Goal: Task Accomplishment & Management: Complete application form

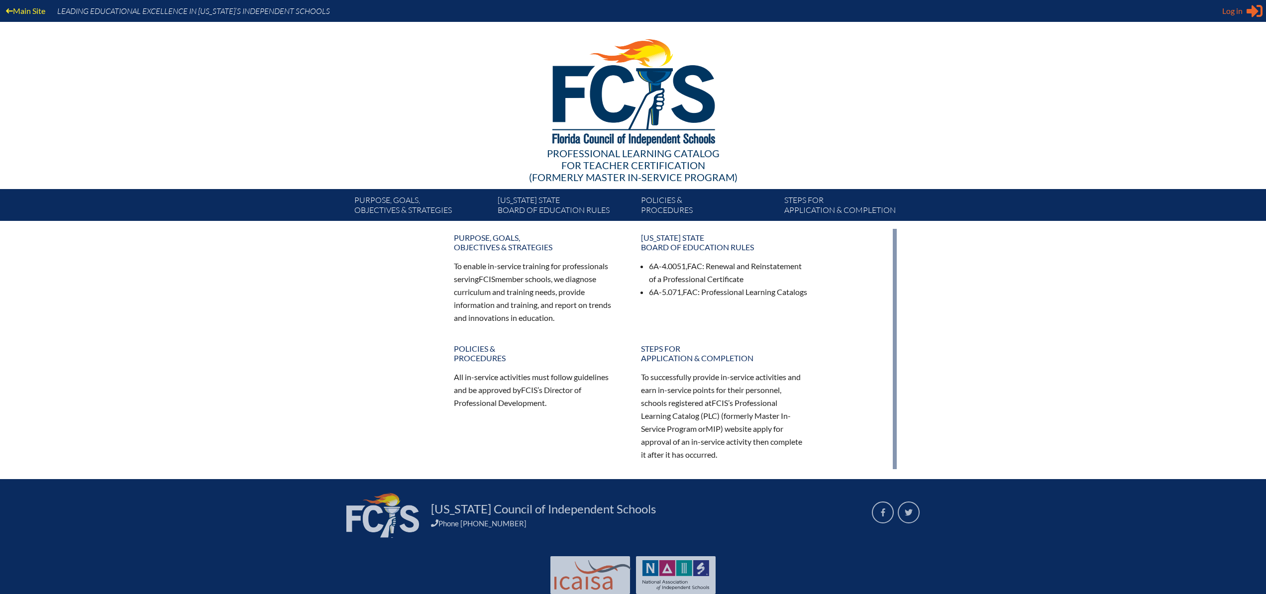
type input "[PERSON_NAME][EMAIL_ADDRESS][PERSON_NAME][DOMAIN_NAME]"
click at [1257, 10] on icon at bounding box center [1255, 11] width 16 height 12
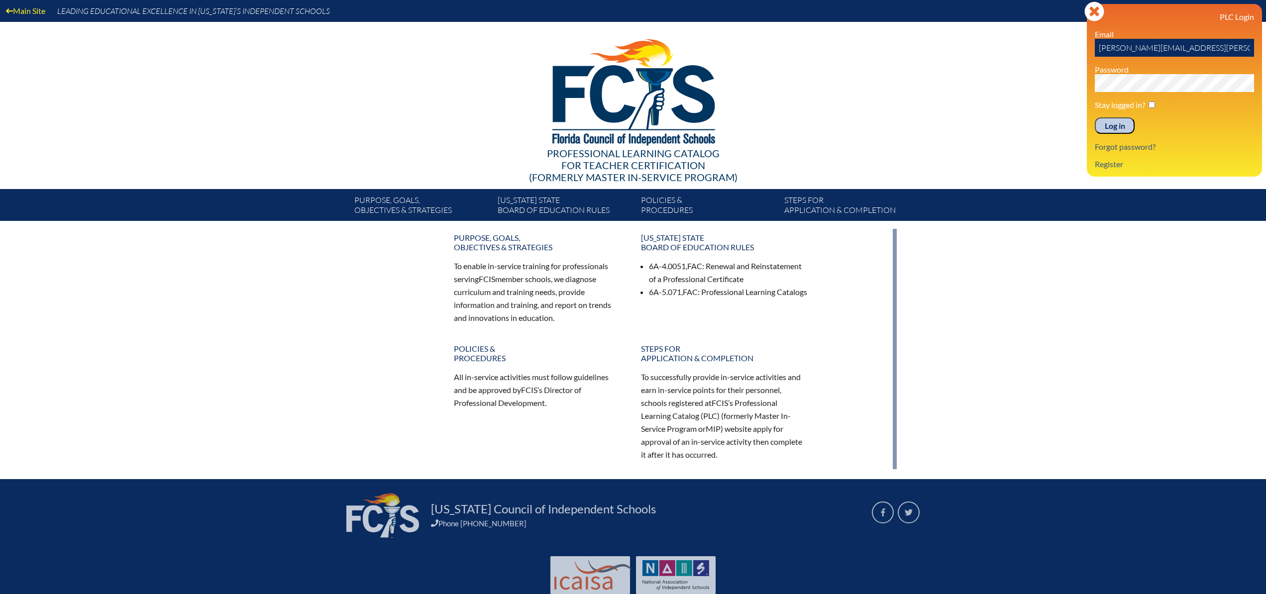
click at [1121, 129] on input "Log in" at bounding box center [1115, 125] width 40 height 17
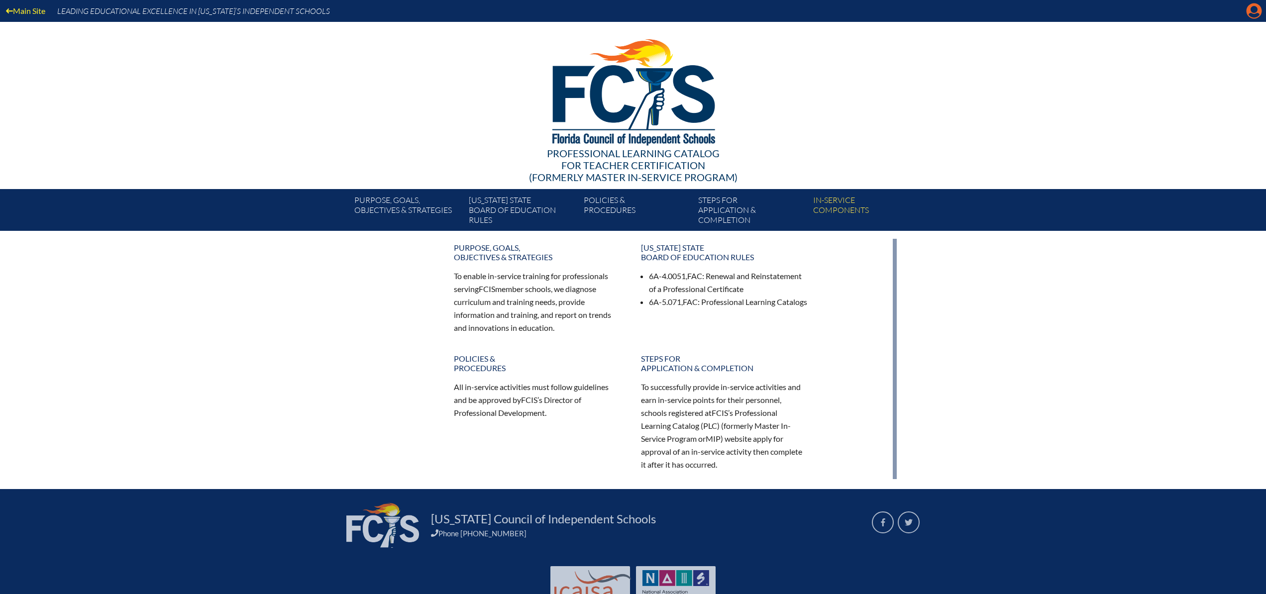
click at [1253, 10] on icon "Manage account" at bounding box center [1254, 11] width 16 height 16
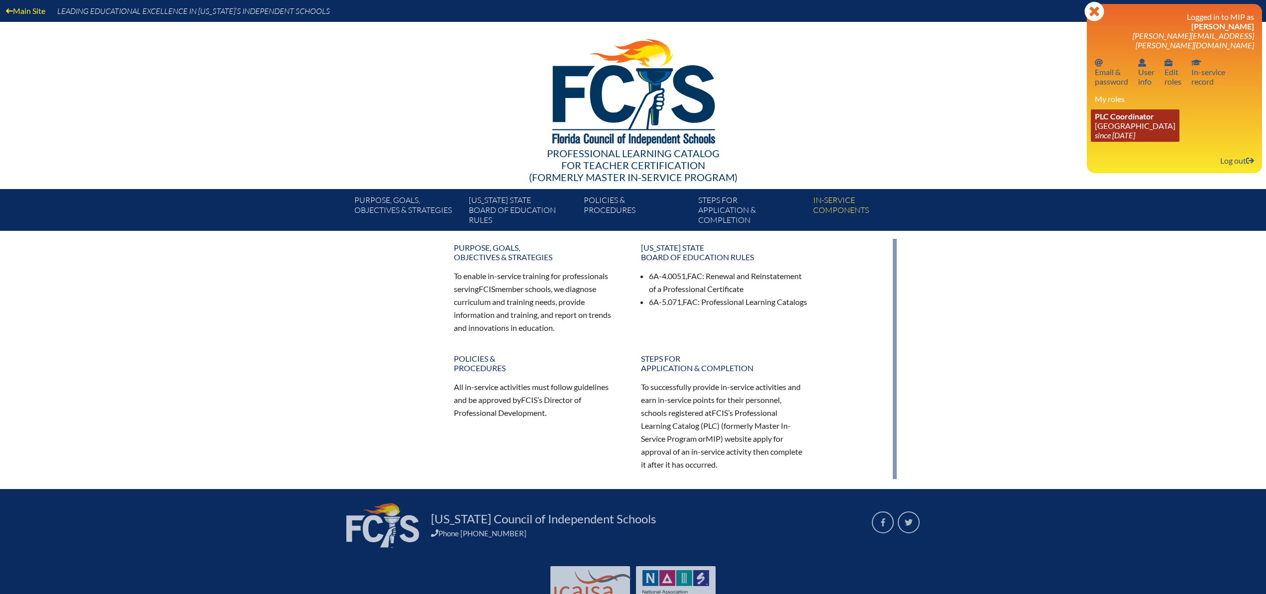
click at [1129, 130] on icon "since [DATE]" at bounding box center [1115, 134] width 40 height 9
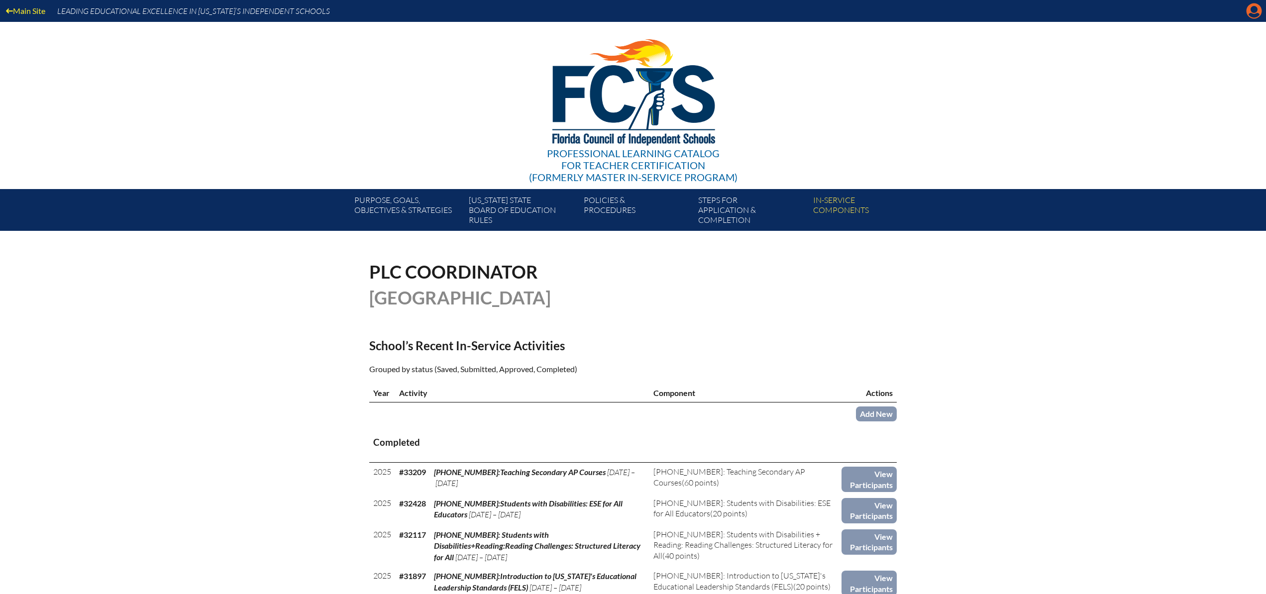
click at [1256, 11] on icon "Manage account" at bounding box center [1254, 11] width 16 height 16
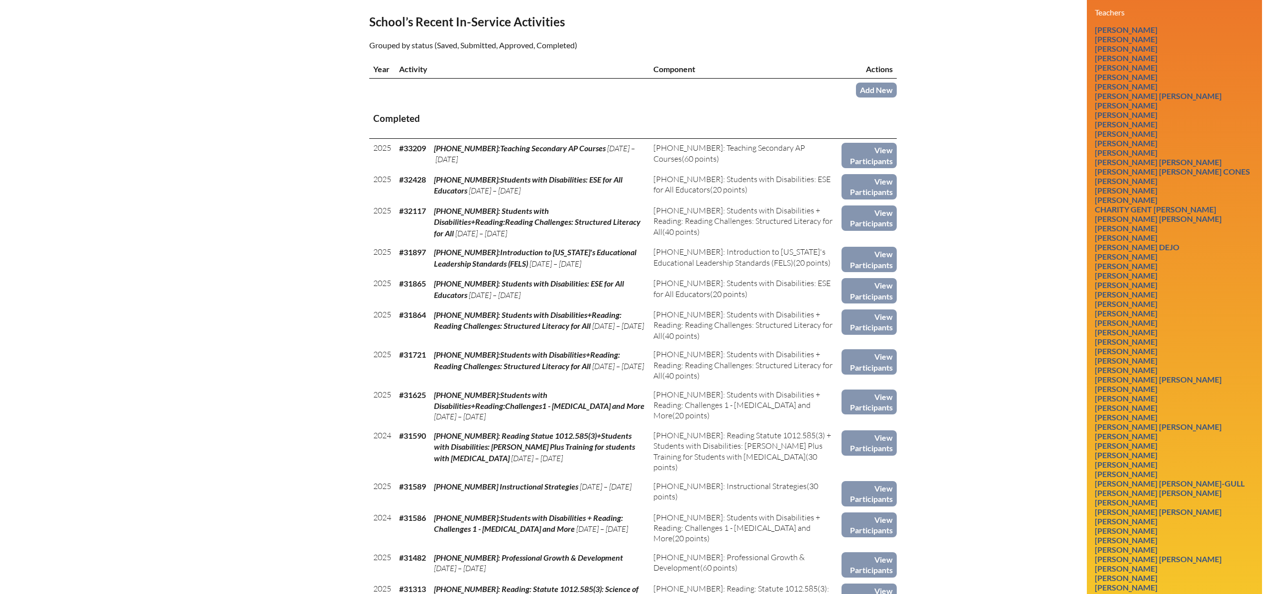
scroll to position [325, 0]
click at [1162, 441] on link "Cynthia Anne Longman" at bounding box center [1126, 444] width 71 height 13
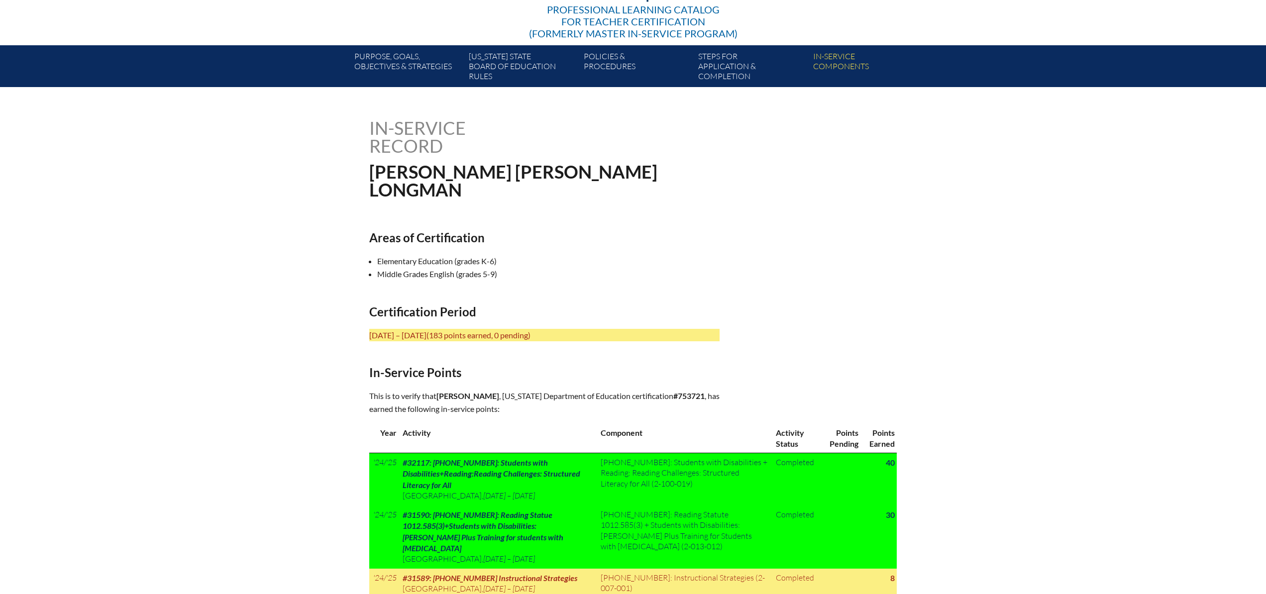
scroll to position [146, 0]
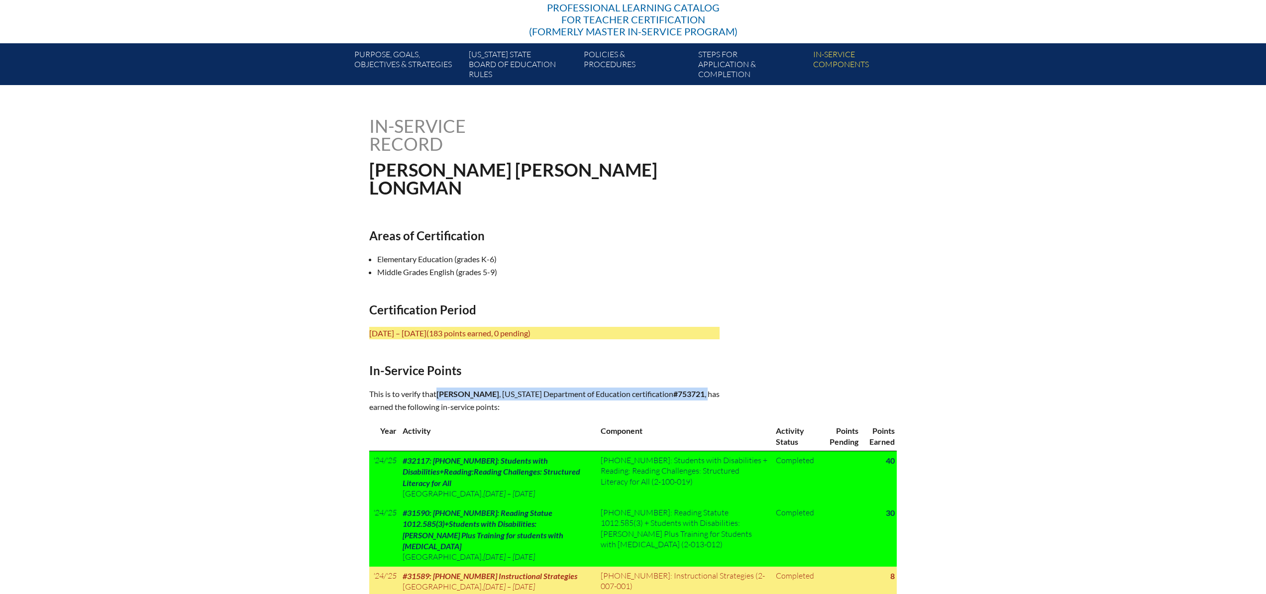
drag, startPoint x: 440, startPoint y: 392, endPoint x: 564, endPoint y: 402, distance: 123.9
click at [564, 402] on p "This is to verify that Cynthia Anne Longman , Florida Department of Education c…" at bounding box center [544, 401] width 350 height 26
copy p "Cynthia Anne Longman , Florida Department of Education certification #753721 ,"
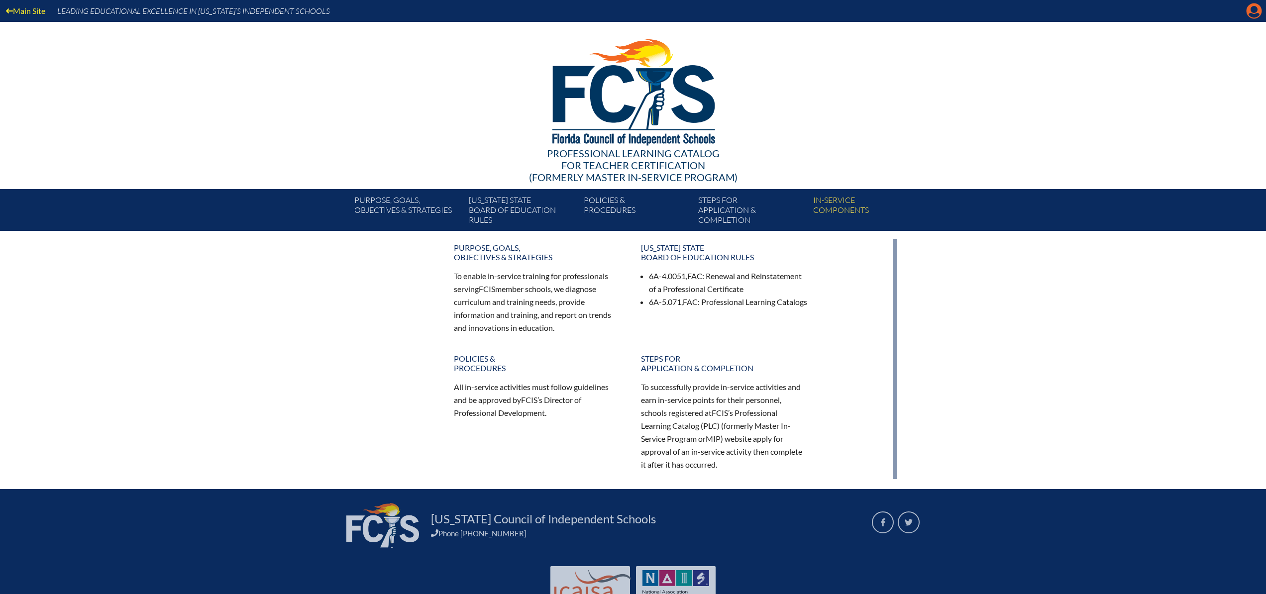
click at [1254, 12] on icon "Manage account" at bounding box center [1254, 11] width 16 height 16
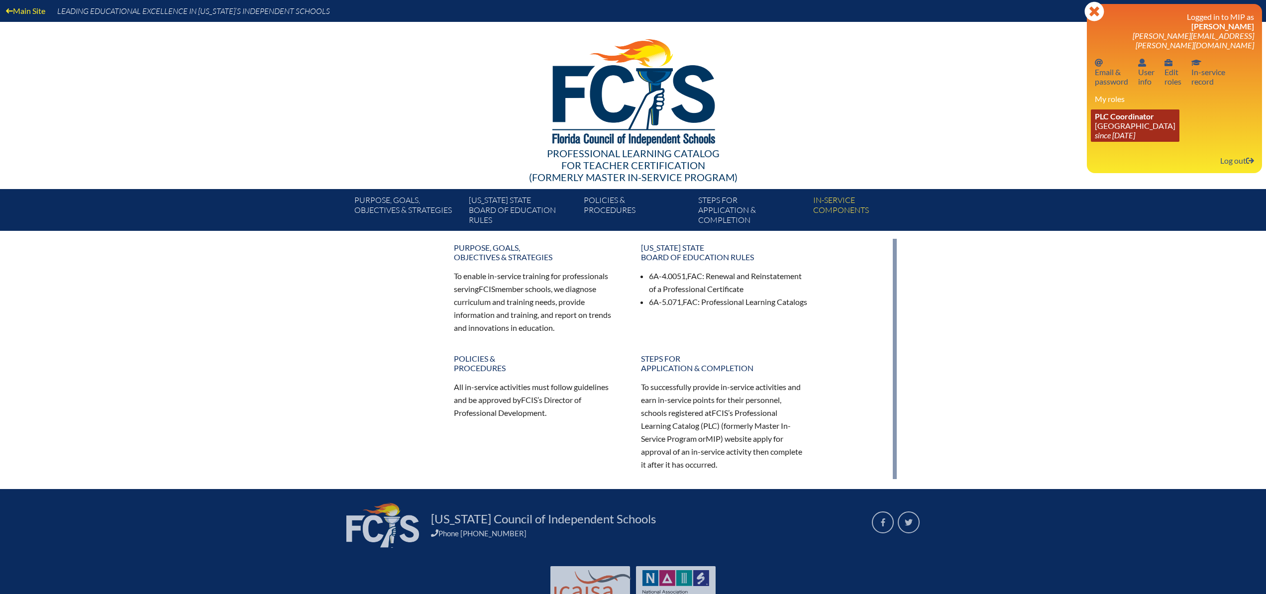
click at [1122, 117] on link "PLC Coordinator [GEOGRAPHIC_DATA] since [DATE]" at bounding box center [1135, 125] width 89 height 32
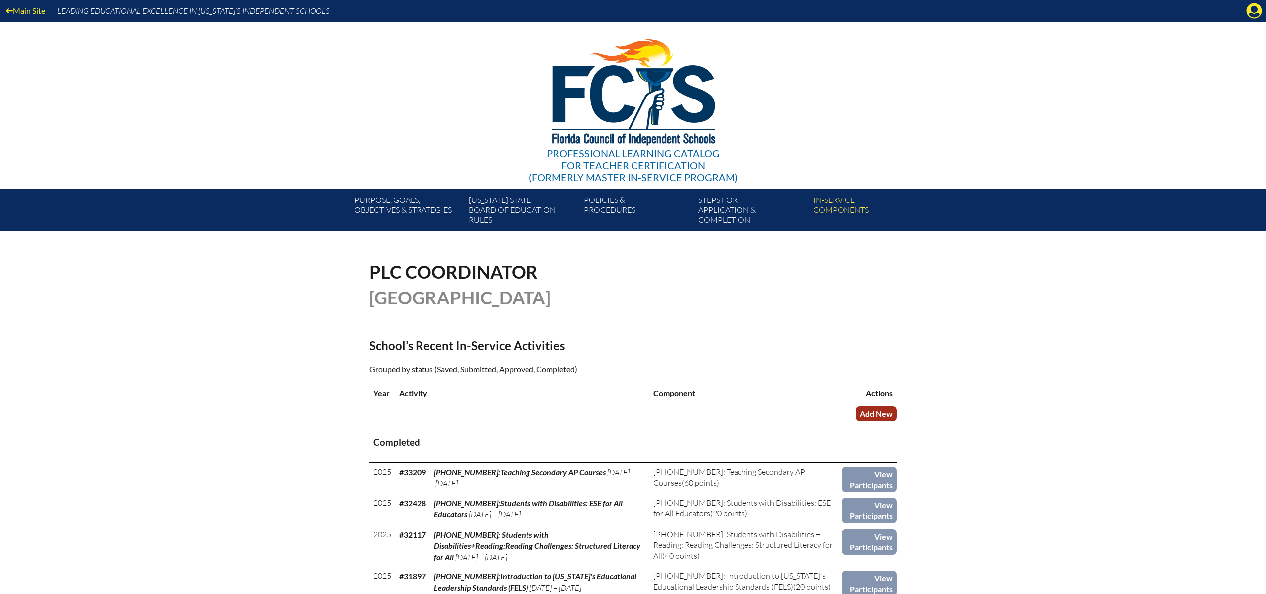
click at [878, 413] on link "Add New" at bounding box center [876, 414] width 41 height 14
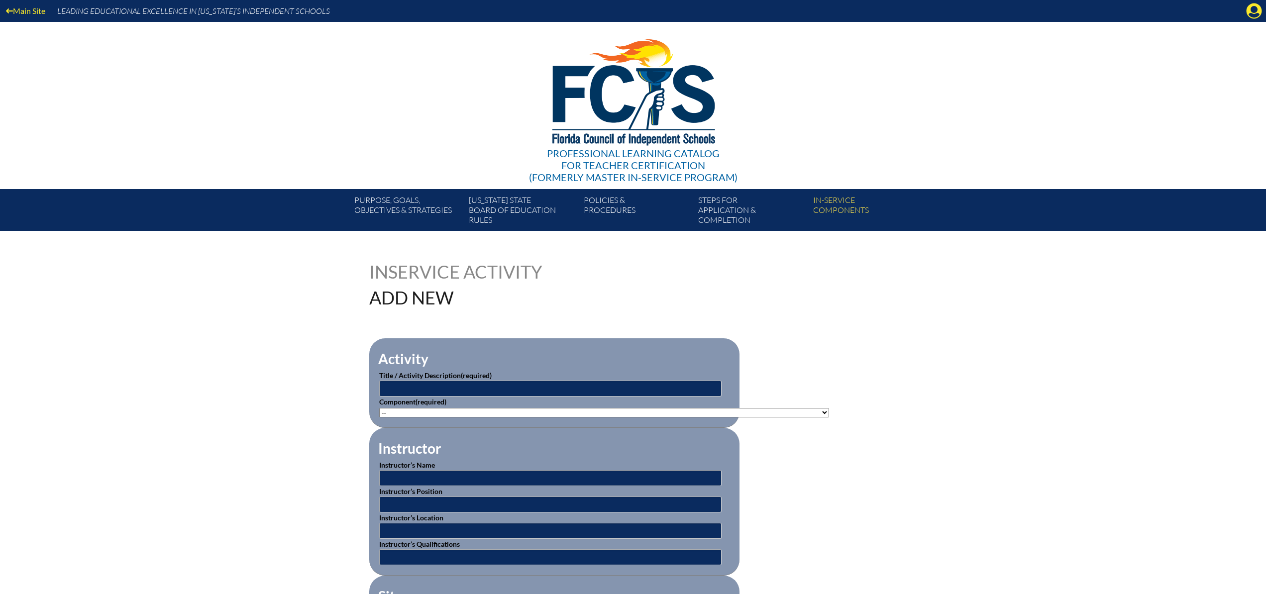
click at [418, 411] on select"]"] "-- 1-000-001: Appropriate Art Activities 1-000-002: Concept and Art Process for…" at bounding box center [604, 412] width 450 height 9
select select"]"] "203426"
click at [379, 408] on select"]"] "-- 1-000-001: Appropriate Art Activities 1-000-002: Concept and Art Process for…" at bounding box center [604, 412] width 450 height 9
click at [407, 385] on input "text" at bounding box center [550, 389] width 342 height 16
click at [626, 388] on input "2-100-019:Students with Disabilities+Reading: Reading Challenges: Strsuctured L…" at bounding box center [550, 389] width 342 height 16
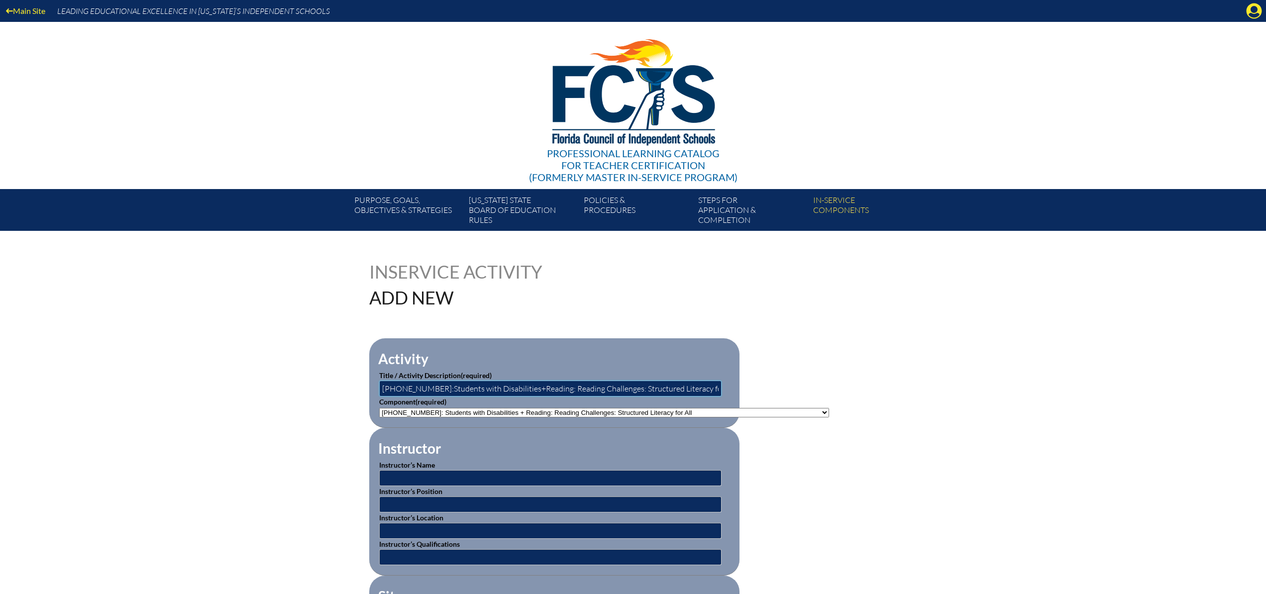
type input "2-100-019:Students with Disabilities+Reading: Reading Challenges: Structured Li…"
click at [418, 479] on input "text" at bounding box center [550, 478] width 342 height 16
type input "Beacon Educator"
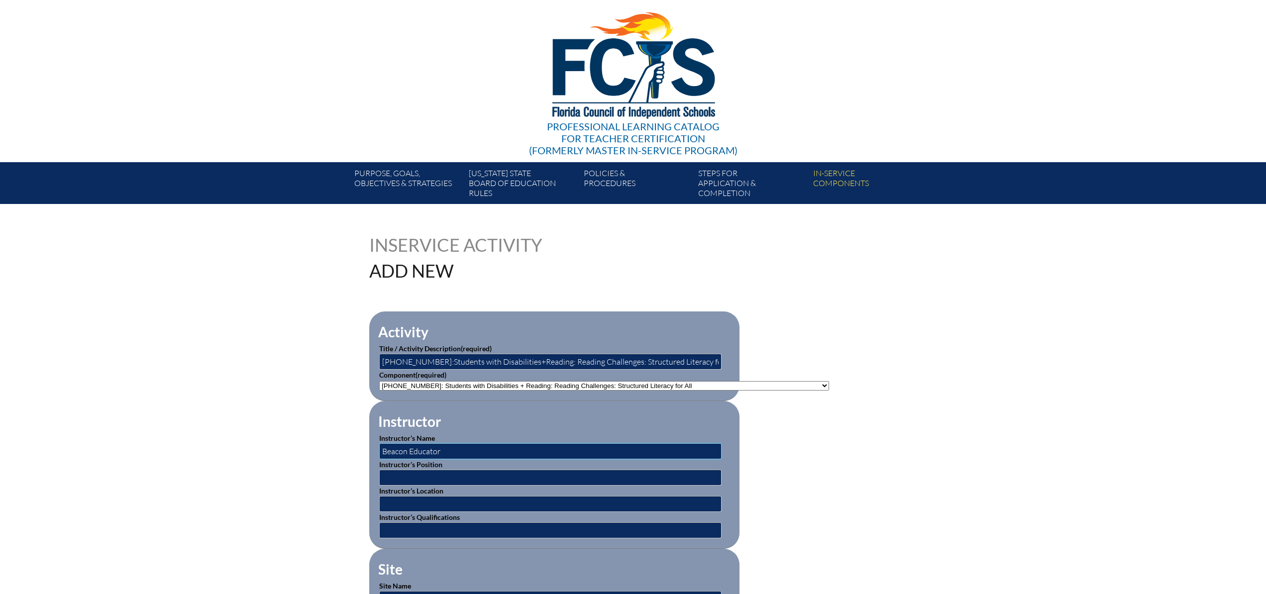
scroll to position [68, 0]
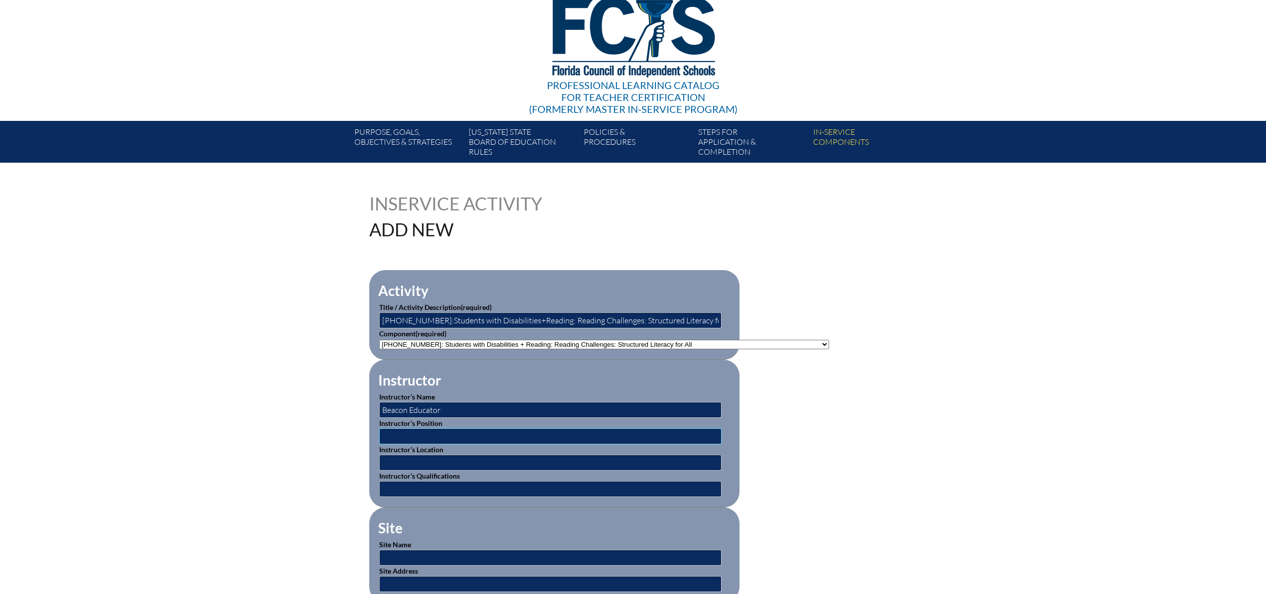
click at [413, 439] on input "text" at bounding box center [550, 437] width 342 height 16
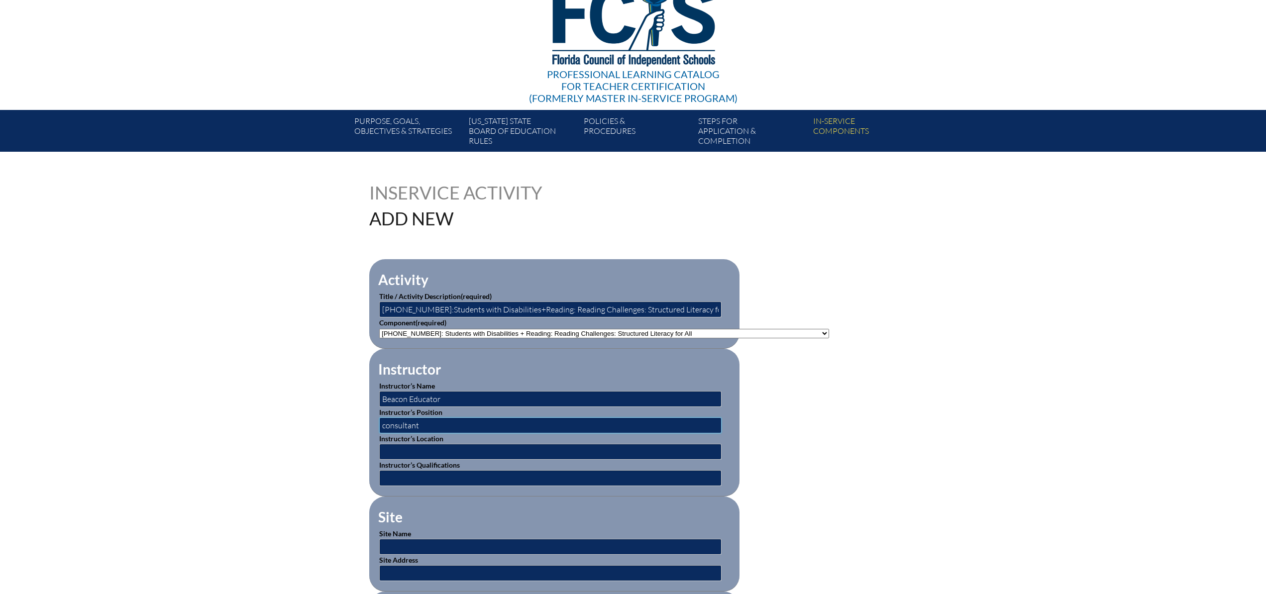
scroll to position [88, 0]
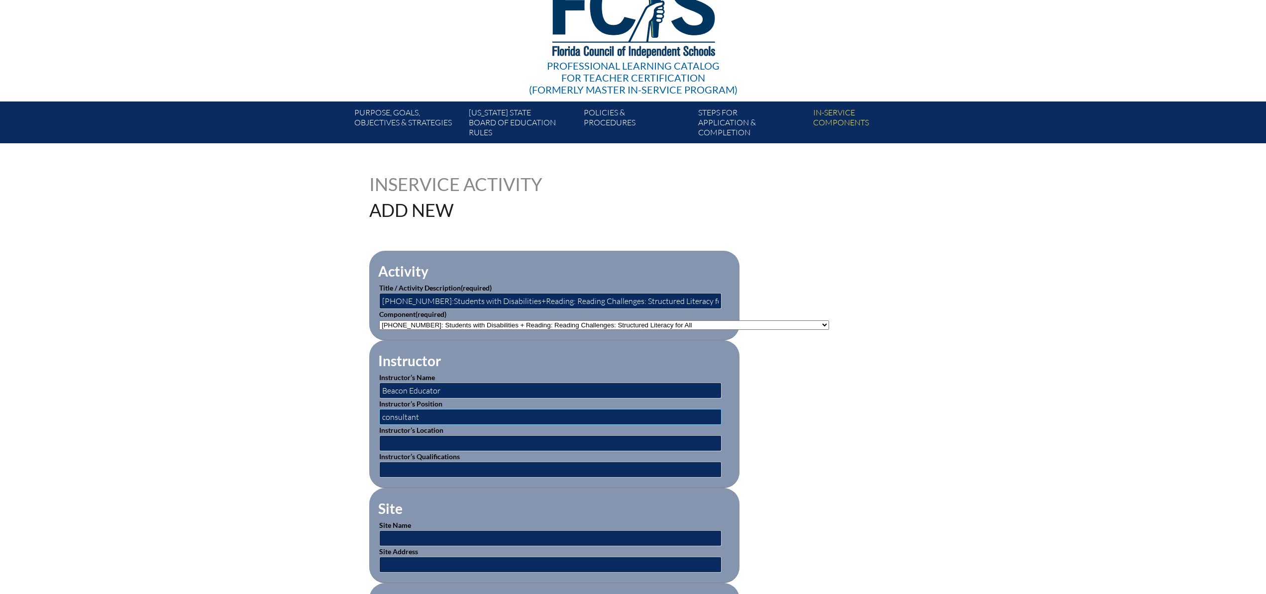
type input "consultant"
click at [433, 441] on input "text" at bounding box center [550, 443] width 342 height 16
type input "Beacon Educator"
click at [432, 467] on input "text" at bounding box center [550, 470] width 342 height 16
type input "hired consultant"
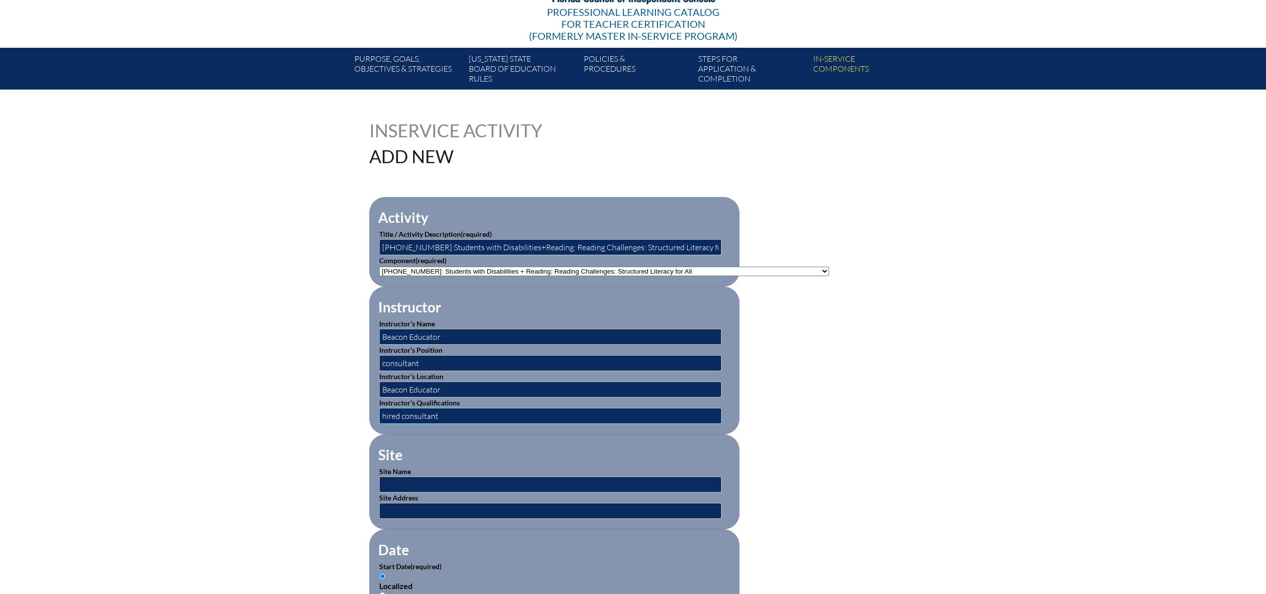
scroll to position [153, 0]
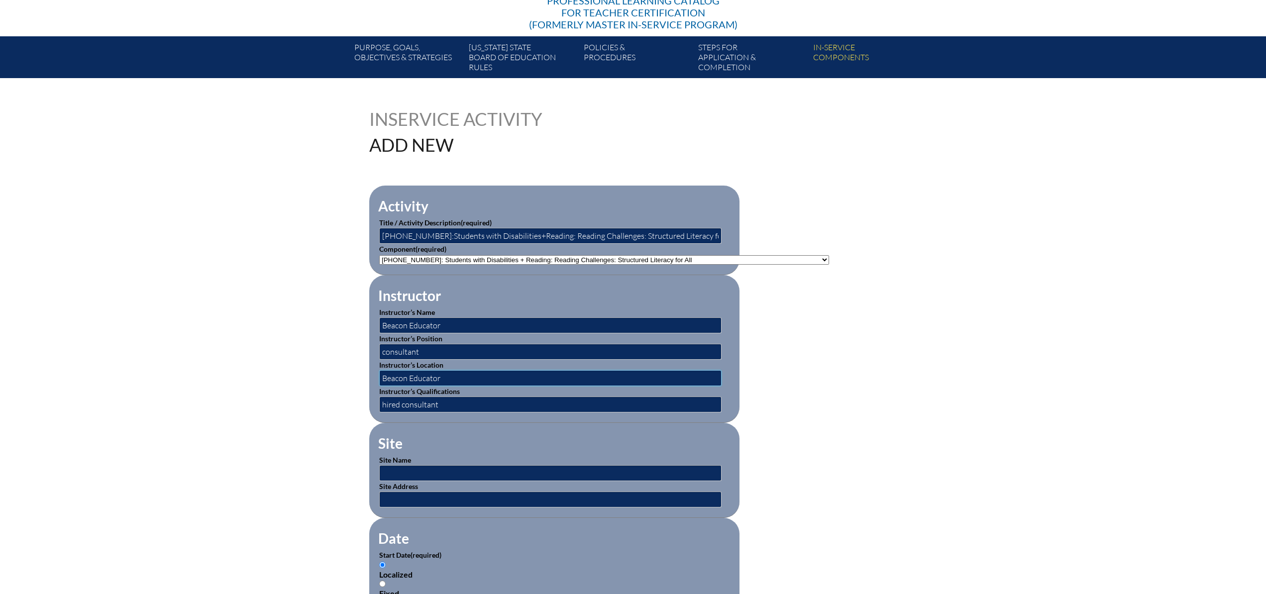
click at [447, 378] on input "Beacon Educator" at bounding box center [550, 378] width 342 height 16
click at [419, 469] on input "text" at bounding box center [550, 473] width 342 height 16
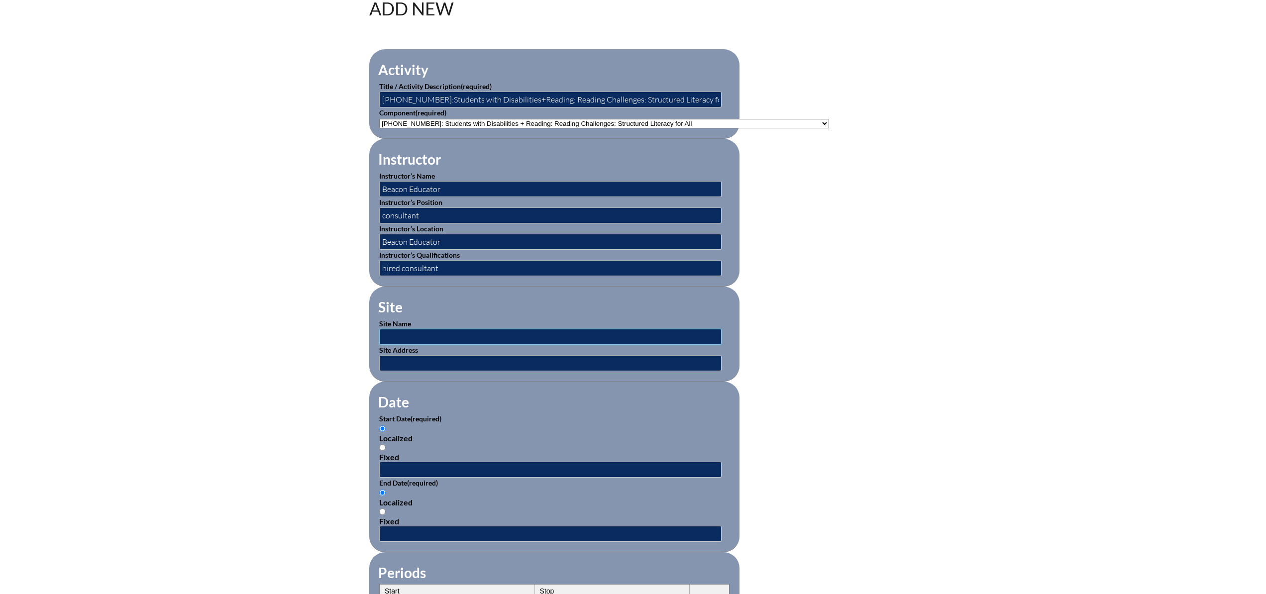
scroll to position [290, 0]
click at [403, 333] on input "text" at bounding box center [550, 336] width 342 height 16
type input "Saint Andrew's School"
click at [445, 362] on input "text" at bounding box center [550, 362] width 342 height 16
type input "3900 Jog Road, Boca Raton, FL. 33433"
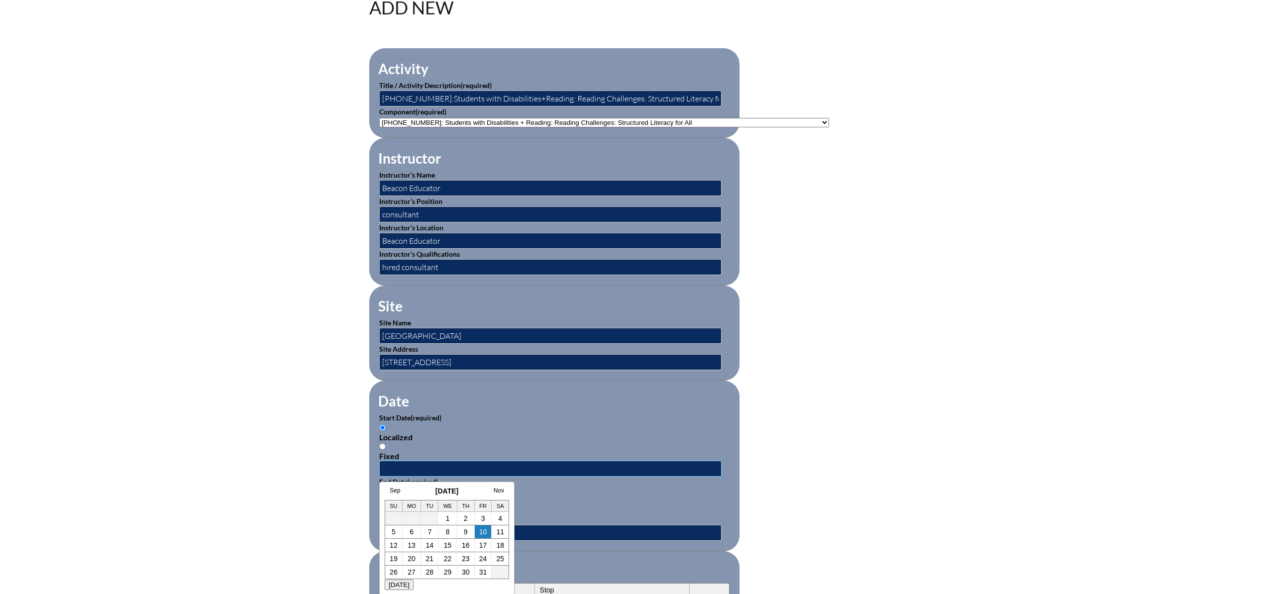
click at [426, 466] on input "text" at bounding box center [550, 469] width 342 height 16
click at [395, 491] on link "Sep" at bounding box center [395, 491] width 10 height 7
click at [400, 520] on link "1" at bounding box center [402, 519] width 4 height 8
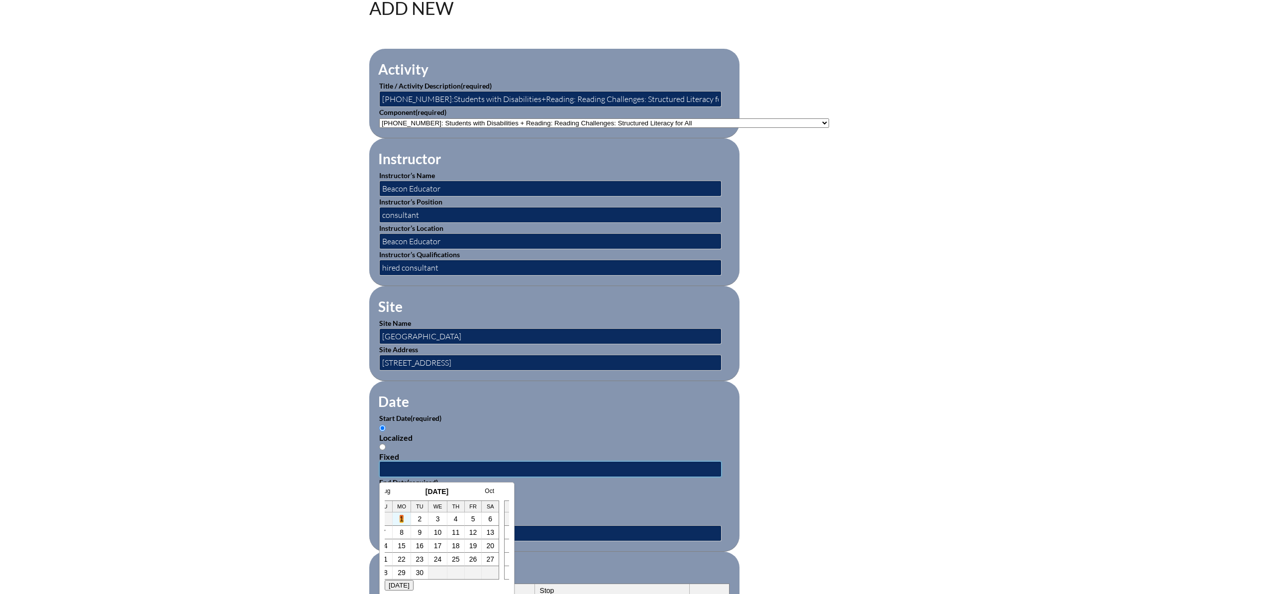
type input "2025-09-01 3:50 PM"
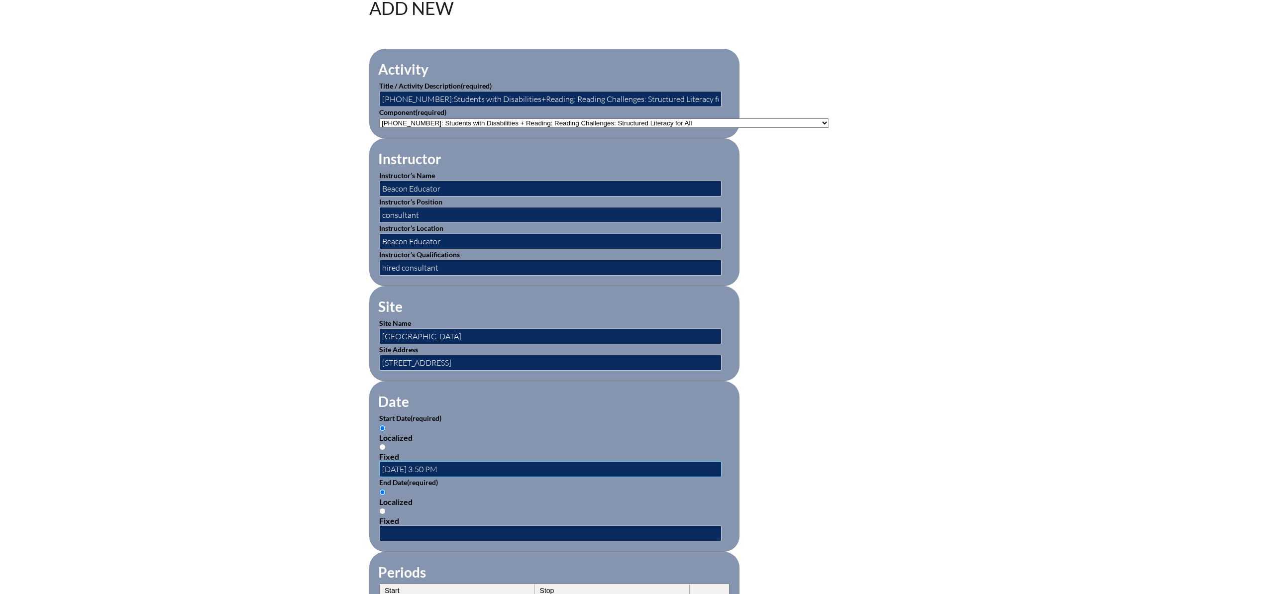
scroll to position [0, 0]
click at [404, 533] on input "text" at bounding box center [550, 534] width 342 height 16
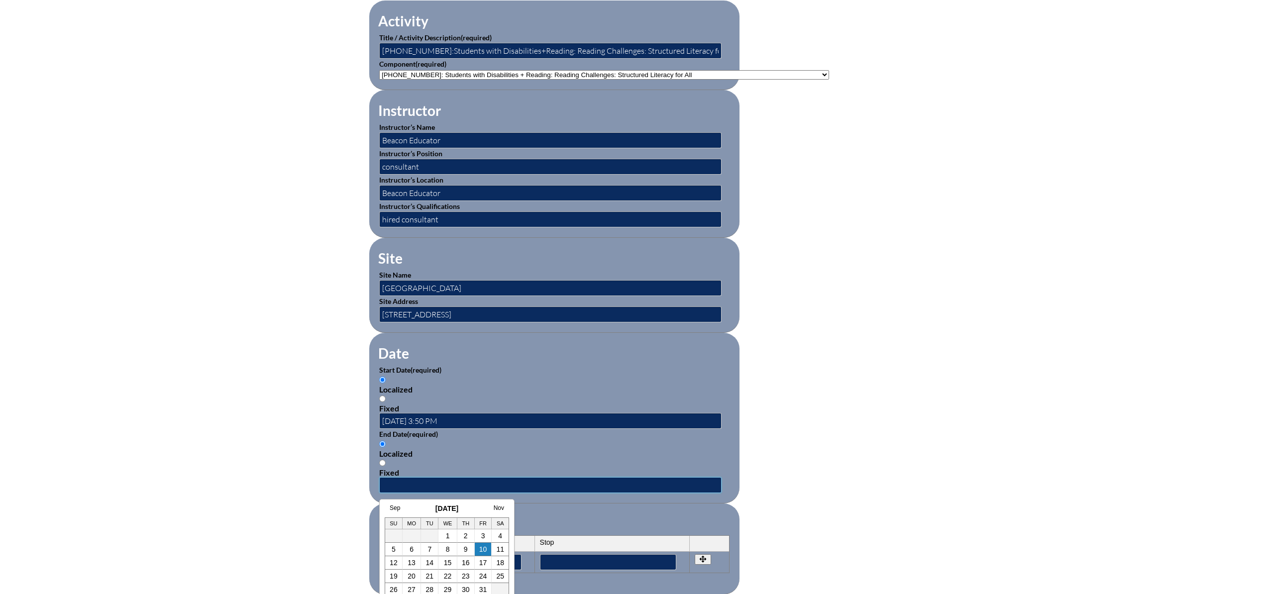
scroll to position [340, 0]
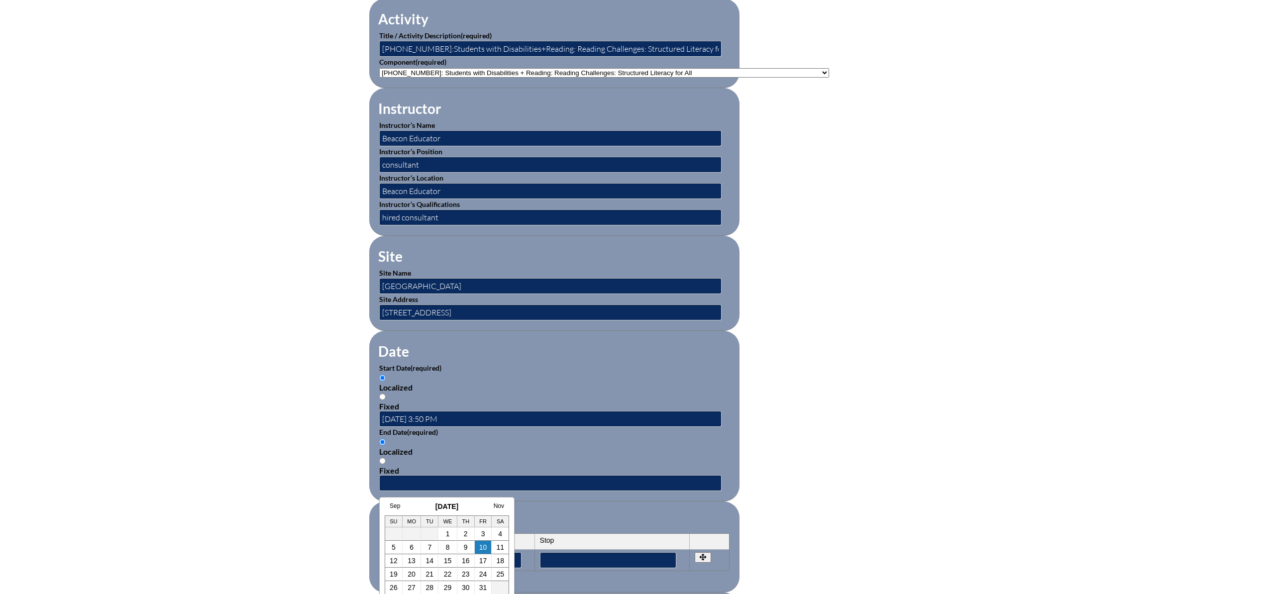
drag, startPoint x: 485, startPoint y: 546, endPoint x: 504, endPoint y: 529, distance: 26.4
click at [485, 546] on link "10" at bounding box center [483, 548] width 8 height 8
type input "2025-10-10 3:50 PM"
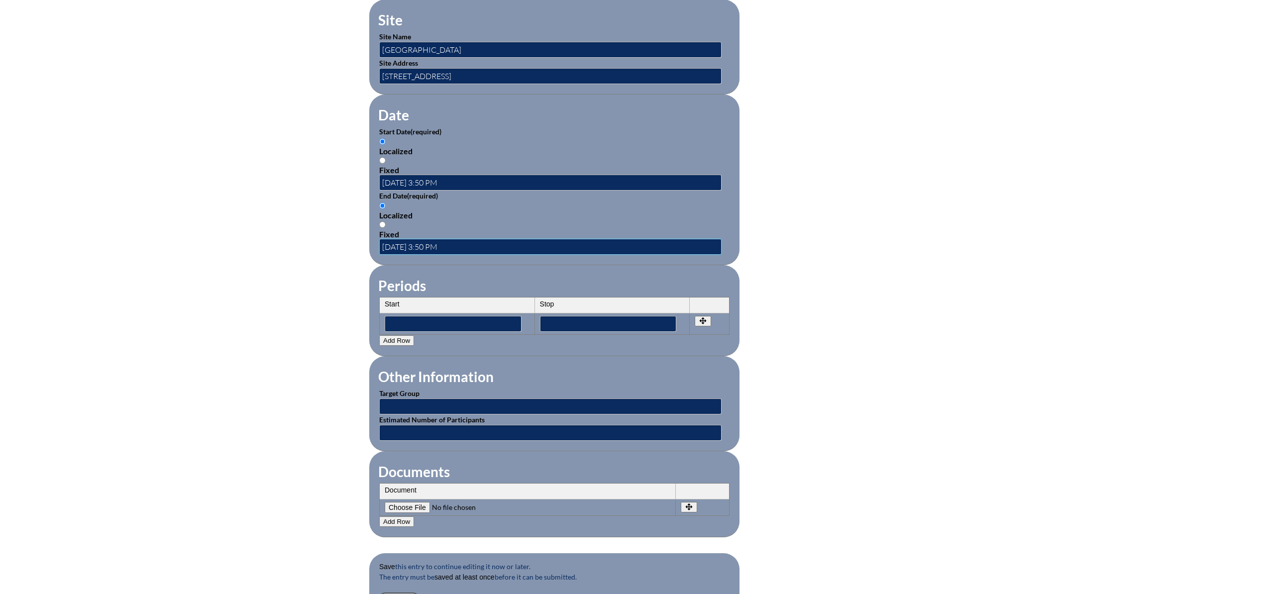
scroll to position [580, 0]
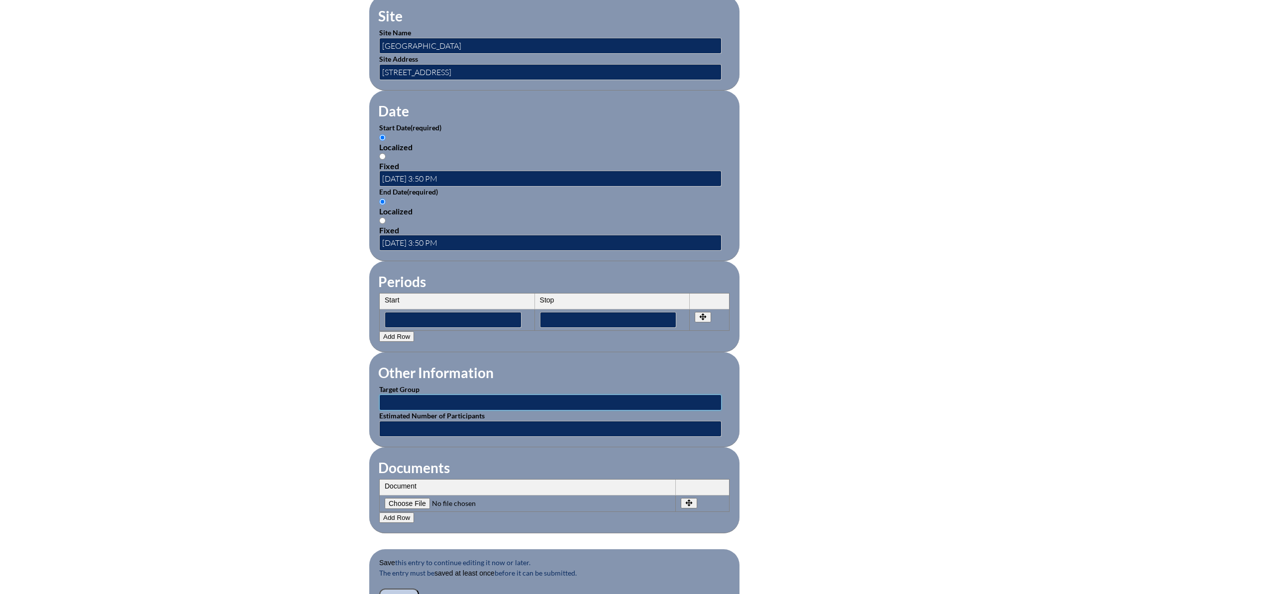
click at [406, 401] on input "text" at bounding box center [550, 403] width 342 height 16
type input "Lower School Teachers"
click at [430, 428] on input "text" at bounding box center [550, 429] width 342 height 16
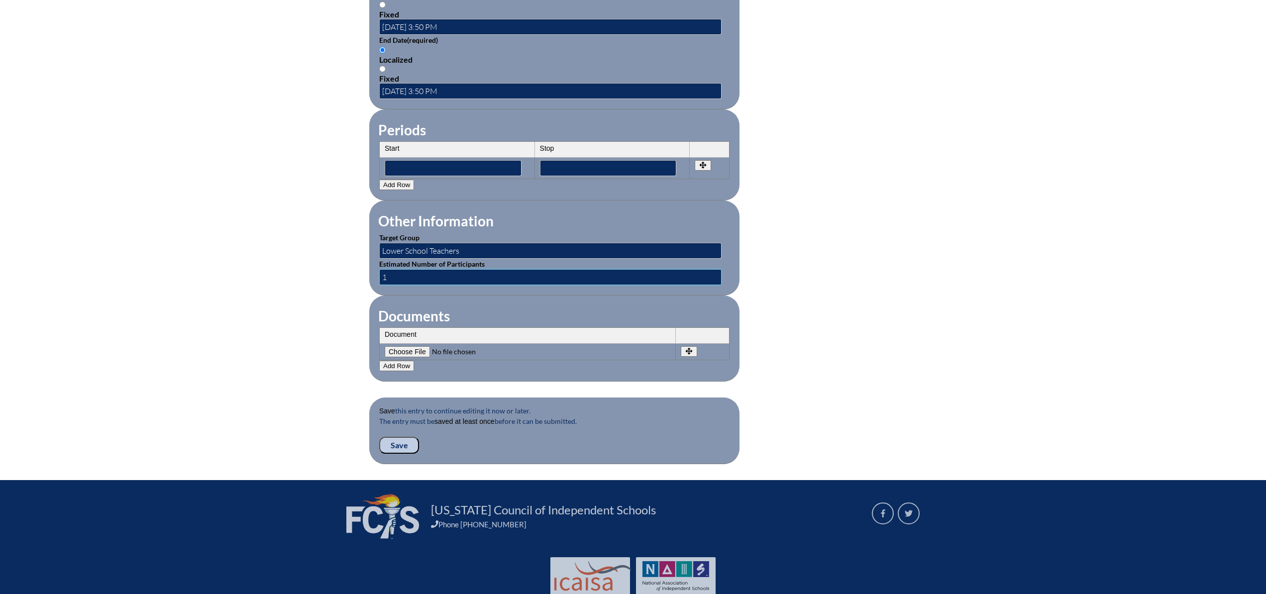
scroll to position [734, 0]
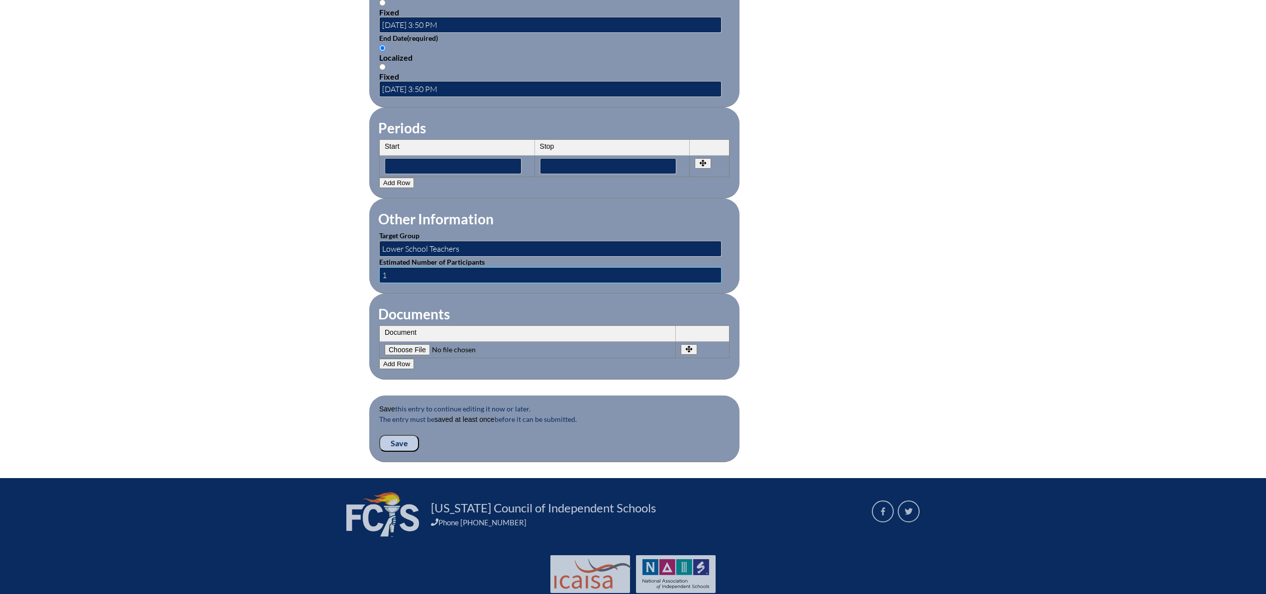
type input "1"
click at [399, 443] on input "Save" at bounding box center [399, 443] width 40 height 17
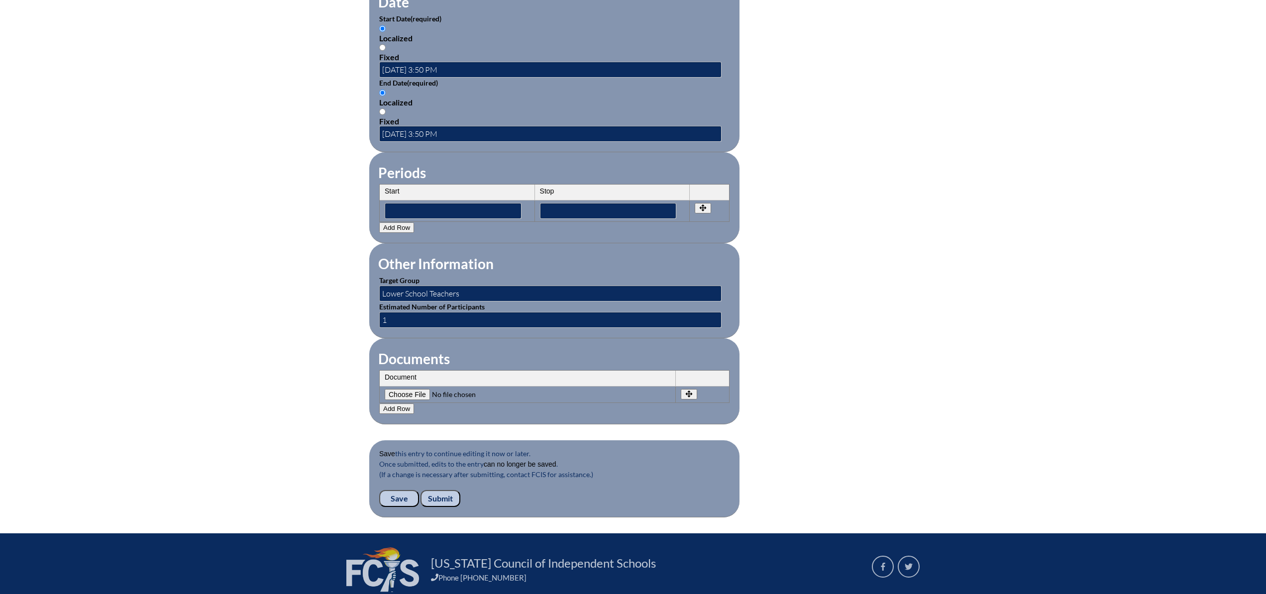
scroll to position [792, 0]
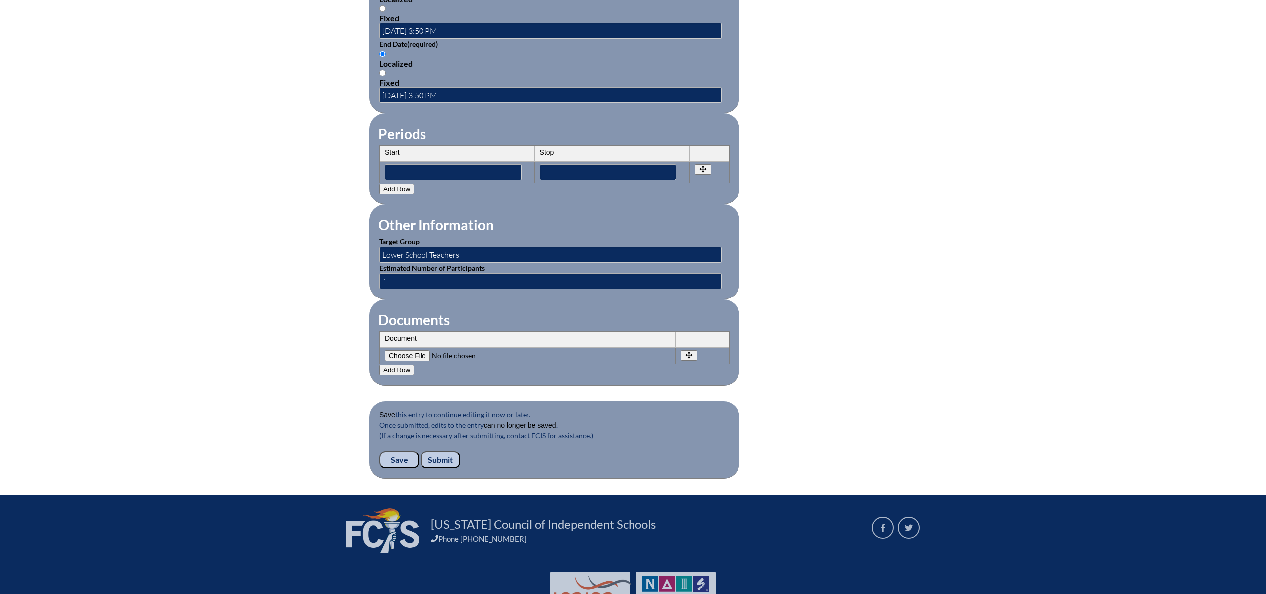
click at [444, 461] on input "Submit" at bounding box center [441, 459] width 40 height 17
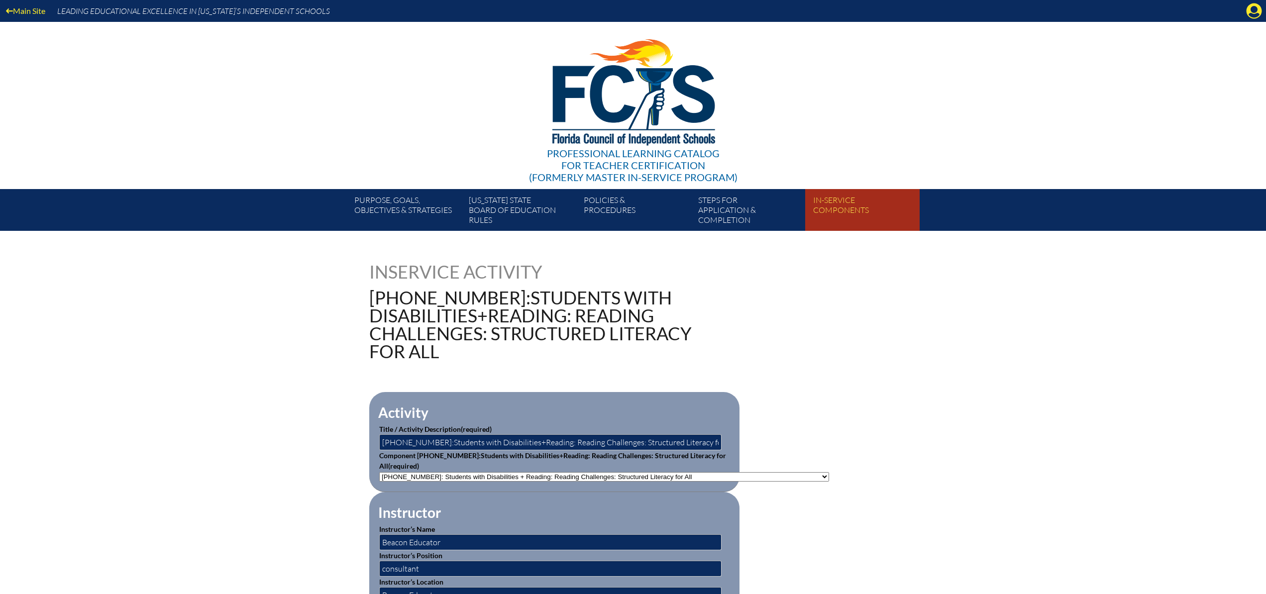
click at [842, 203] on link "In-service components" at bounding box center [866, 212] width 114 height 38
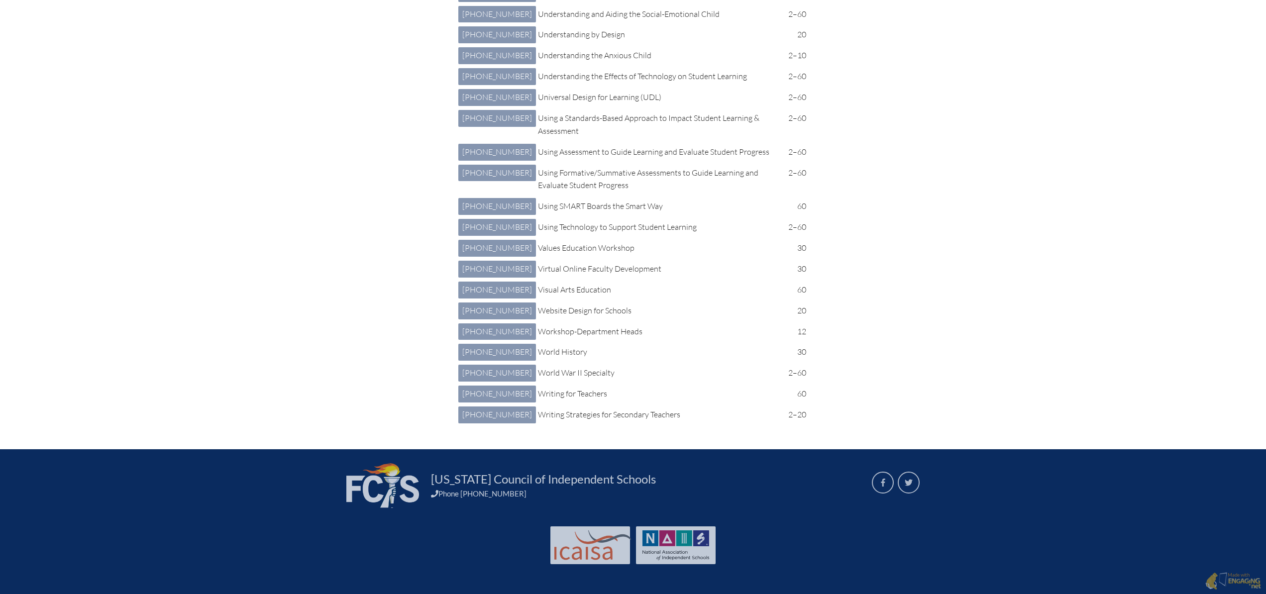
scroll to position [5428, 0]
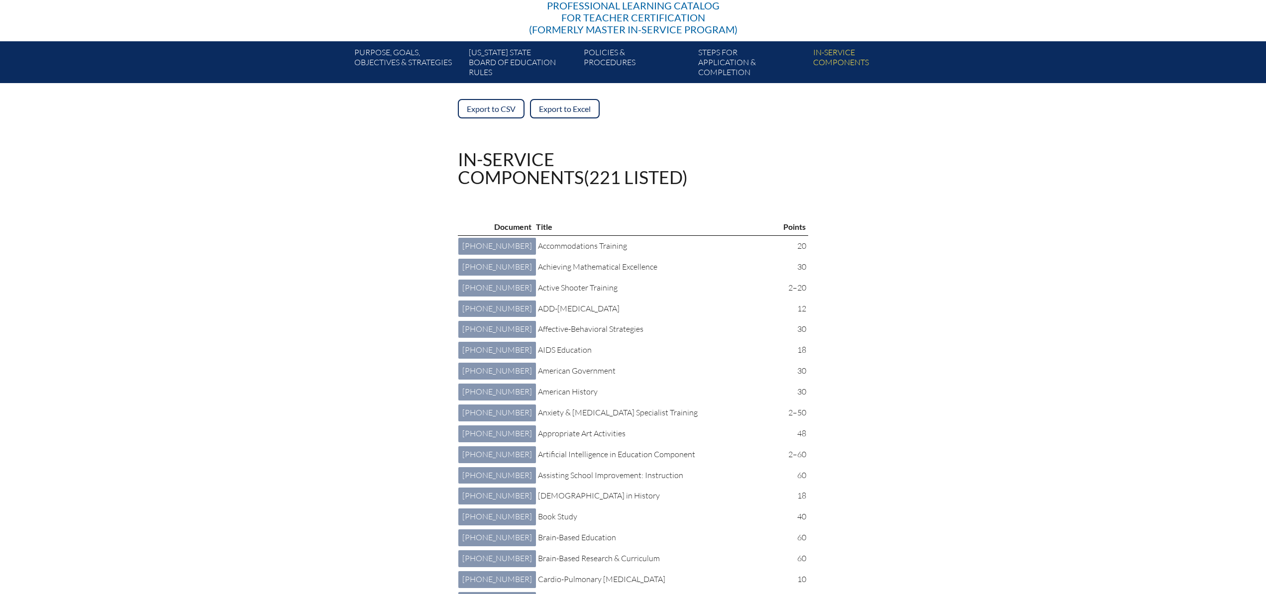
scroll to position [0, 0]
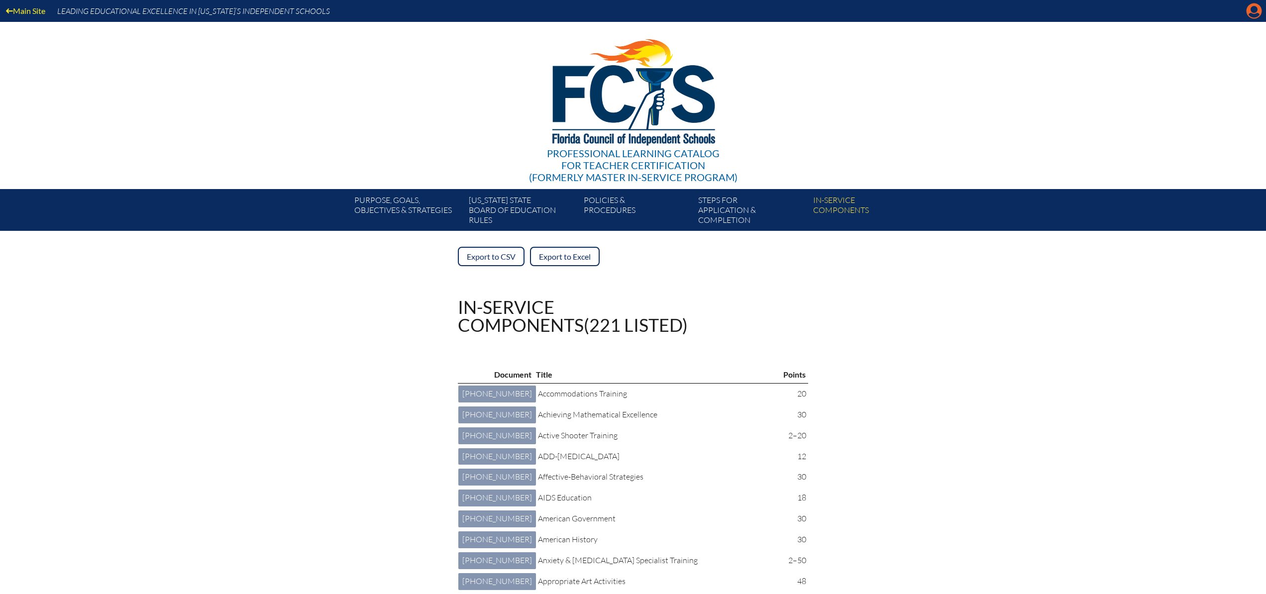
click at [1255, 11] on icon "Manage account" at bounding box center [1254, 11] width 16 height 16
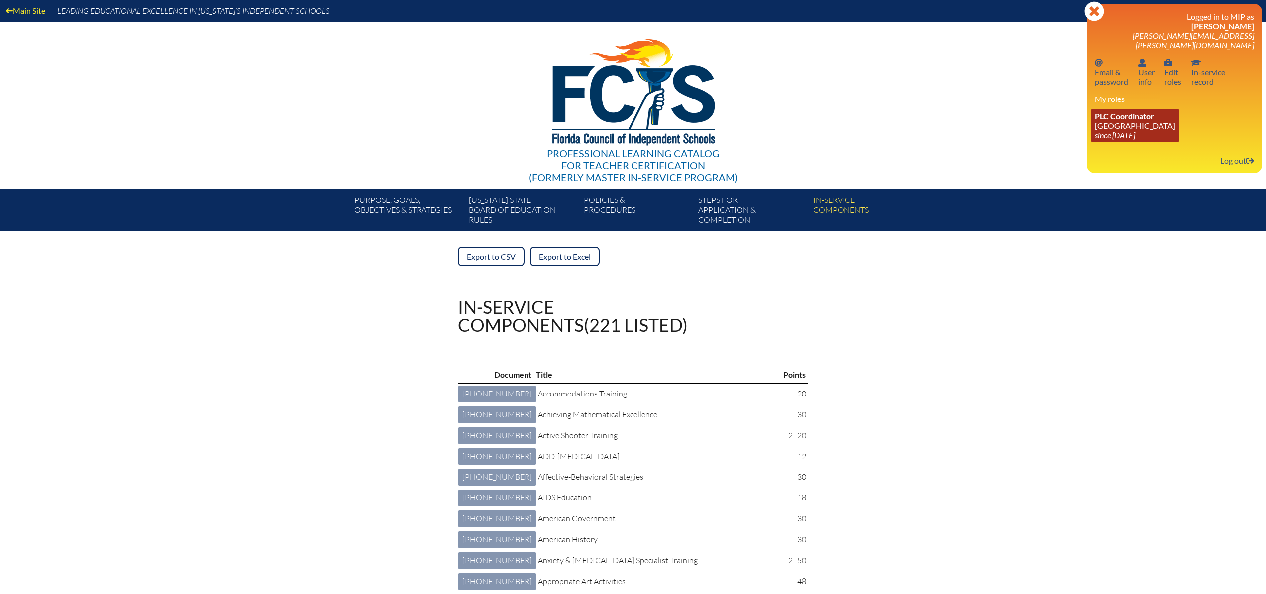
click at [1124, 130] on icon "since [DATE]" at bounding box center [1115, 134] width 40 height 9
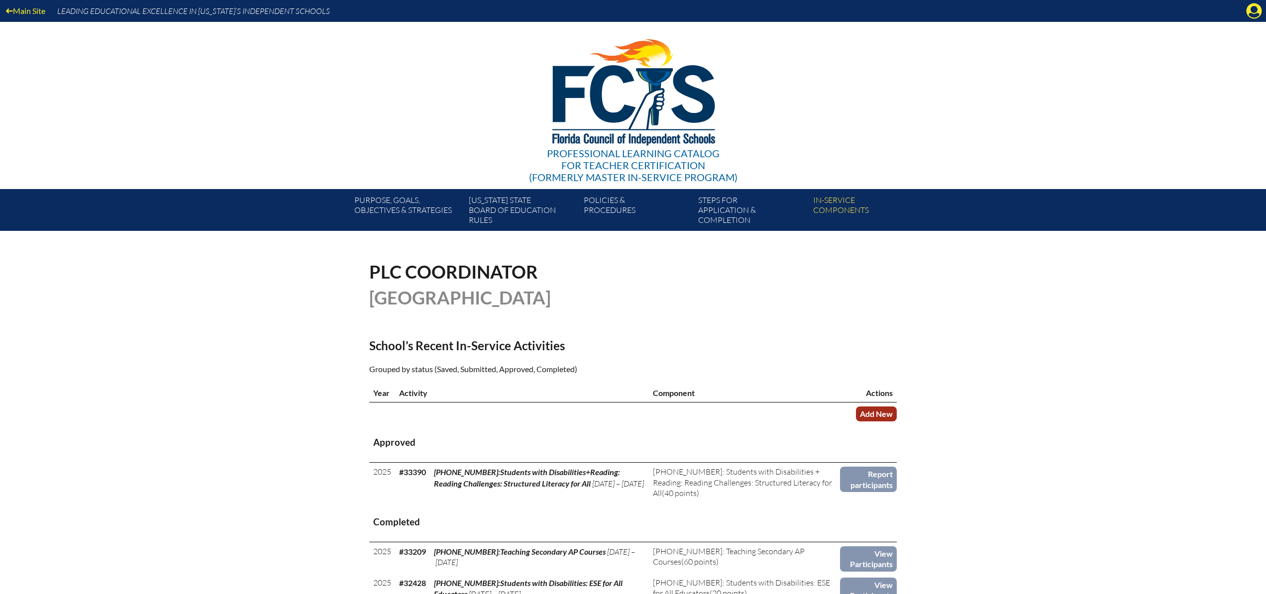
click at [880, 412] on link "Add New" at bounding box center [876, 414] width 41 height 14
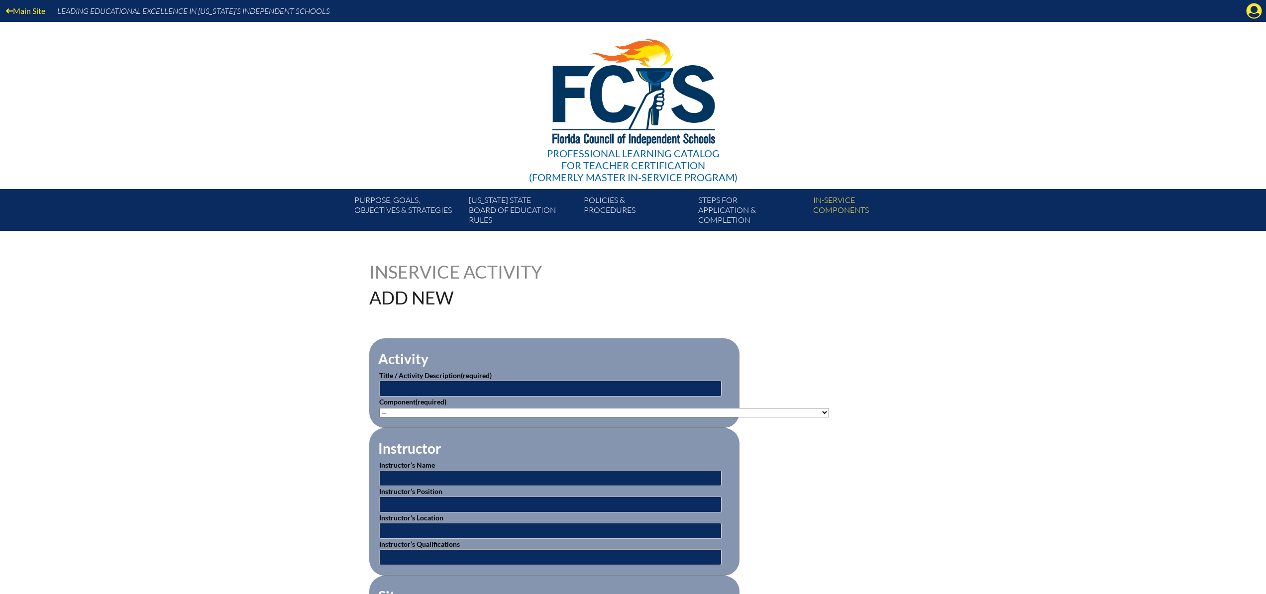
click at [390, 411] on select"]"] "-- [PHONE_NUMBER]: Appropriate Art Activities [PHONE_NUMBER]: Concept and Art P…" at bounding box center [604, 412] width 450 height 9
select select"]"] "20429"
click at [379, 408] on select"]"] "-- [PHONE_NUMBER]: Appropriate Art Activities [PHONE_NUMBER]: Concept and Art P…" at bounding box center [604, 412] width 450 height 9
click at [409, 478] on input "text" at bounding box center [550, 478] width 342 height 16
type input "Beacon Educator"
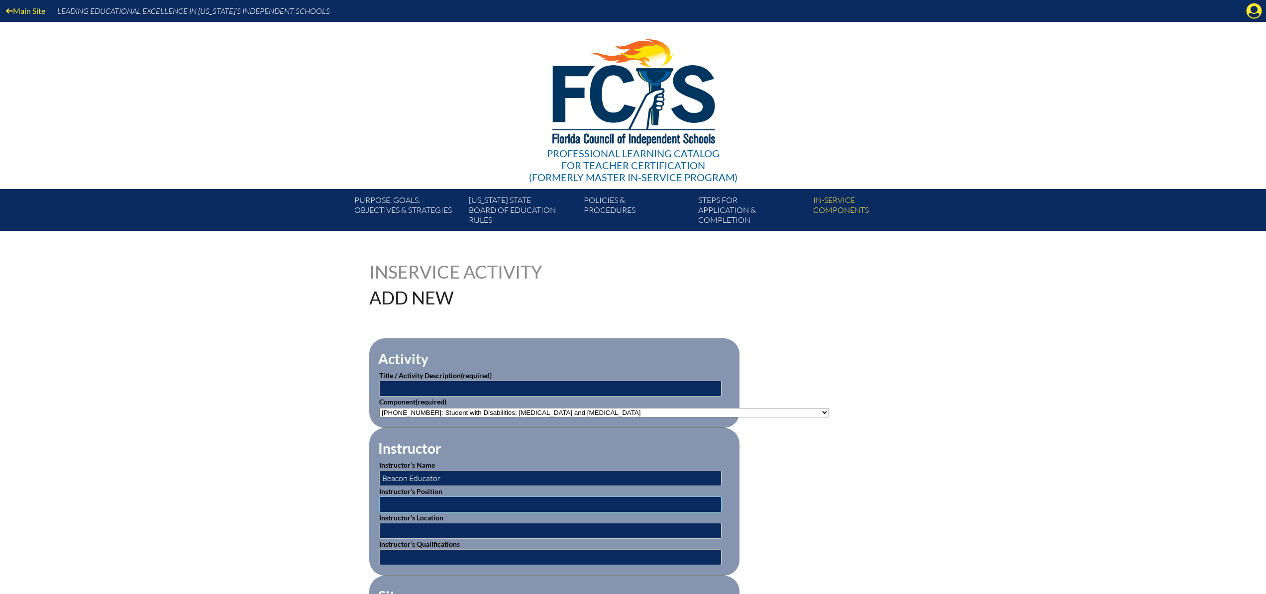
click at [428, 506] on input "text" at bounding box center [550, 505] width 342 height 16
type input "consultant"
click at [400, 530] on input "text" at bounding box center [550, 531] width 342 height 16
type input "Beacon Educator"
click at [393, 556] on input "text" at bounding box center [550, 557] width 342 height 16
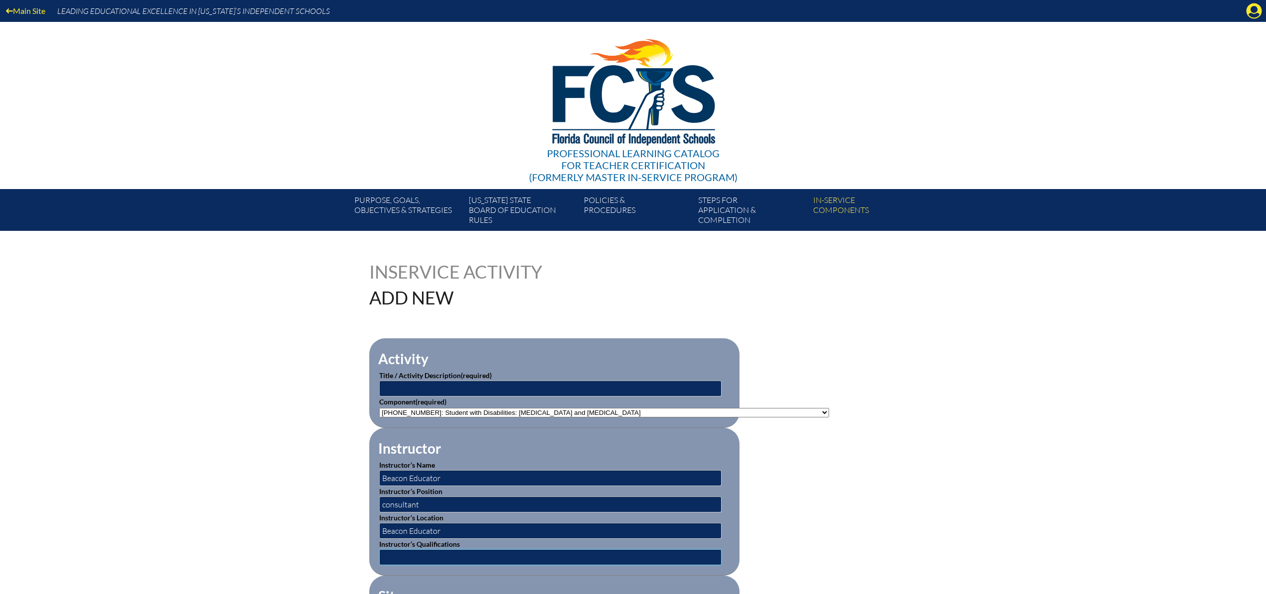
type input "hired consultant"
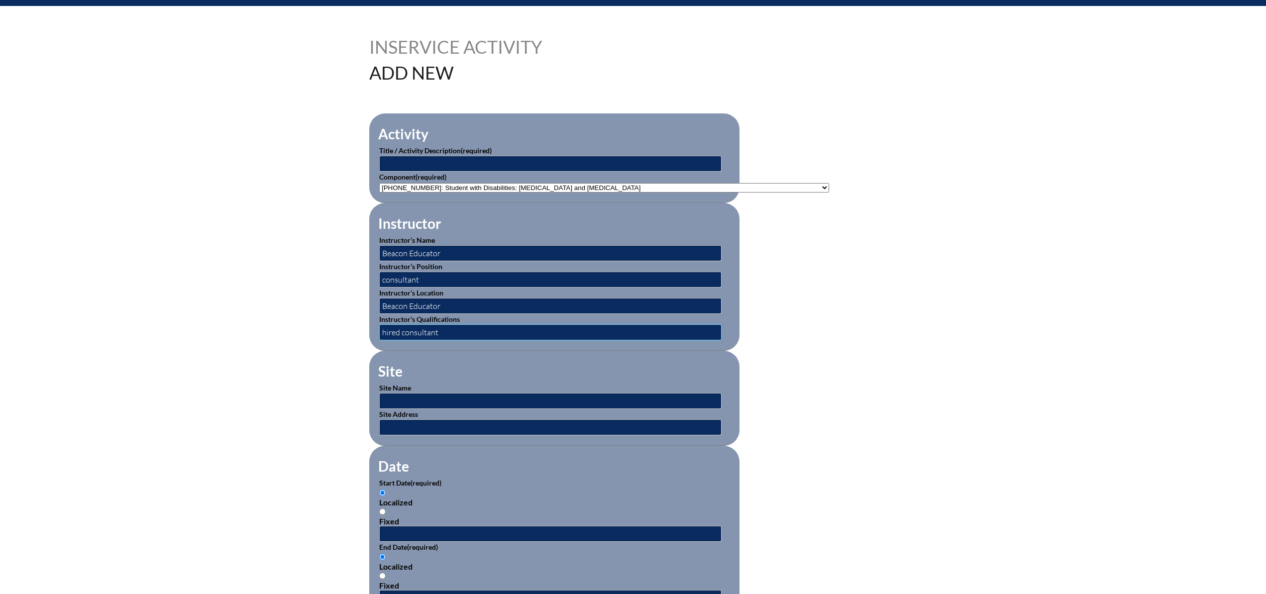
scroll to position [225, 0]
click at [419, 397] on input "text" at bounding box center [550, 401] width 342 height 16
type input "[GEOGRAPHIC_DATA]"
click at [443, 425] on input "text" at bounding box center [550, 427] width 342 height 16
type input "[STREET_ADDRESS]"
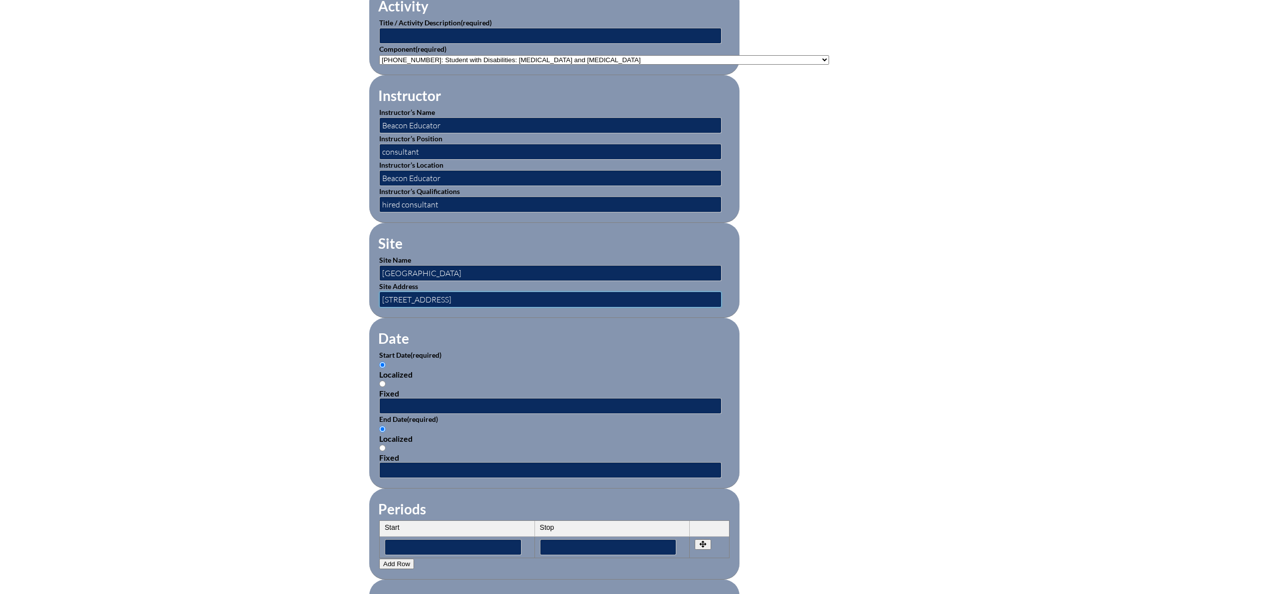
scroll to position [389, 0]
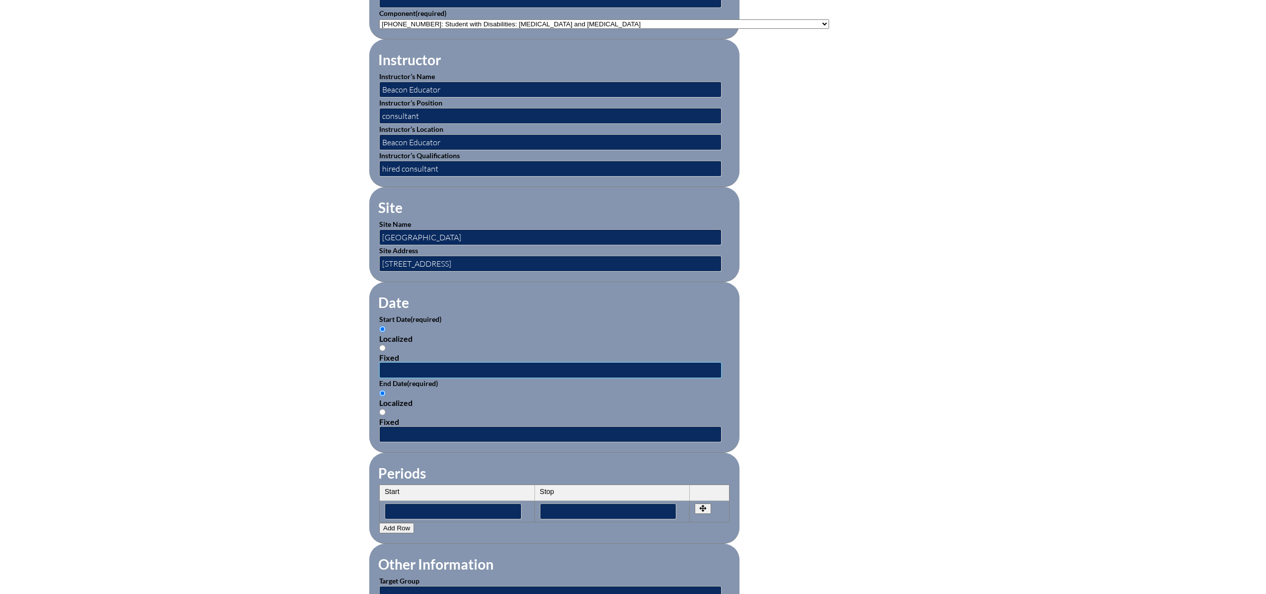
click at [399, 366] on input "text" at bounding box center [550, 370] width 342 height 16
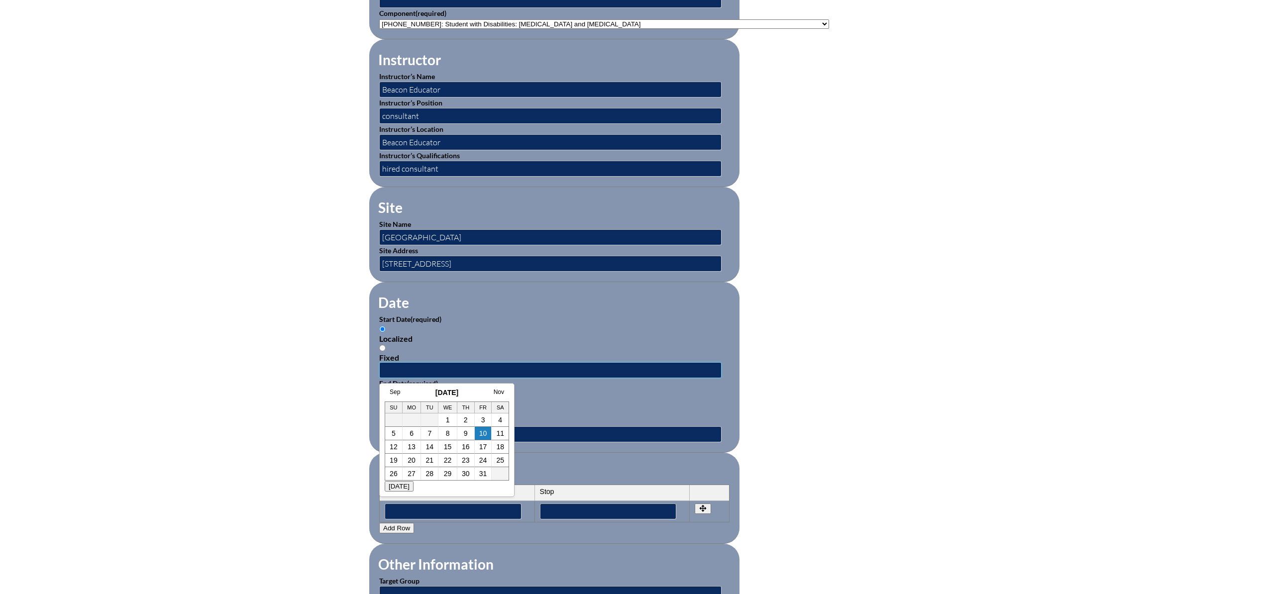
type input "2024-08-08 8:00 AM"
click at [537, 408] on div "Localized Fixed" at bounding box center [554, 408] width 350 height 38
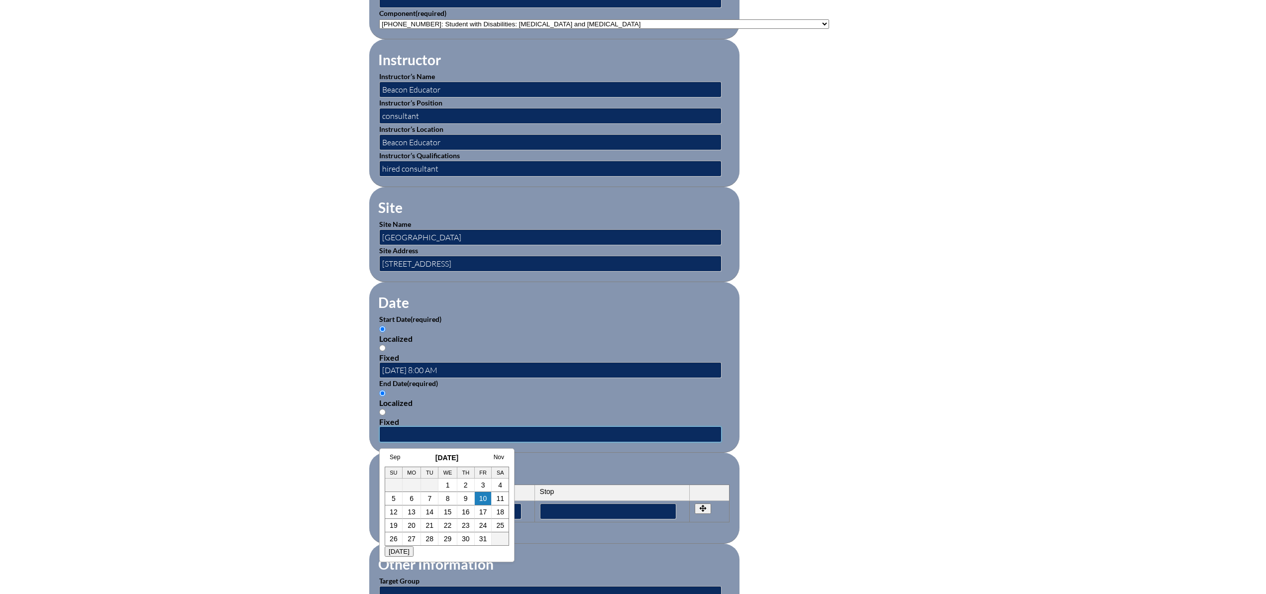
click at [444, 432] on input "text" at bounding box center [550, 435] width 342 height 16
click at [395, 458] on link "Sep" at bounding box center [395, 457] width 10 height 7
click at [387, 456] on link "Aug" at bounding box center [385, 457] width 10 height 7
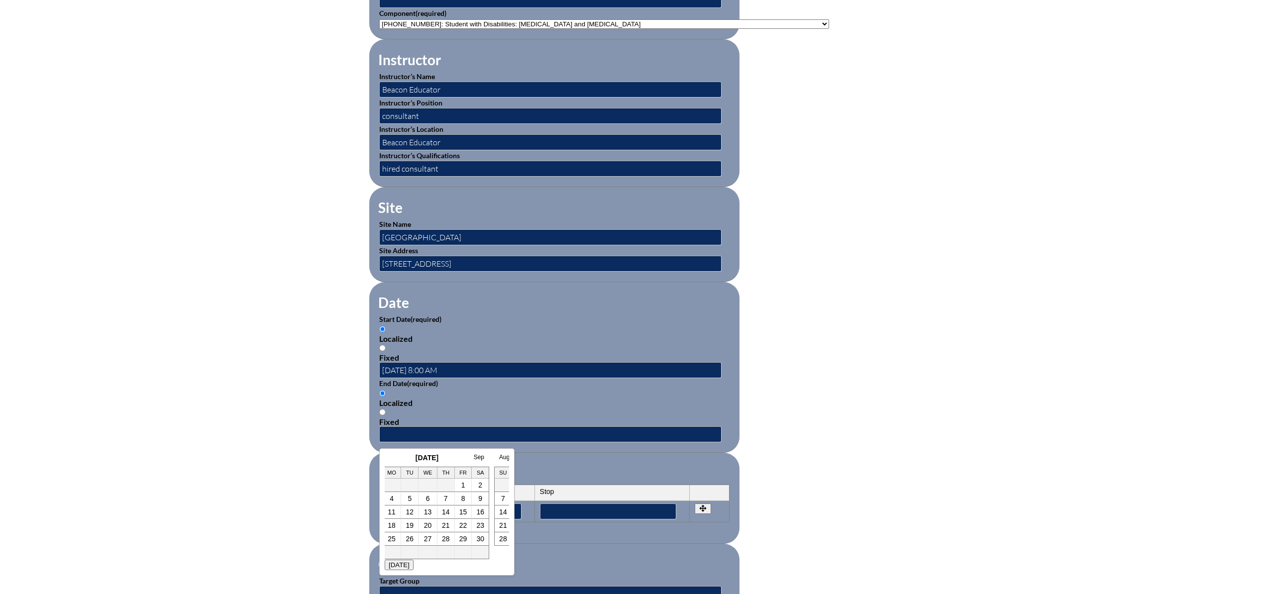
click at [461, 526] on link "22" at bounding box center [463, 526] width 8 height 8
type input "2025-08-22 3:54 PM"
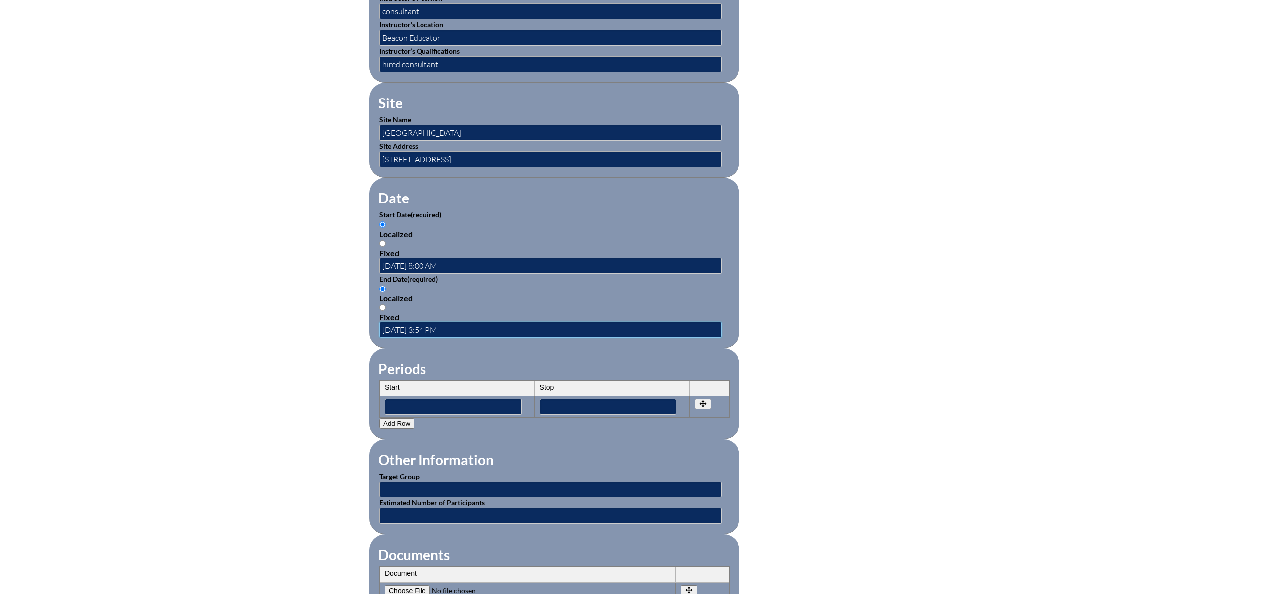
scroll to position [494, 0]
click at [419, 487] on input "text" at bounding box center [550, 489] width 342 height 16
type input "lower school"
click at [416, 513] on input "text" at bounding box center [550, 516] width 342 height 16
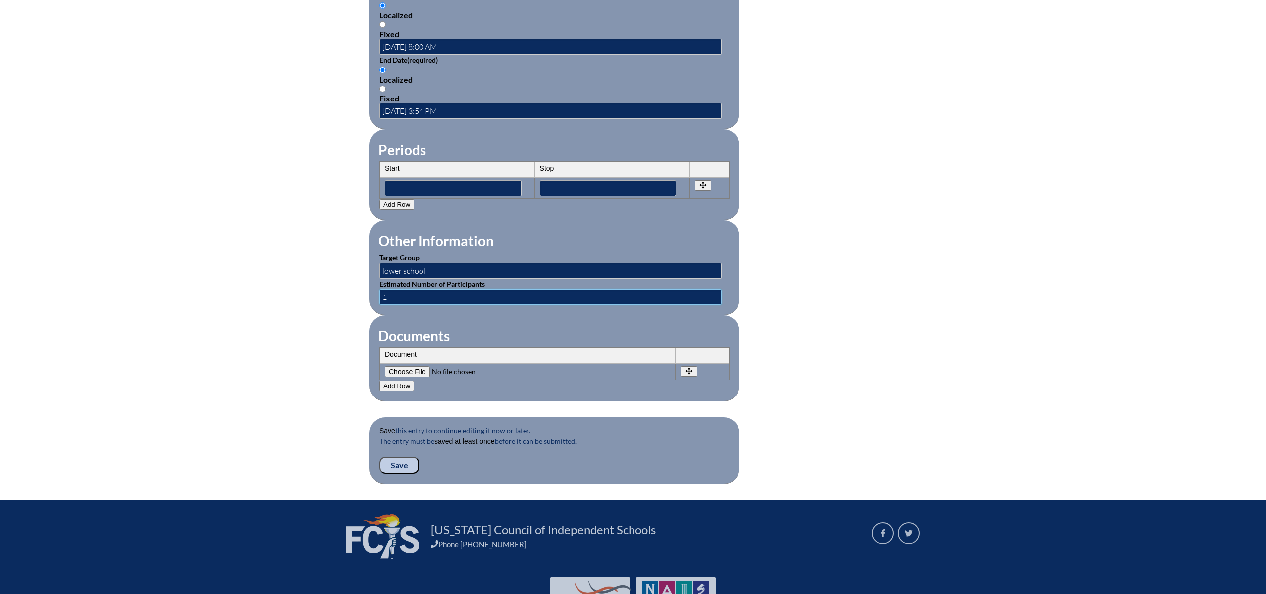
scroll to position [713, 0]
type input "1"
click at [403, 462] on input "Save" at bounding box center [399, 464] width 40 height 17
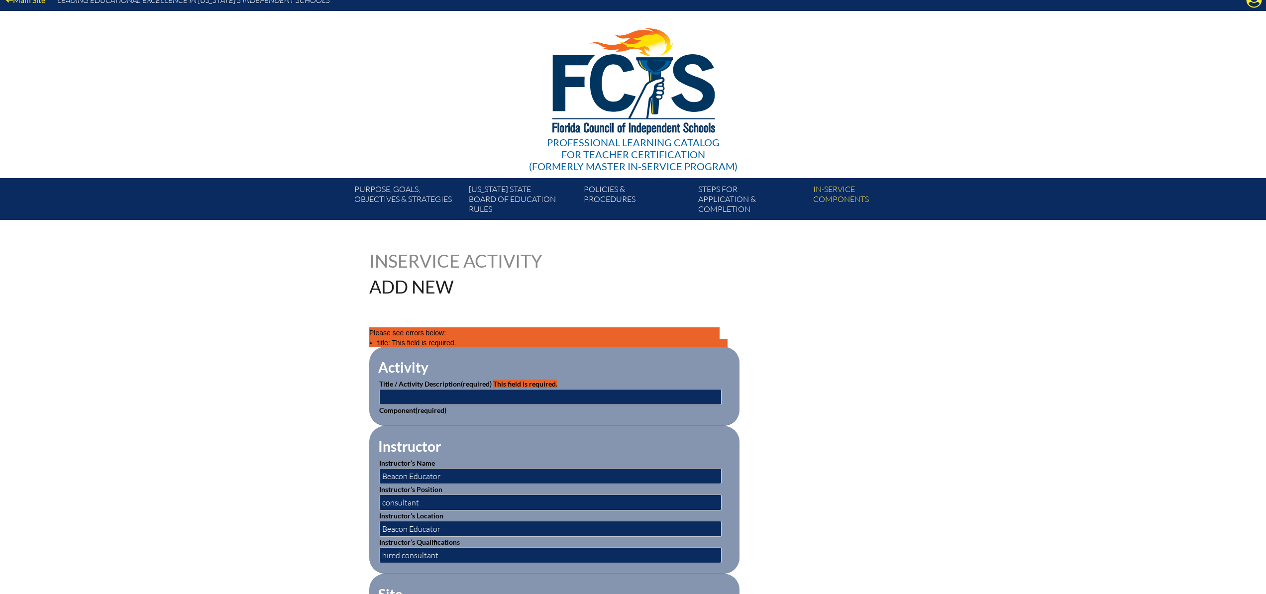
scroll to position [20, 0]
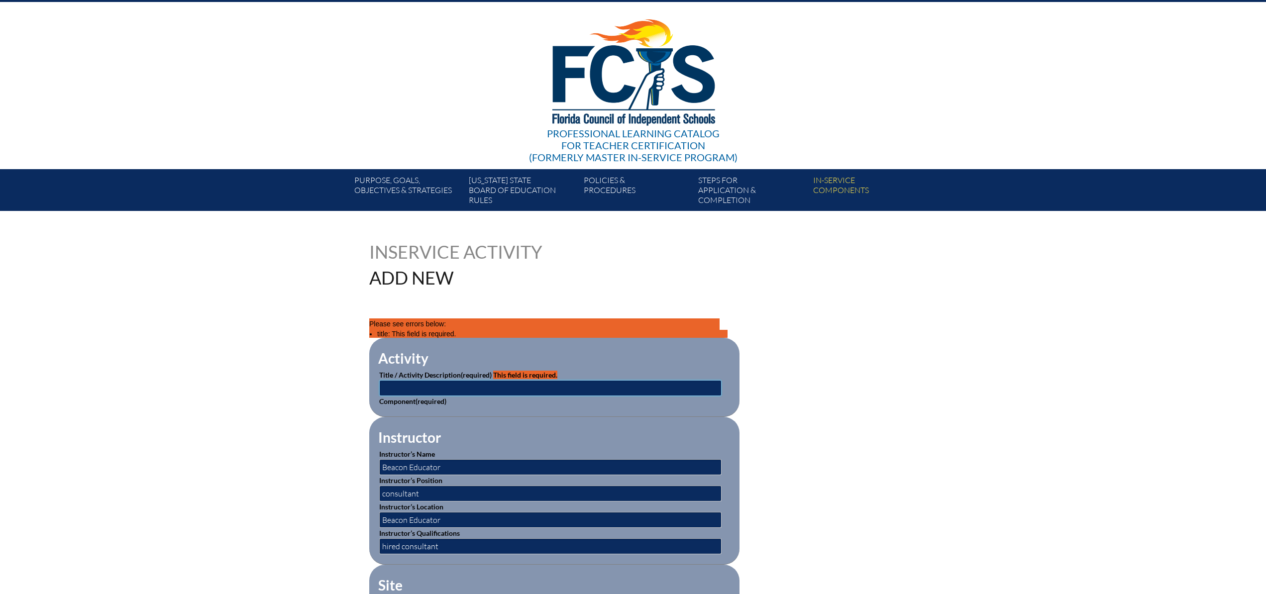
click at [404, 390] on input "text" at bounding box center [550, 388] width 342 height 16
click at [404, 388] on input "text" at bounding box center [550, 388] width 342 height 16
click at [397, 387] on input "text" at bounding box center [550, 388] width 342 height 16
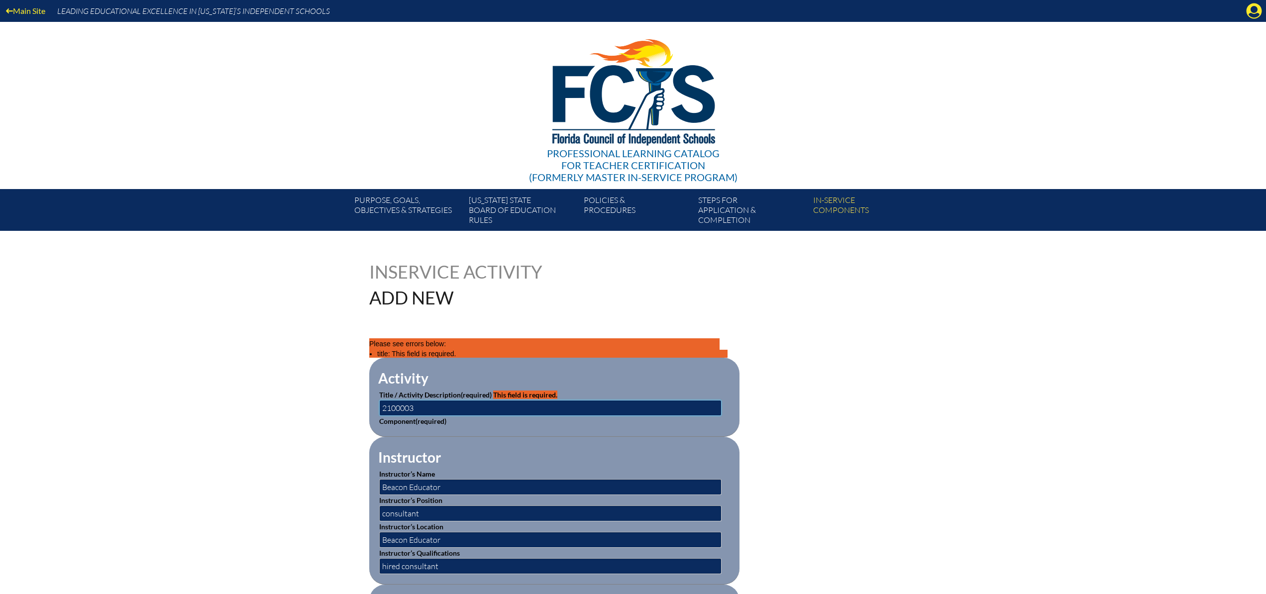
scroll to position [1, 0]
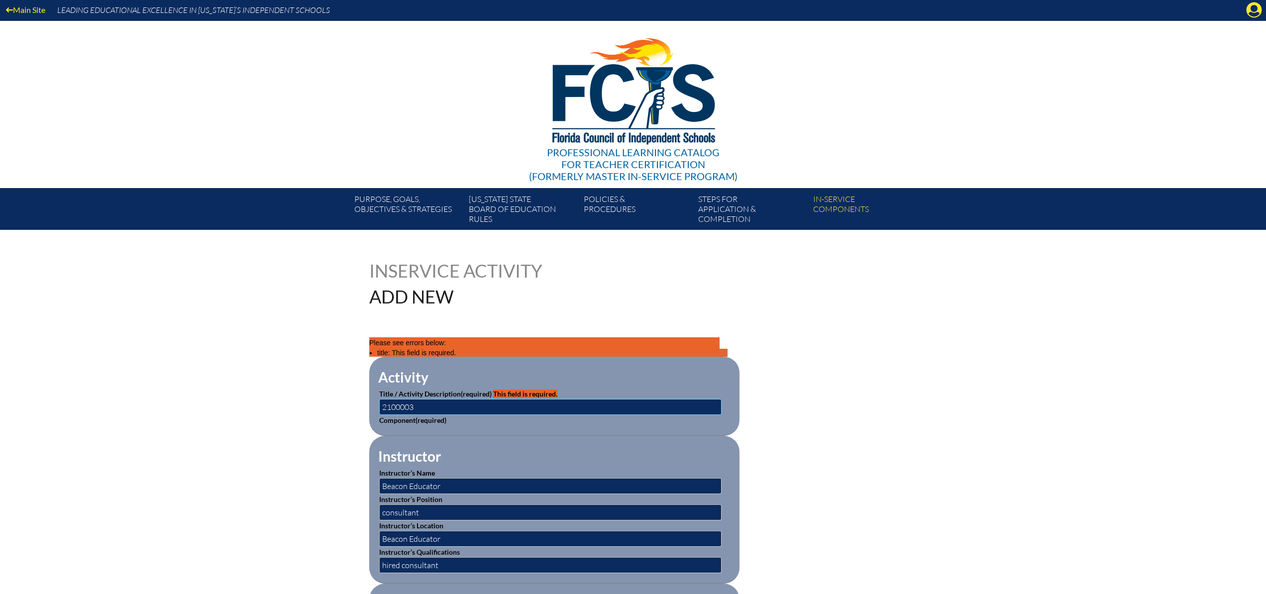
click at [386, 407] on input "2100003" at bounding box center [550, 407] width 342 height 16
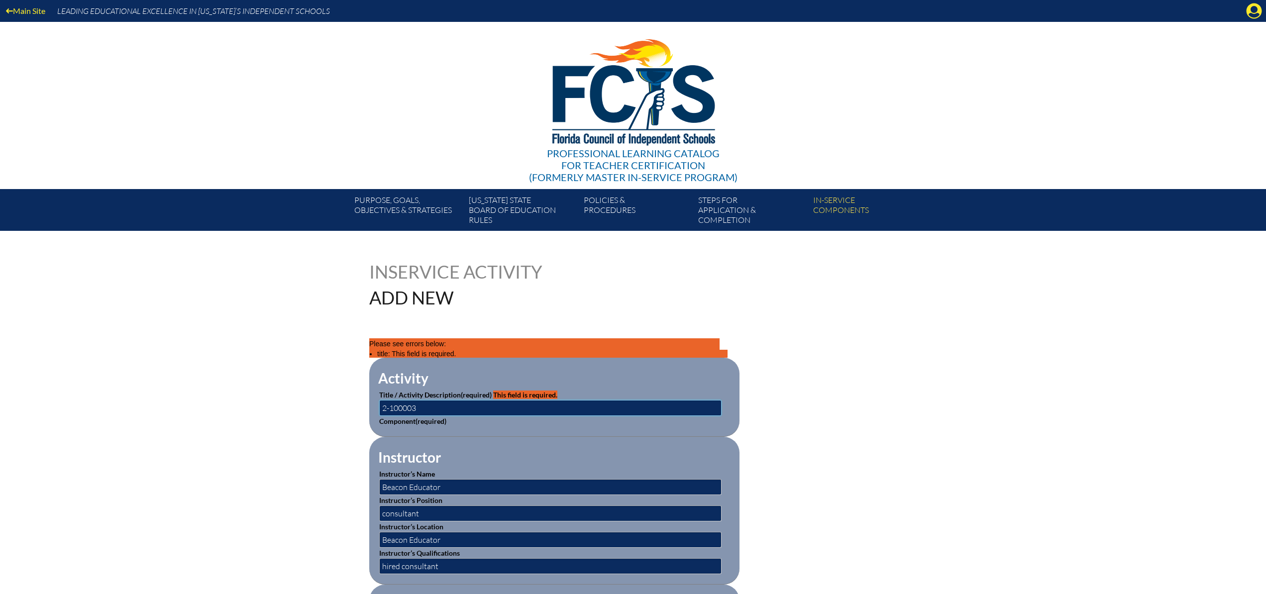
scroll to position [0, 0]
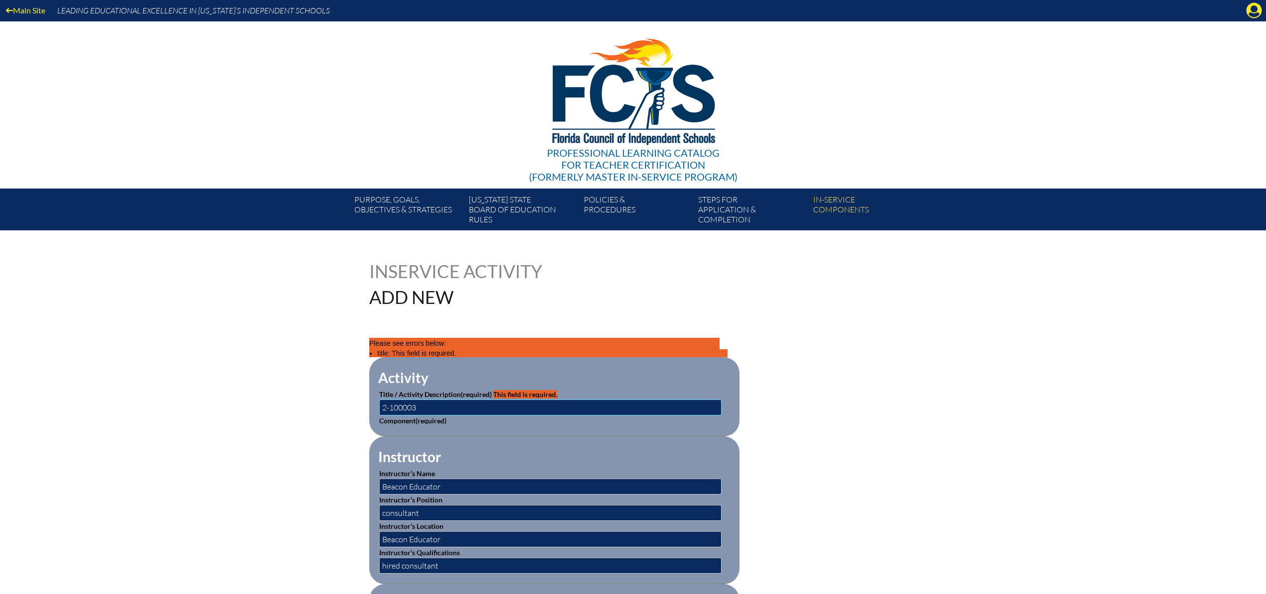
drag, startPoint x: 404, startPoint y: 406, endPoint x: 413, endPoint y: 406, distance: 9.5
click at [404, 406] on input "2-100003" at bounding box center [550, 408] width 342 height 16
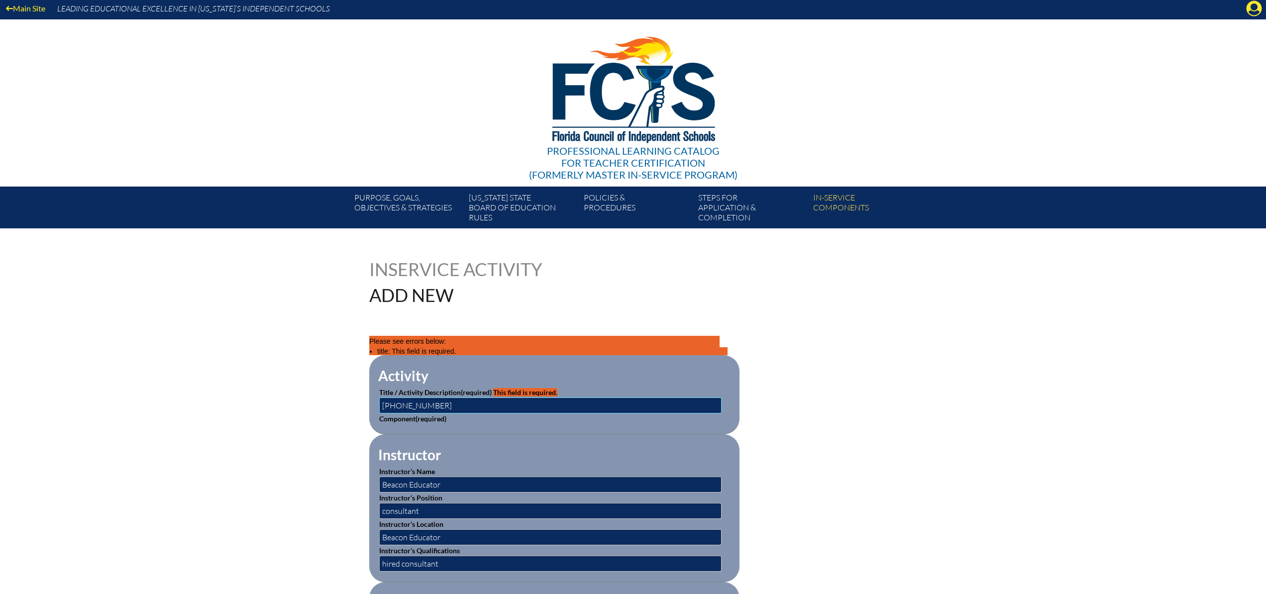
click at [436, 405] on input "[PHONE_NUMBER]" at bounding box center [550, 406] width 342 height 16
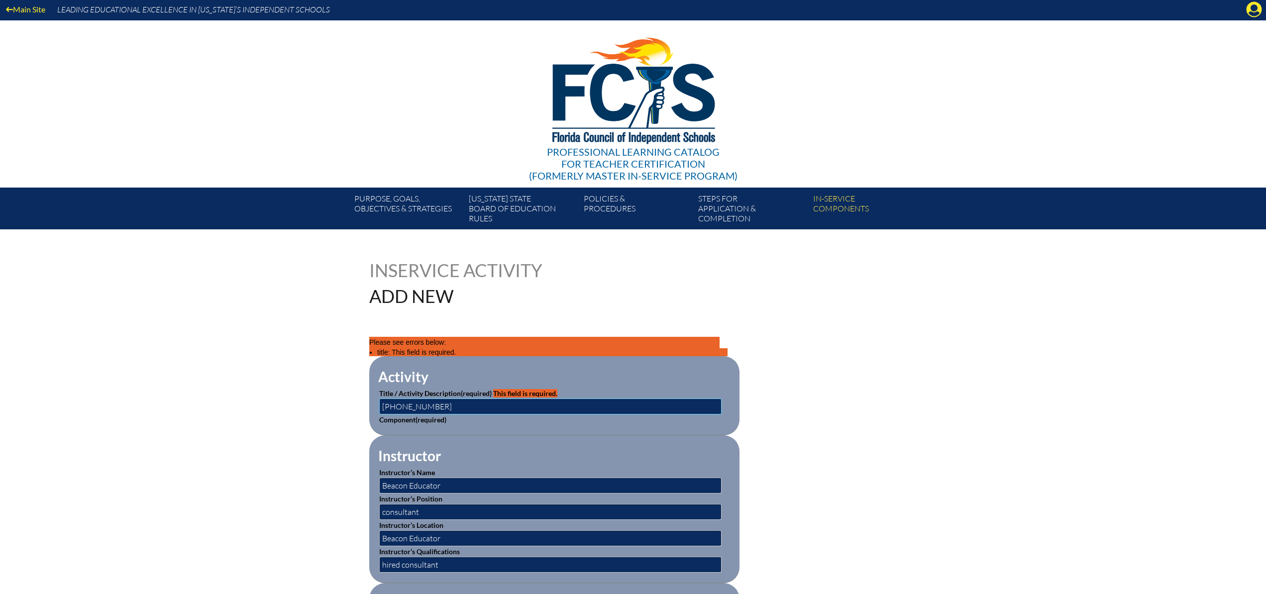
scroll to position [2, 0]
click at [439, 393] on label "Title / Activity Description (required) This field is required." at bounding box center [468, 393] width 178 height 8
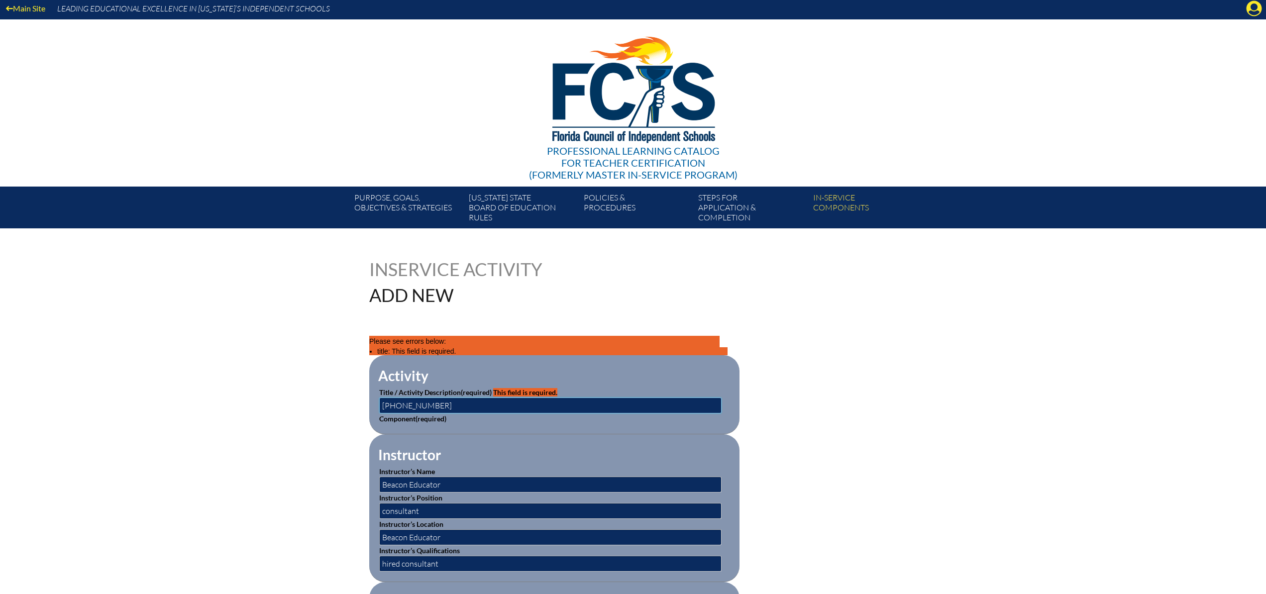
click at [436, 409] on input "[PHONE_NUMBER]" at bounding box center [550, 406] width 342 height 16
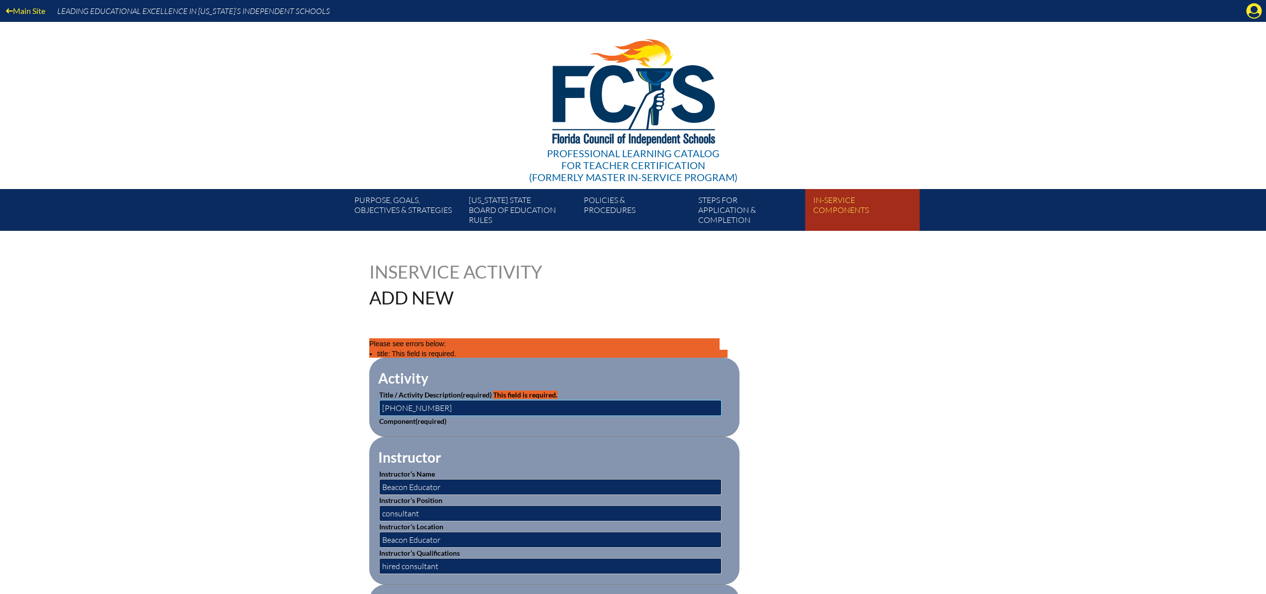
type input "[PHONE_NUMBER]"
click at [834, 206] on link "In-service components" at bounding box center [866, 212] width 114 height 38
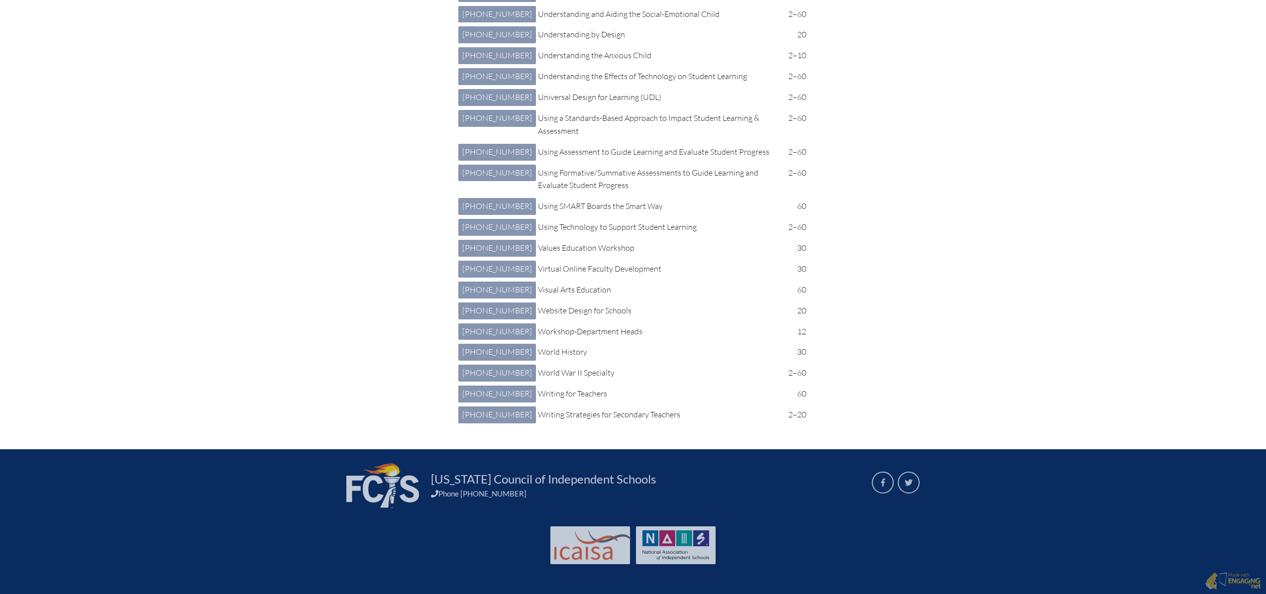
scroll to position [5262, 0]
drag, startPoint x: 681, startPoint y: 391, endPoint x: 507, endPoint y: 390, distance: 174.7
copy p "Student with Disabilities: Autism Spectrum Disorder"
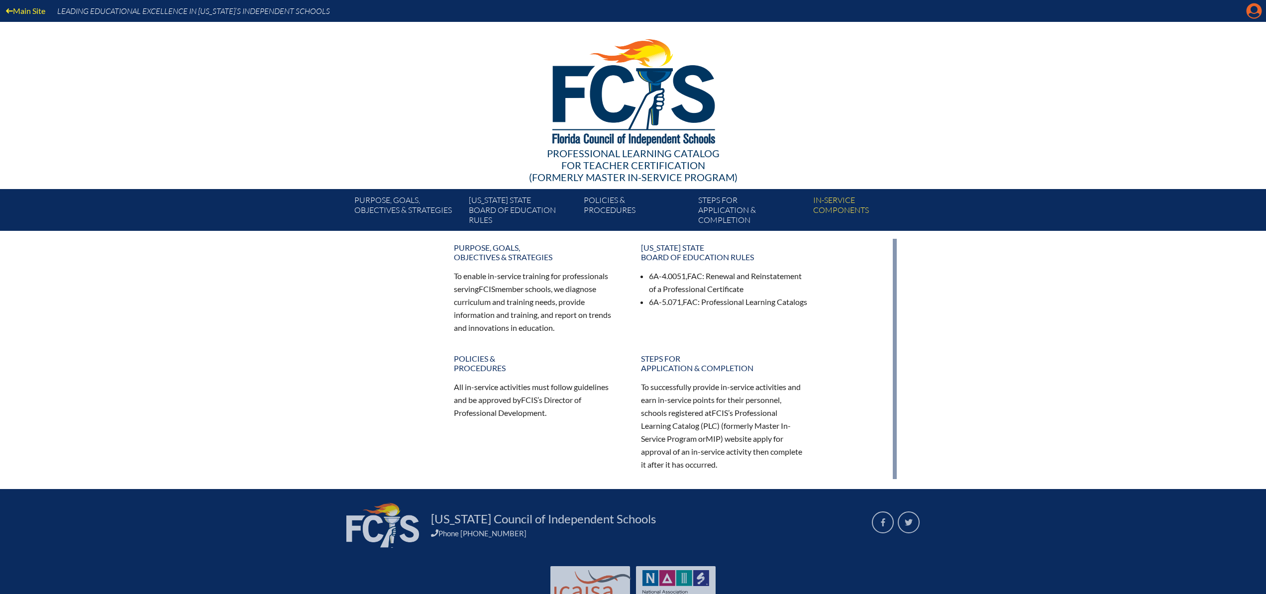
click at [1253, 9] on icon "Manage account" at bounding box center [1254, 11] width 16 height 16
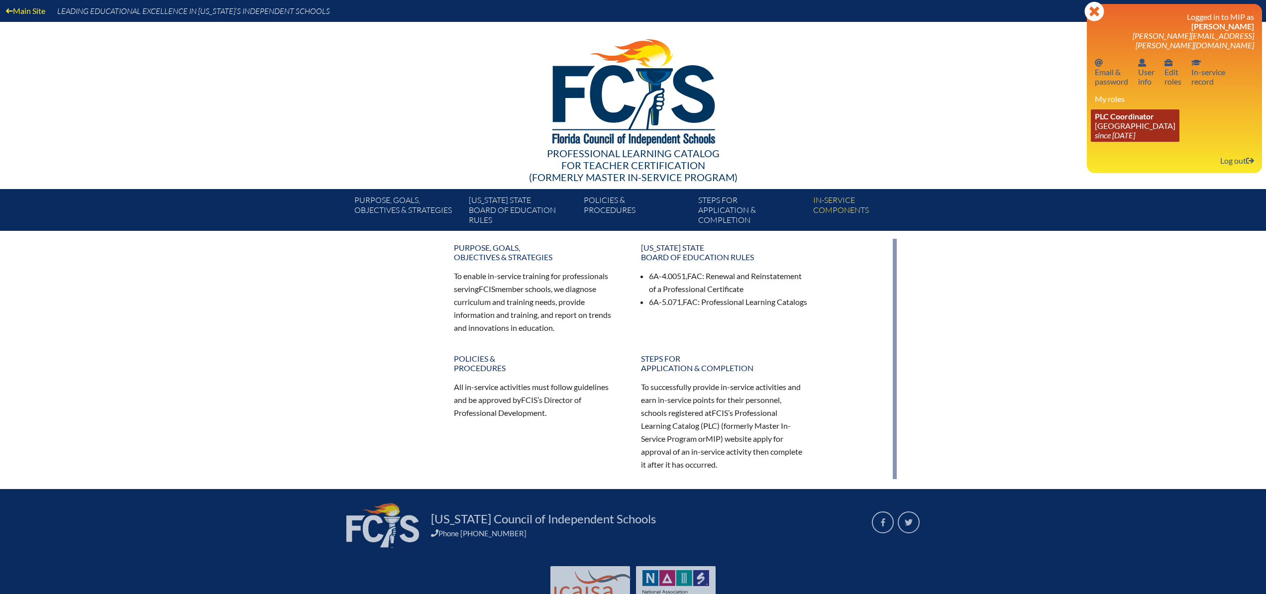
click at [1118, 122] on link "PLC Coordinator [GEOGRAPHIC_DATA] since [DATE]" at bounding box center [1135, 125] width 89 height 32
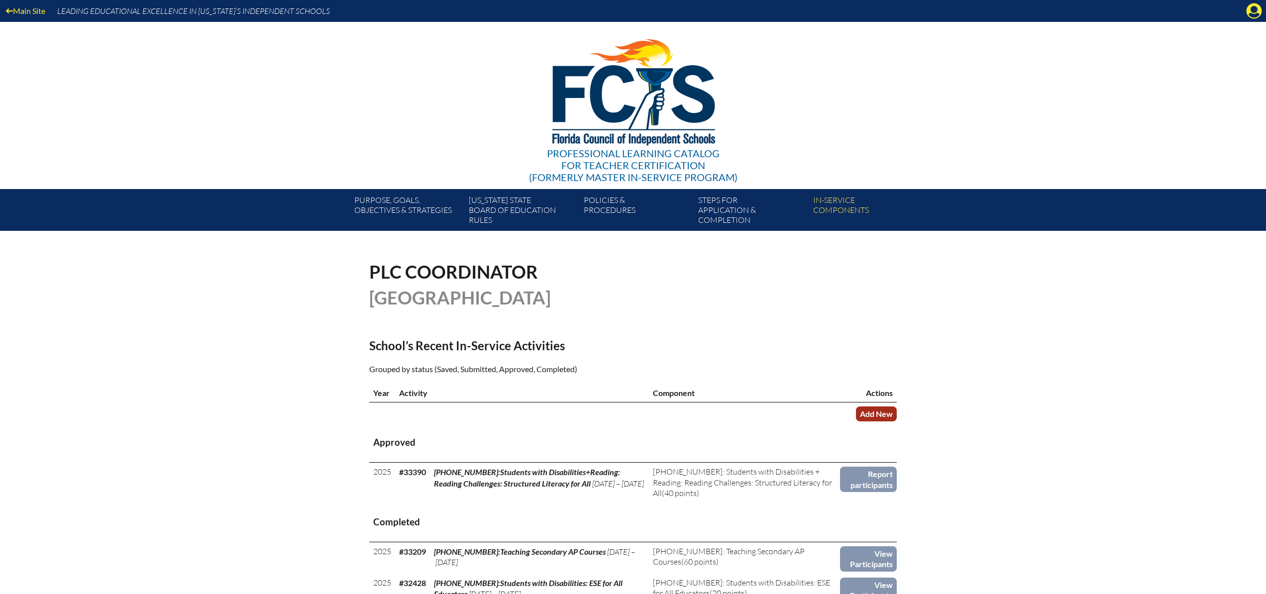
click at [879, 412] on link "Add New" at bounding box center [876, 414] width 41 height 14
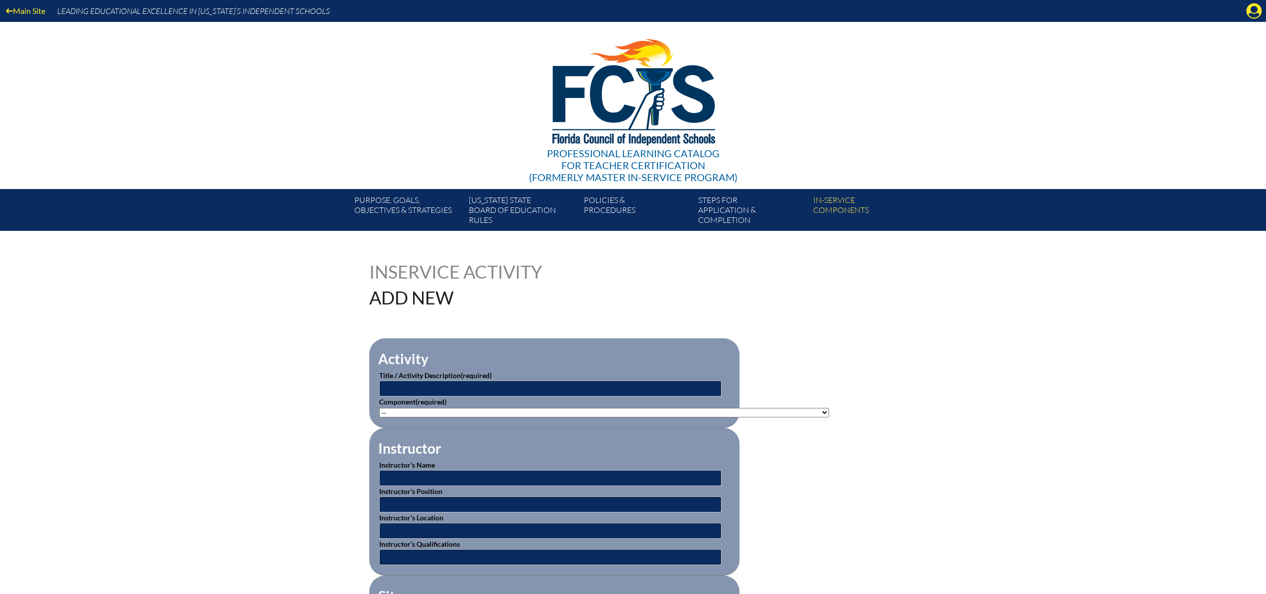
click at [415, 412] on select"]"] "-- 1-000-001: Appropriate Art Activities 1-000-002: Concept and Art Process for…" at bounding box center [604, 412] width 450 height 9
click at [379, 408] on select"]"] "-- 1-000-001: Appropriate Art Activities 1-000-002: Concept and Art Process for…" at bounding box center [604, 412] width 450 height 9
click at [422, 412] on select"]"] "-- 1-000-001: Appropriate Art Activities 1-000-002: Concept and Art Process for…" at bounding box center [604, 412] width 450 height 9
select select"]"] "152945"
click at [379, 408] on select"]"] "-- 1-000-001: Appropriate Art Activities 1-000-002: Concept and Art Process for…" at bounding box center [604, 412] width 450 height 9
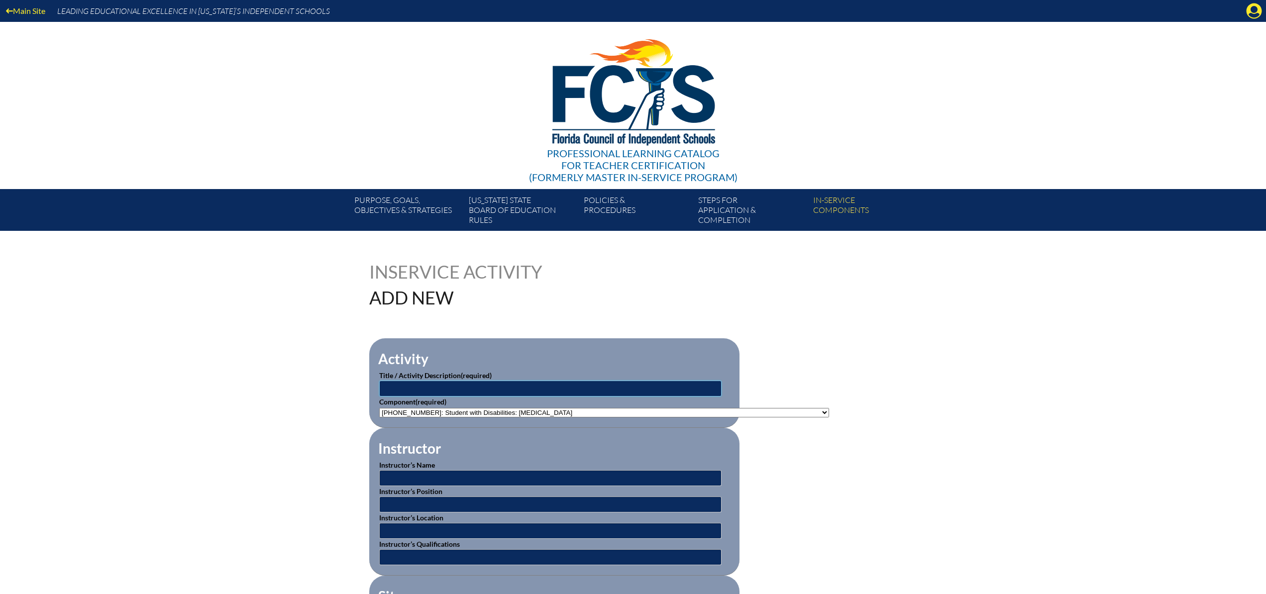
click at [392, 387] on input "text" at bounding box center [550, 389] width 342 height 16
type input "[PHONE_NUMBER]: Student with Disabilities: [MEDICAL_DATA]"
click at [403, 480] on input "text" at bounding box center [550, 478] width 342 height 16
type input "Beacon Educator"
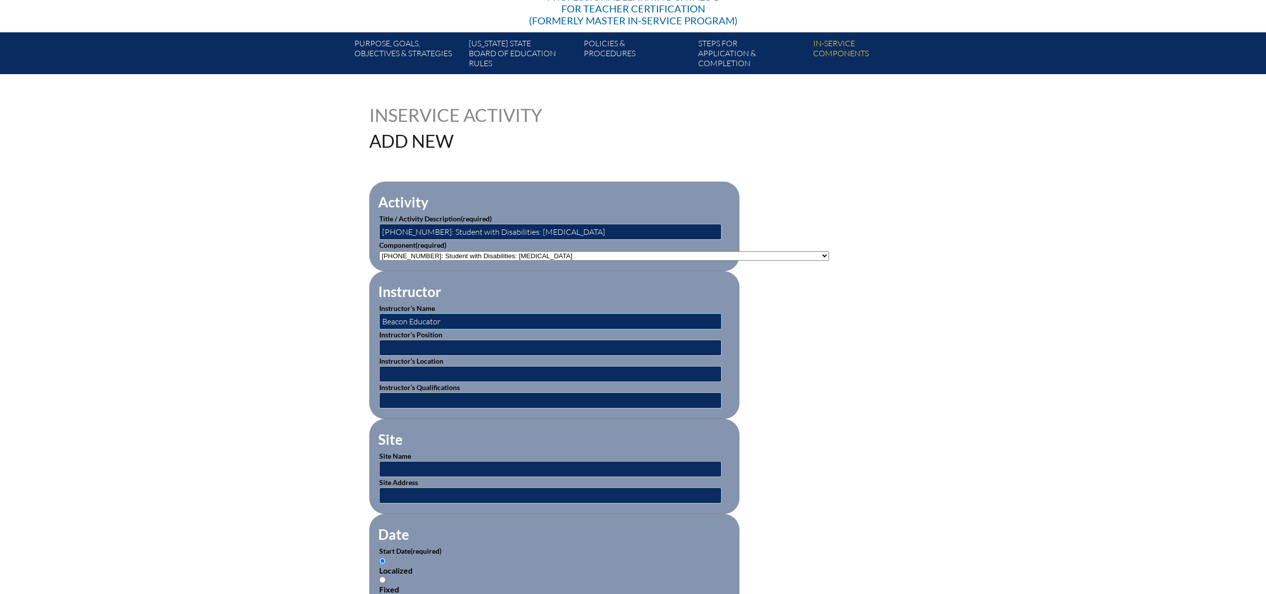
scroll to position [161, 0]
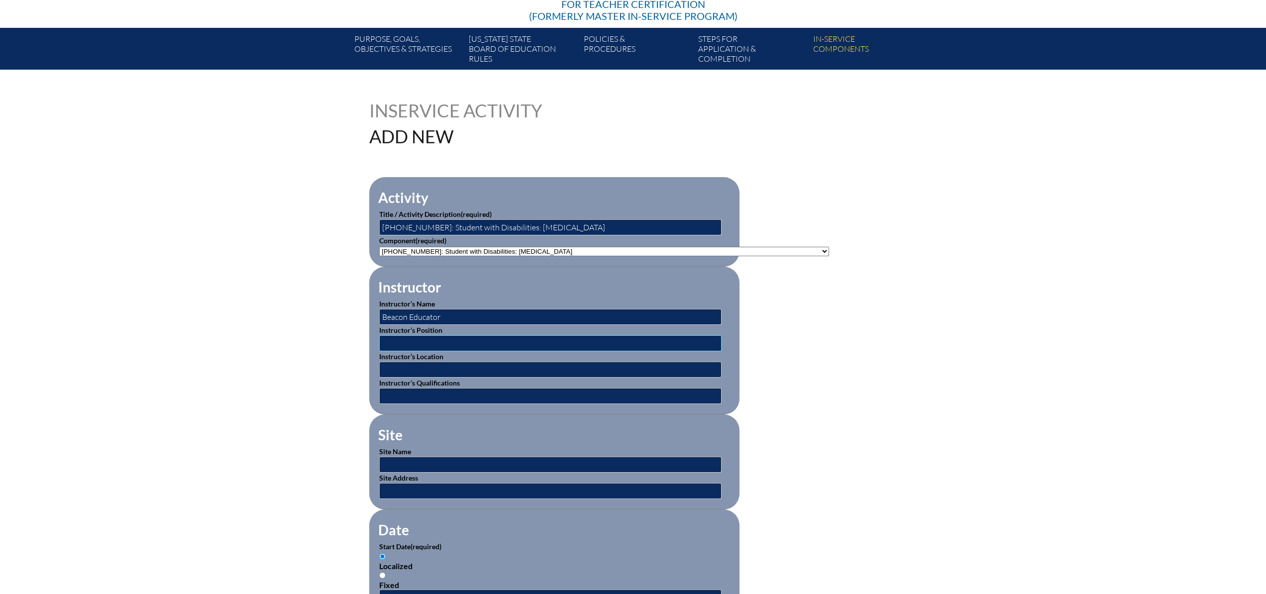
click at [405, 343] on input "text" at bounding box center [550, 343] width 342 height 16
type input "consultants"
click at [436, 370] on input "text" at bounding box center [550, 370] width 342 height 16
type input "online"
click at [426, 395] on input "text" at bounding box center [550, 396] width 342 height 16
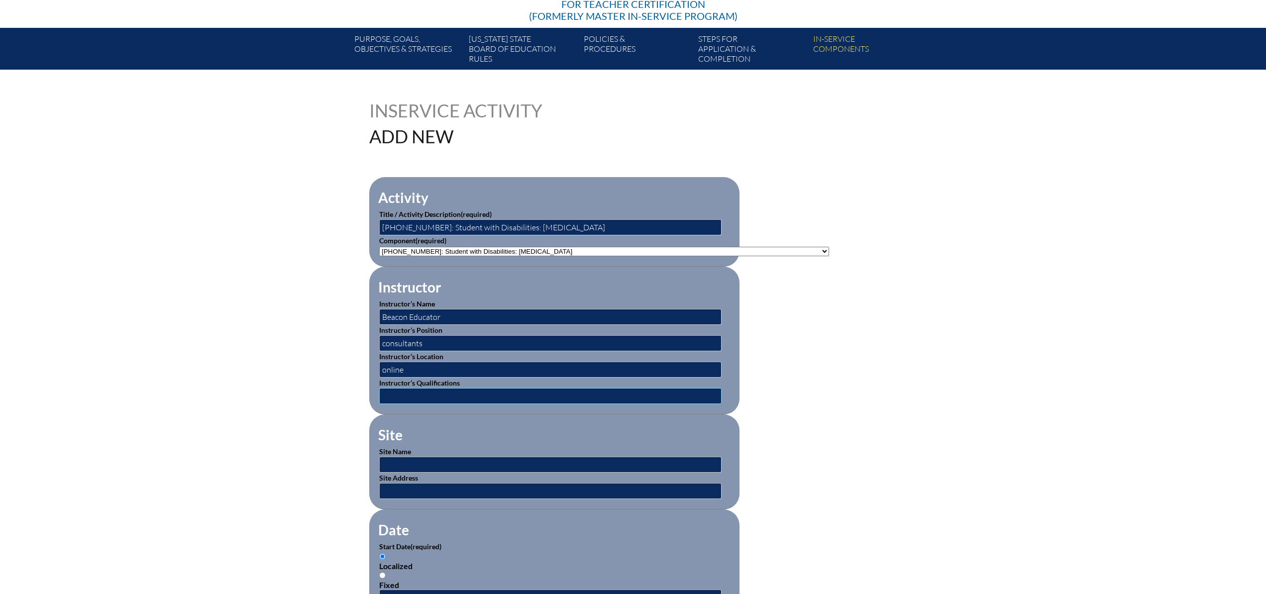
type input "hired consultant"
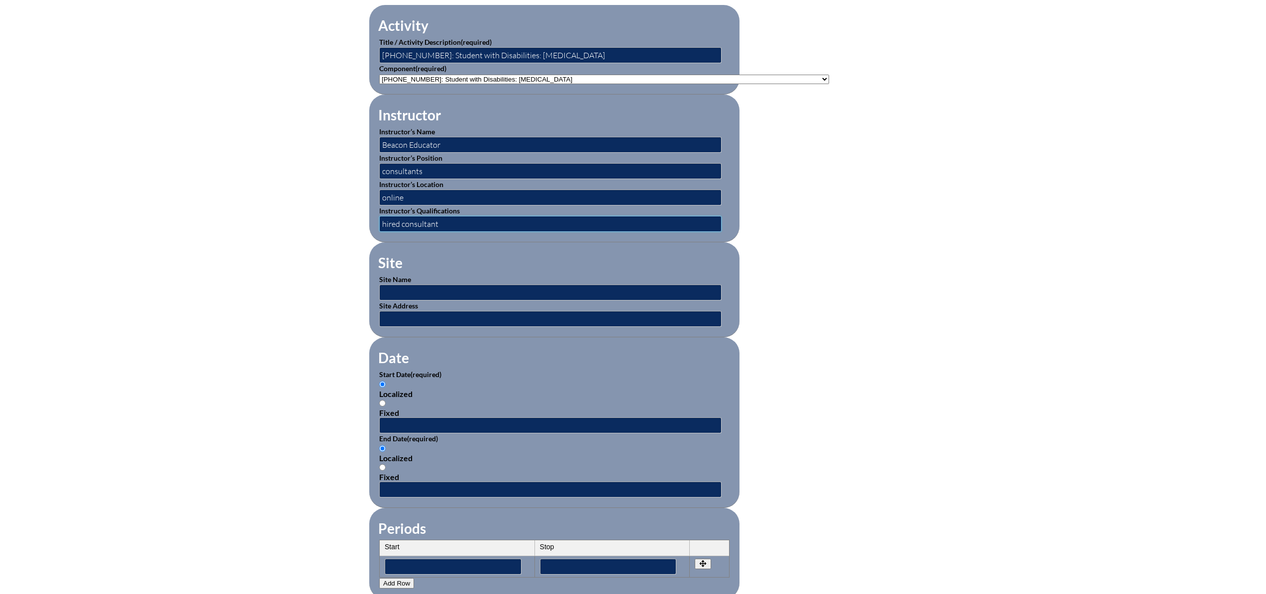
scroll to position [348, 0]
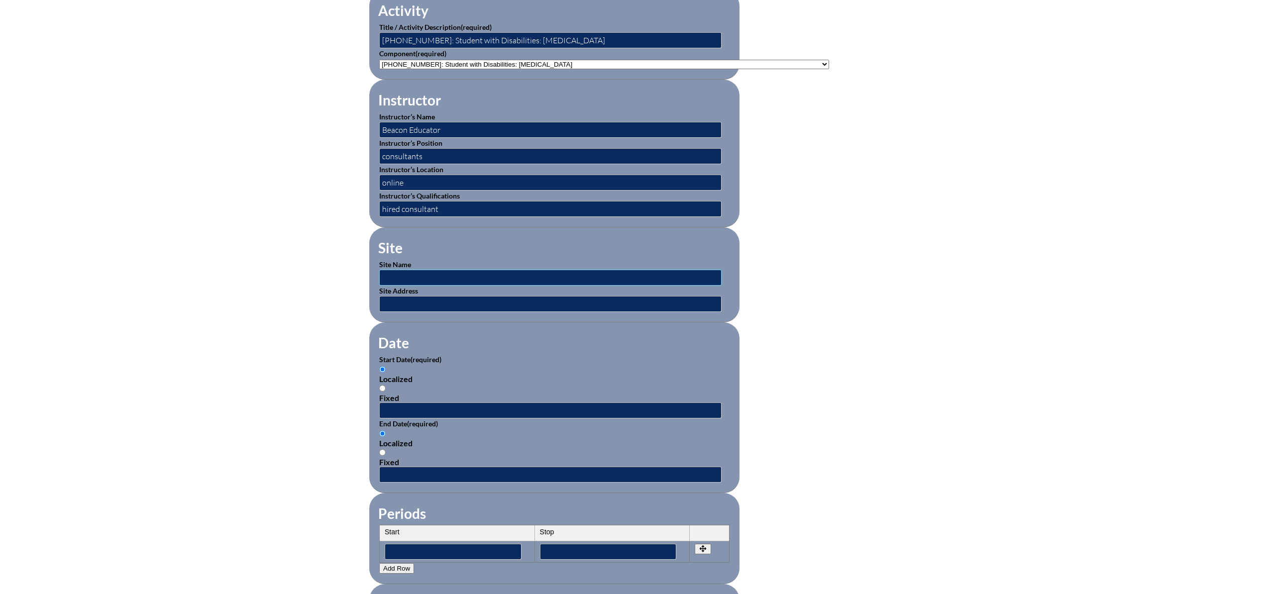
click at [397, 275] on input "text" at bounding box center [550, 278] width 342 height 16
type input "Saint Andrew's School"
click at [434, 303] on input "text" at bounding box center [550, 304] width 342 height 16
type input "3900 Jog Road, Boca Raton, FL. 33433"
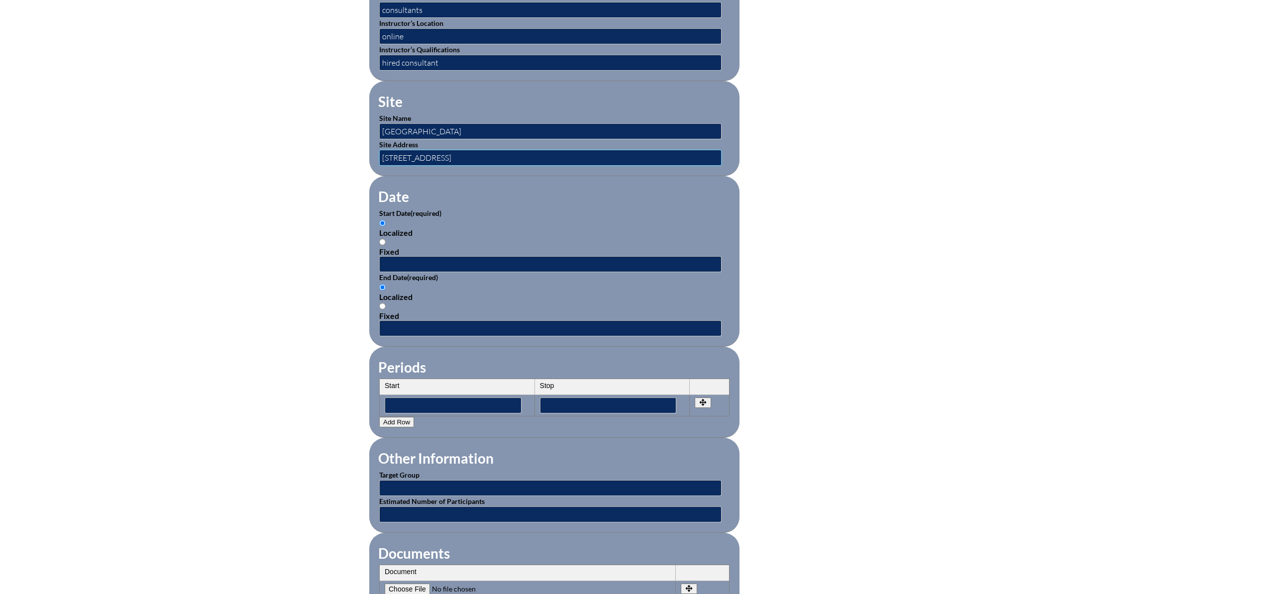
scroll to position [508, 0]
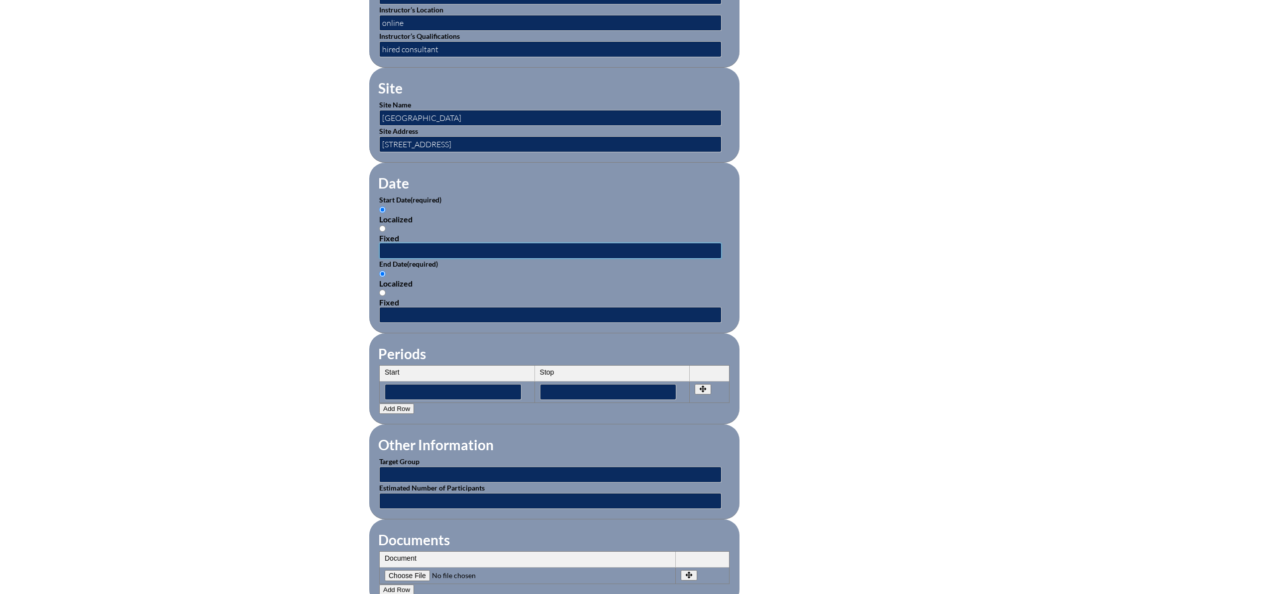
click at [404, 249] on input "text" at bounding box center [550, 251] width 342 height 16
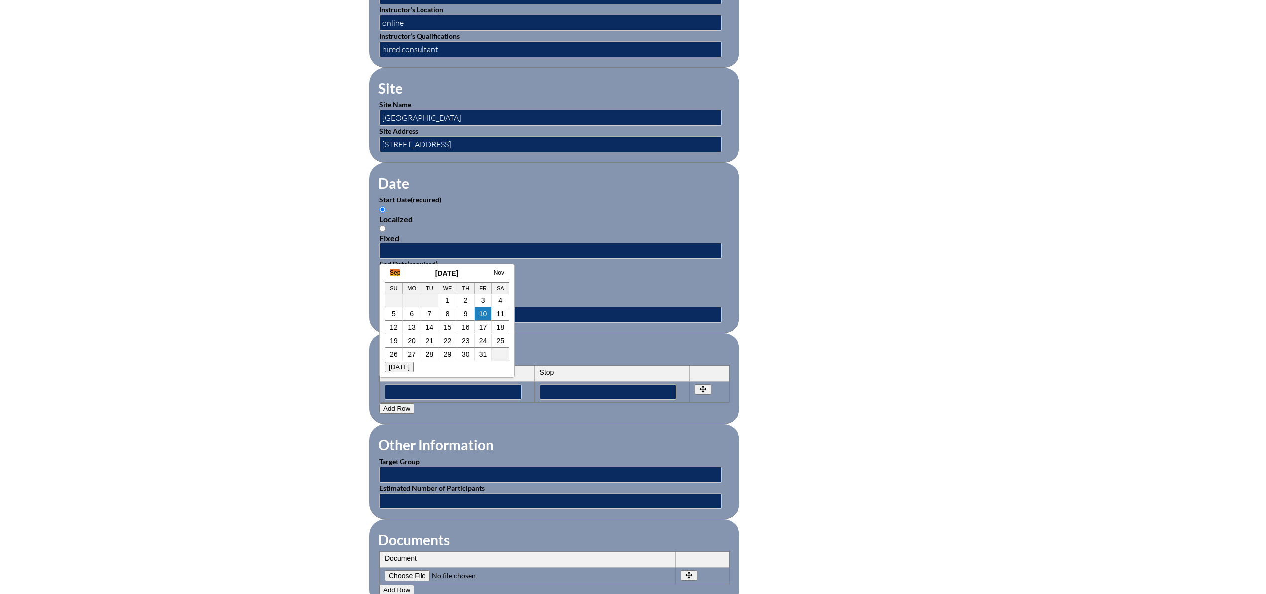
click at [395, 272] on link "Sep" at bounding box center [395, 272] width 10 height 7
click at [388, 273] on link "Aug" at bounding box center [385, 272] width 10 height 7
click at [461, 326] on link "15" at bounding box center [463, 328] width 8 height 8
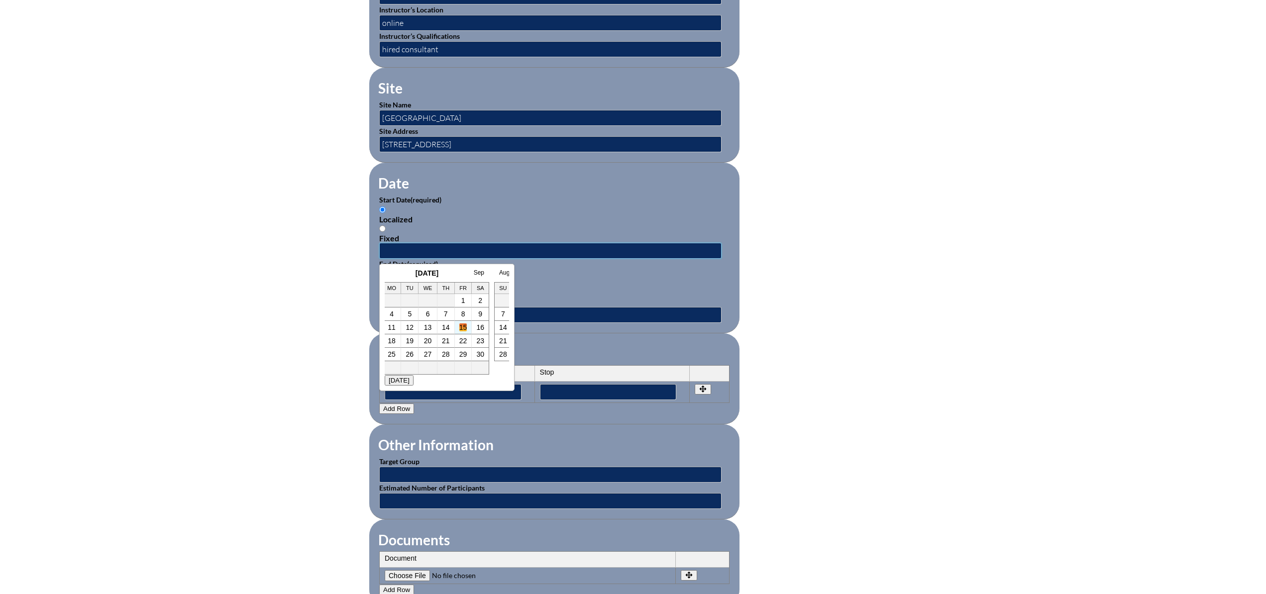
type input "2025-08-15 3:58 PM"
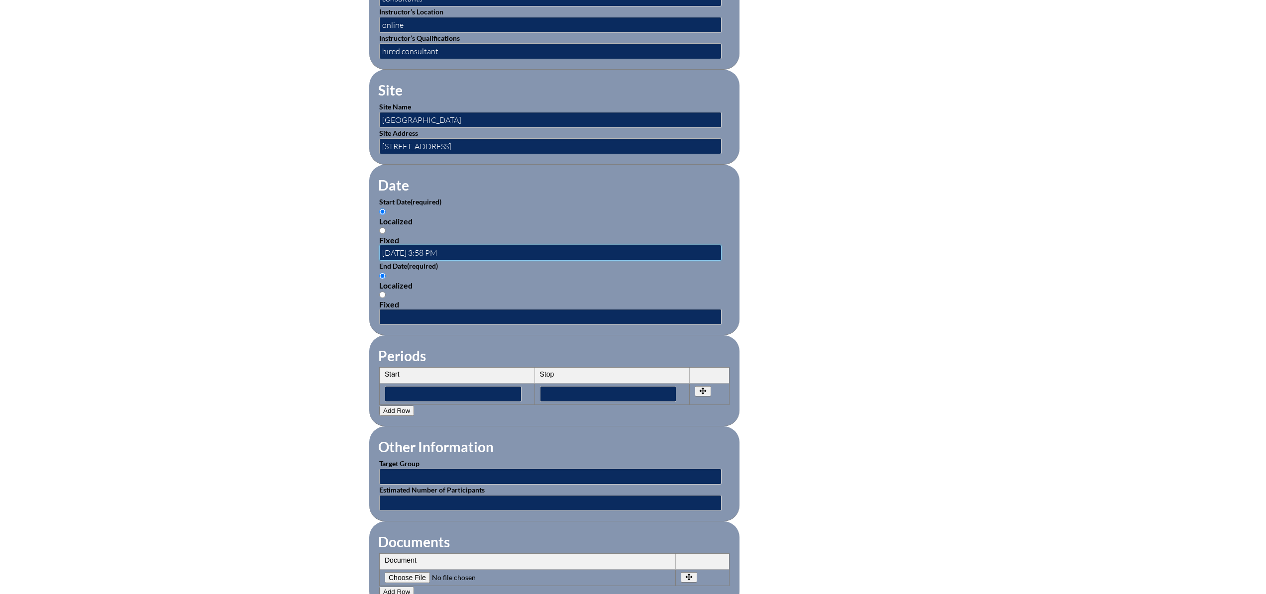
scroll to position [505, 0]
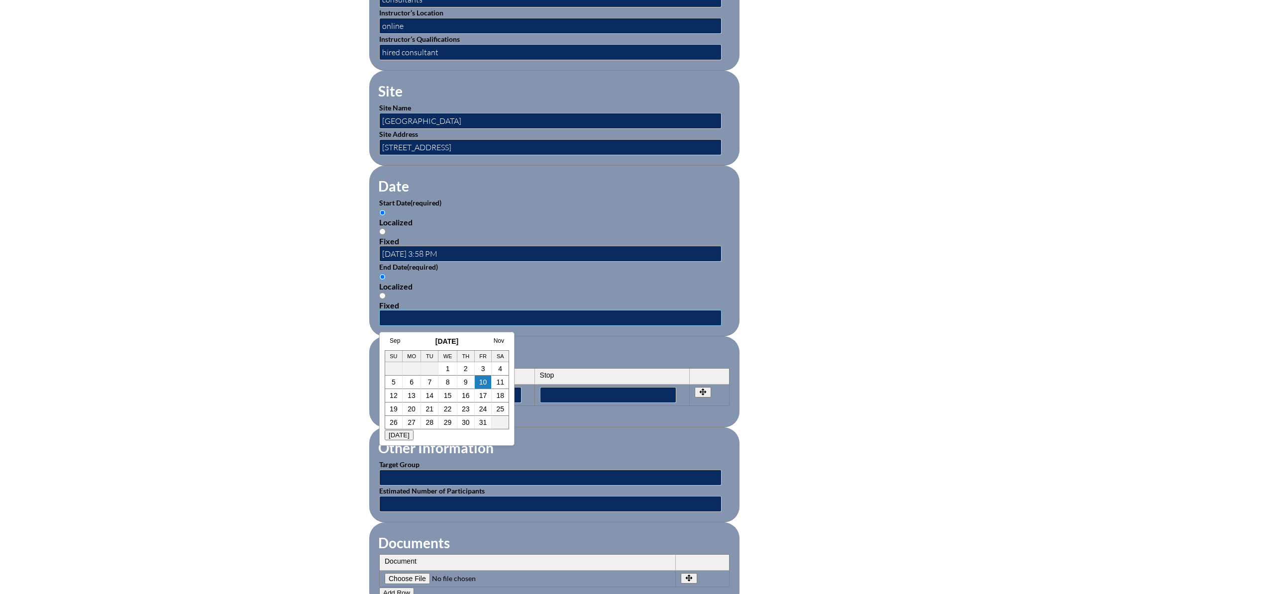
click at [439, 317] on input "text" at bounding box center [550, 318] width 342 height 16
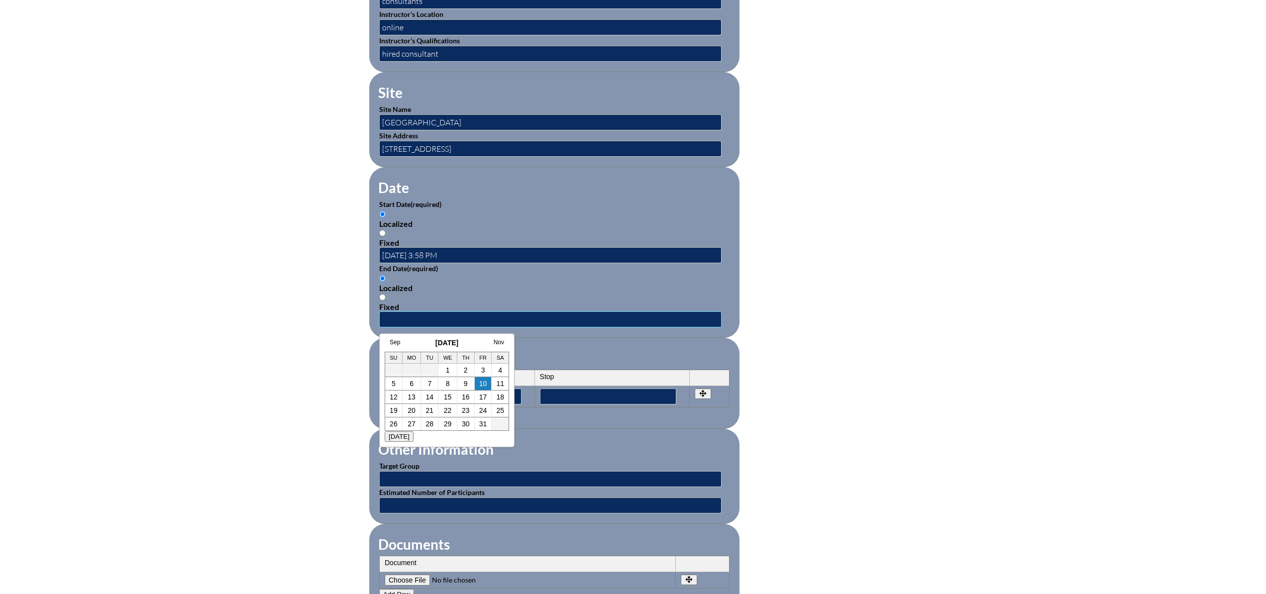
scroll to position [503, 0]
click at [483, 387] on link "10" at bounding box center [483, 385] width 8 height 8
type input "2025-10-10 3:58 PM"
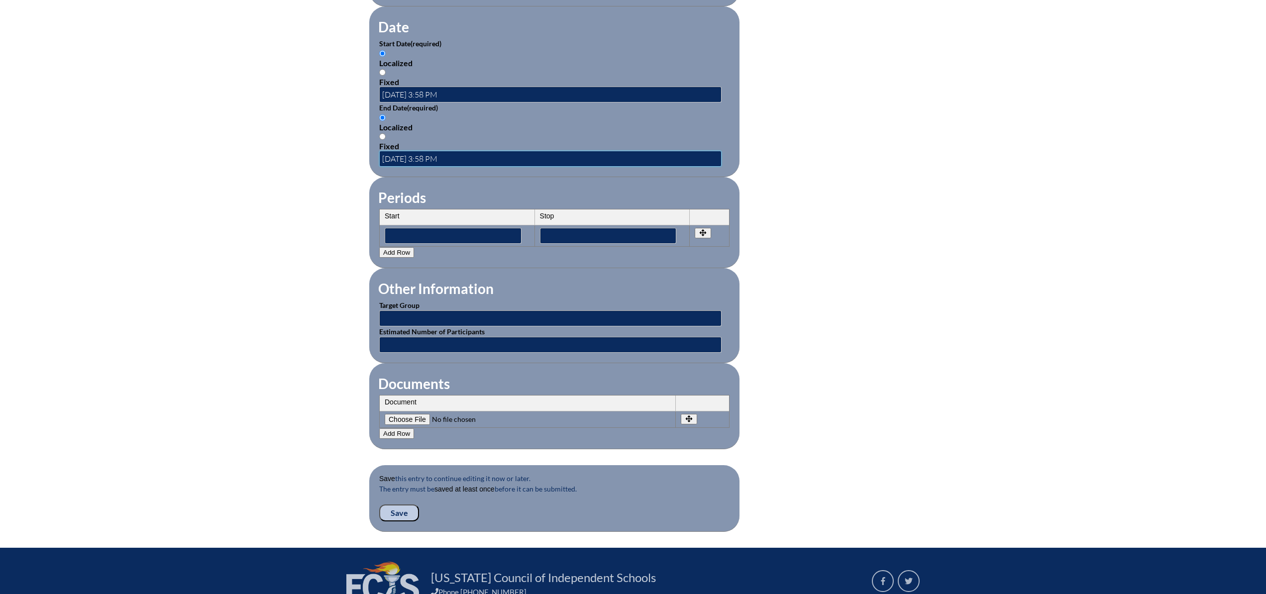
scroll to position [701, 0]
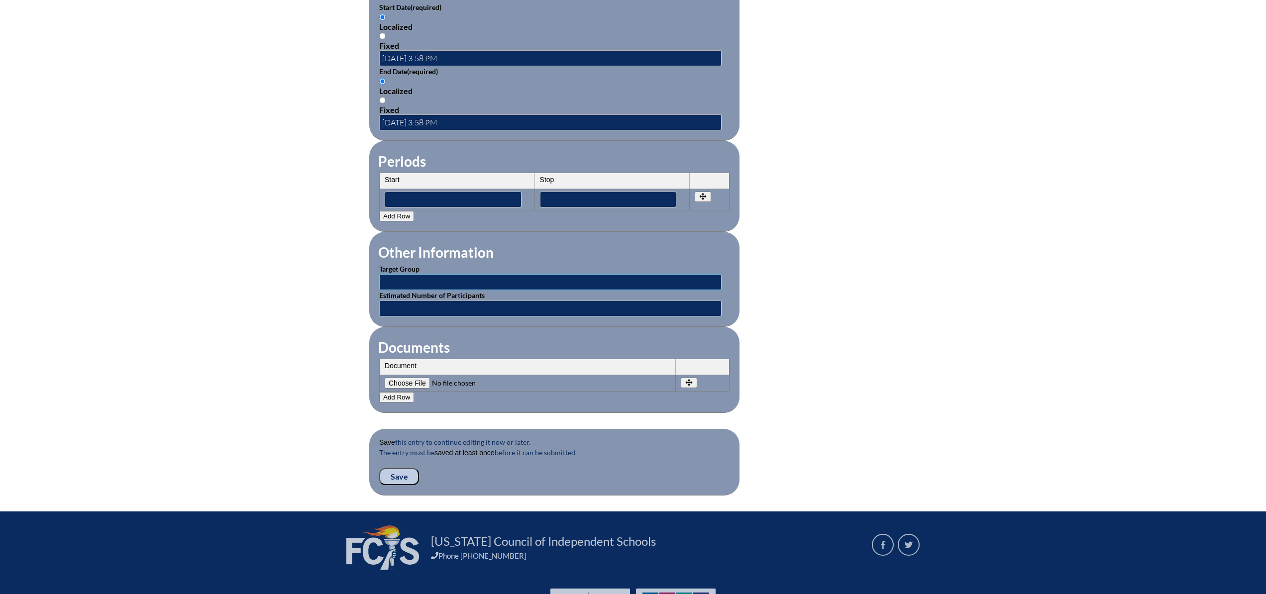
click at [411, 282] on input "text" at bounding box center [550, 282] width 342 height 16
type input "1"
click at [411, 305] on input "text" at bounding box center [550, 309] width 342 height 16
type input "L"
type input "1"
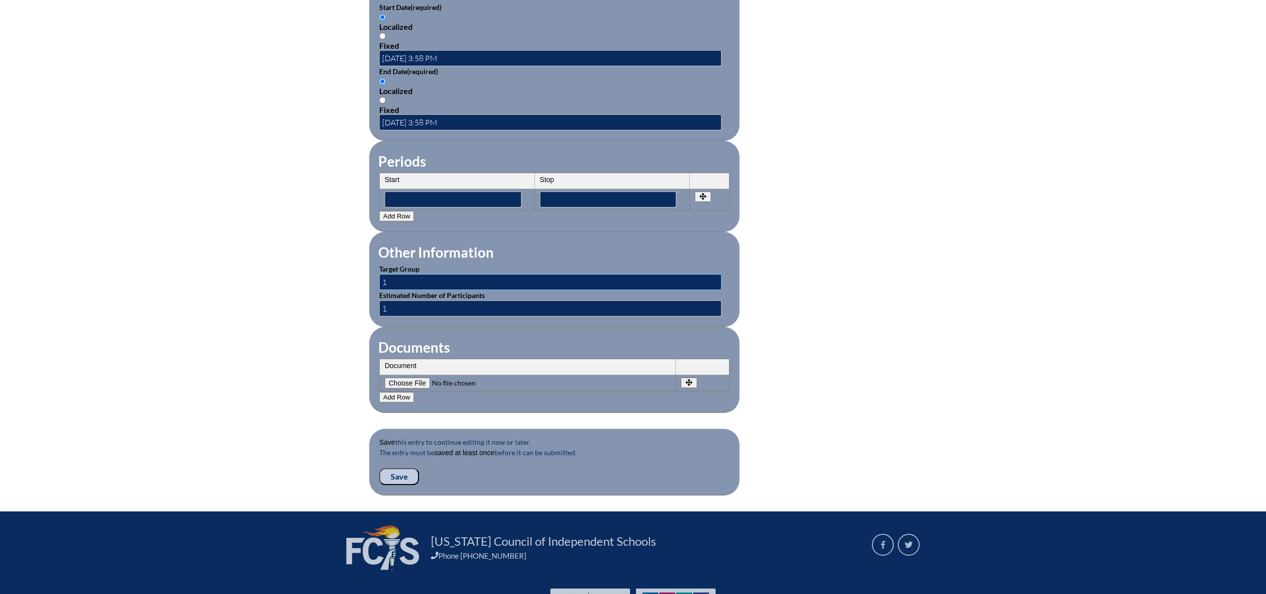
drag, startPoint x: 391, startPoint y: 282, endPoint x: 380, endPoint y: 282, distance: 10.5
click at [380, 282] on input "1" at bounding box center [550, 282] width 342 height 16
type input "Lower School Teachers"
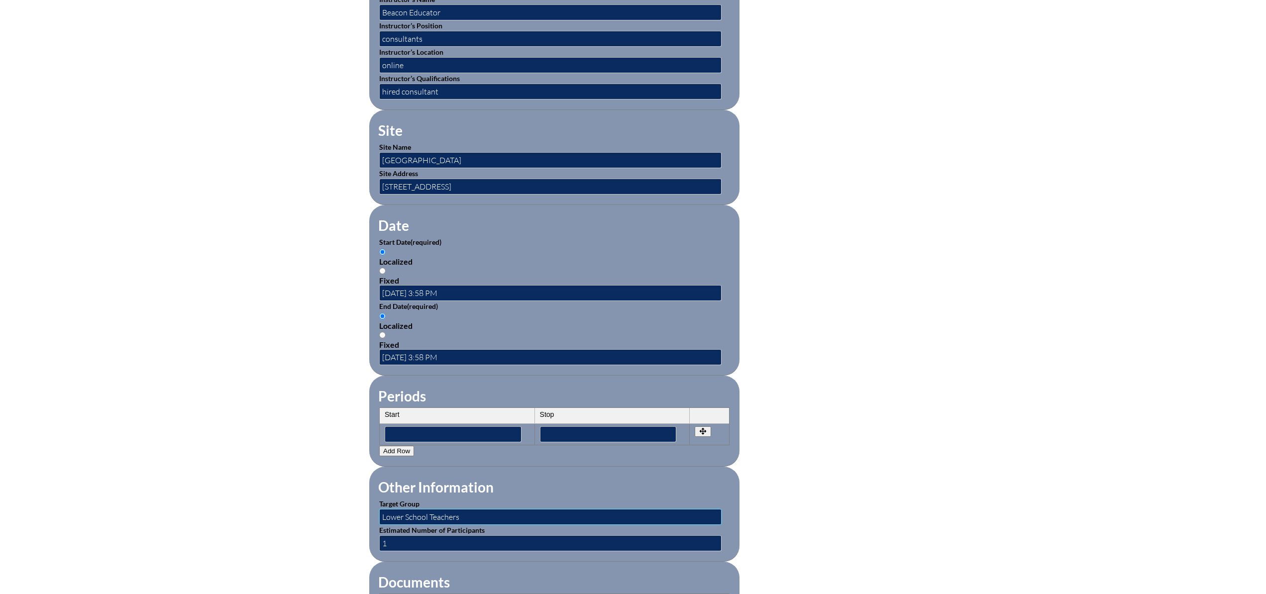
scroll to position [465, 0]
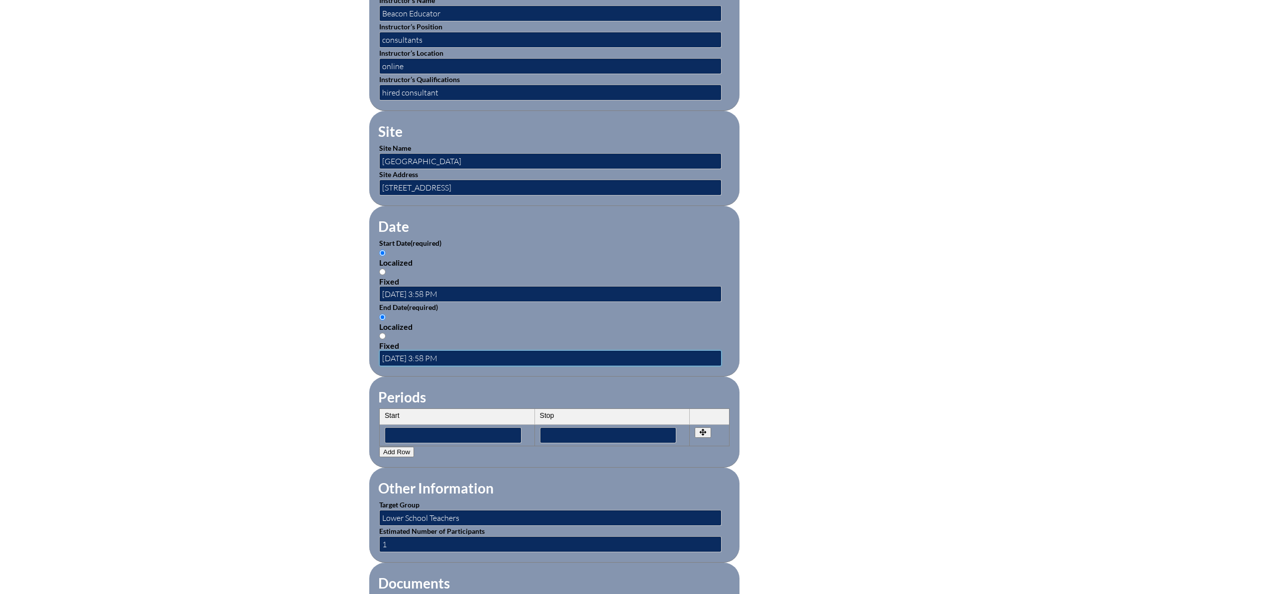
click at [462, 356] on input "2025-10-10 3:58 PM" at bounding box center [550, 358] width 342 height 16
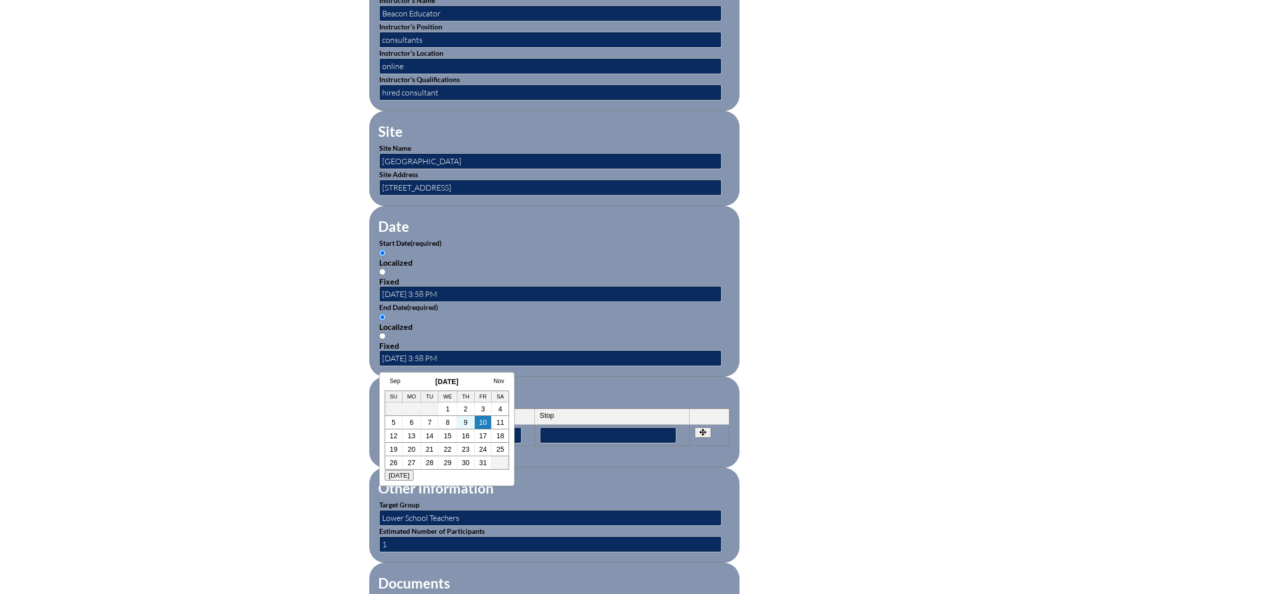
click at [463, 424] on td "9" at bounding box center [465, 422] width 17 height 13
click at [466, 423] on link "9" at bounding box center [466, 423] width 4 height 8
type input "2025-10-09 3:58 PM"
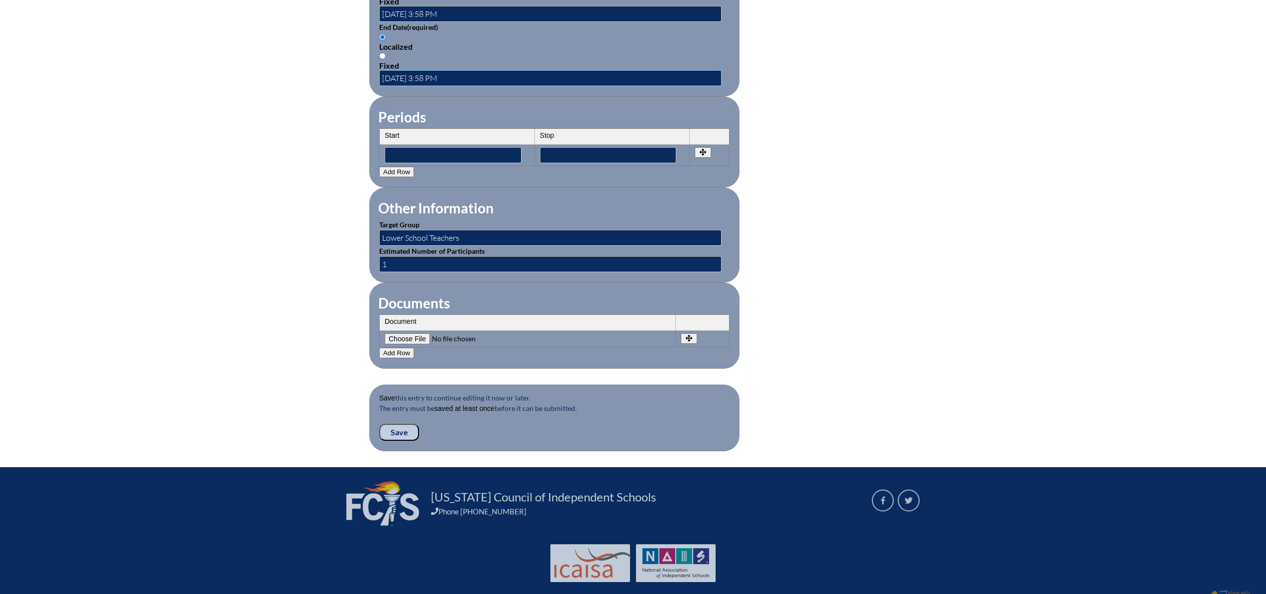
scroll to position [761, 0]
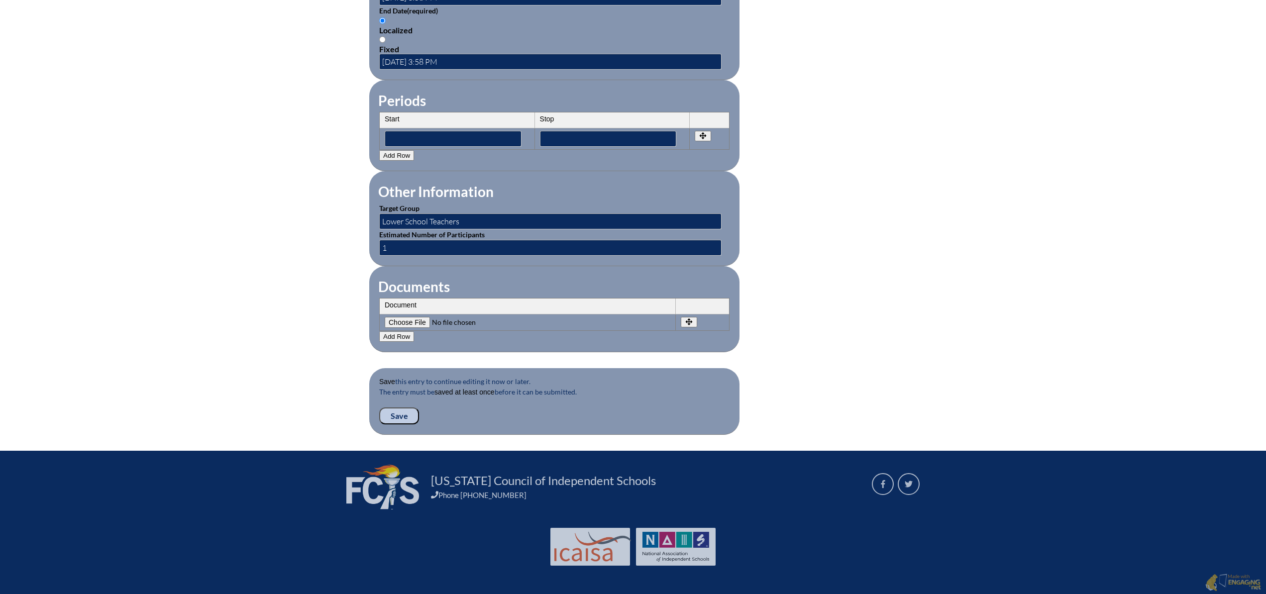
click at [402, 417] on input "Save" at bounding box center [399, 416] width 40 height 17
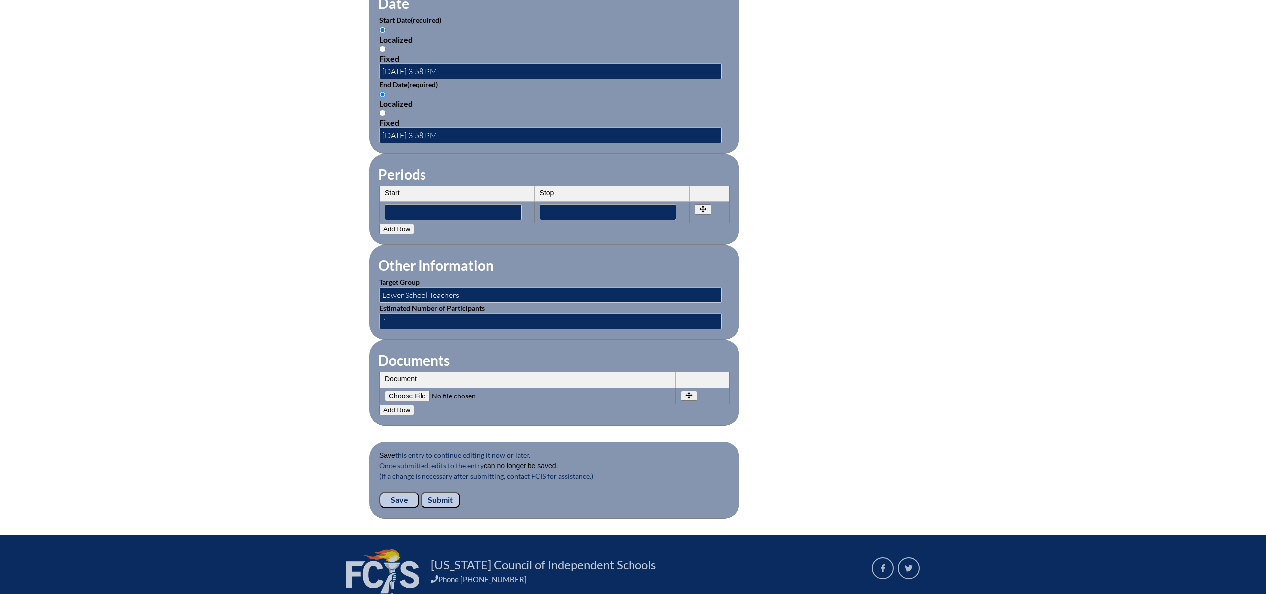
scroll to position [707, 0]
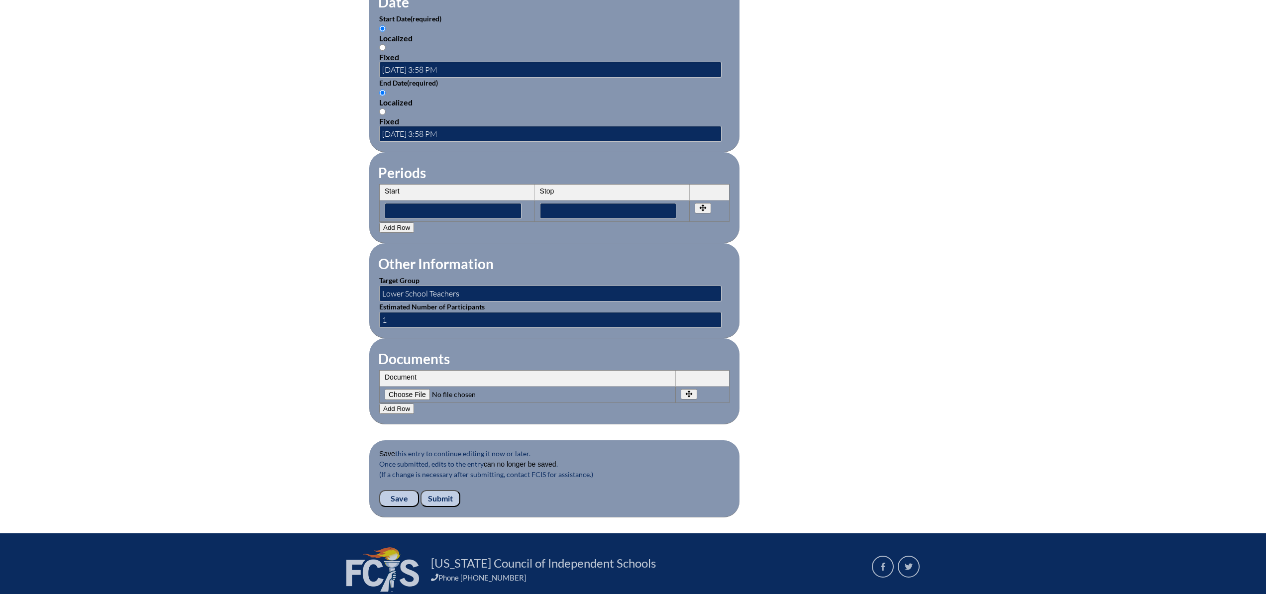
click at [442, 507] on input "Submit" at bounding box center [441, 498] width 40 height 17
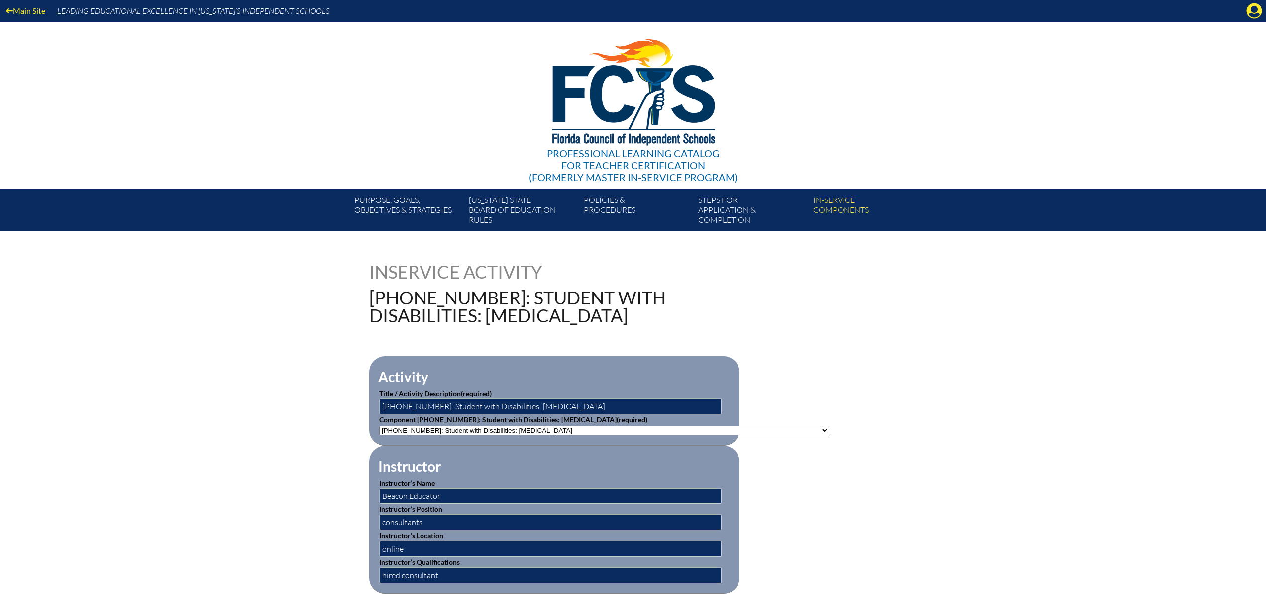
click at [1255, 12] on icon "Manage account" at bounding box center [1254, 11] width 16 height 16
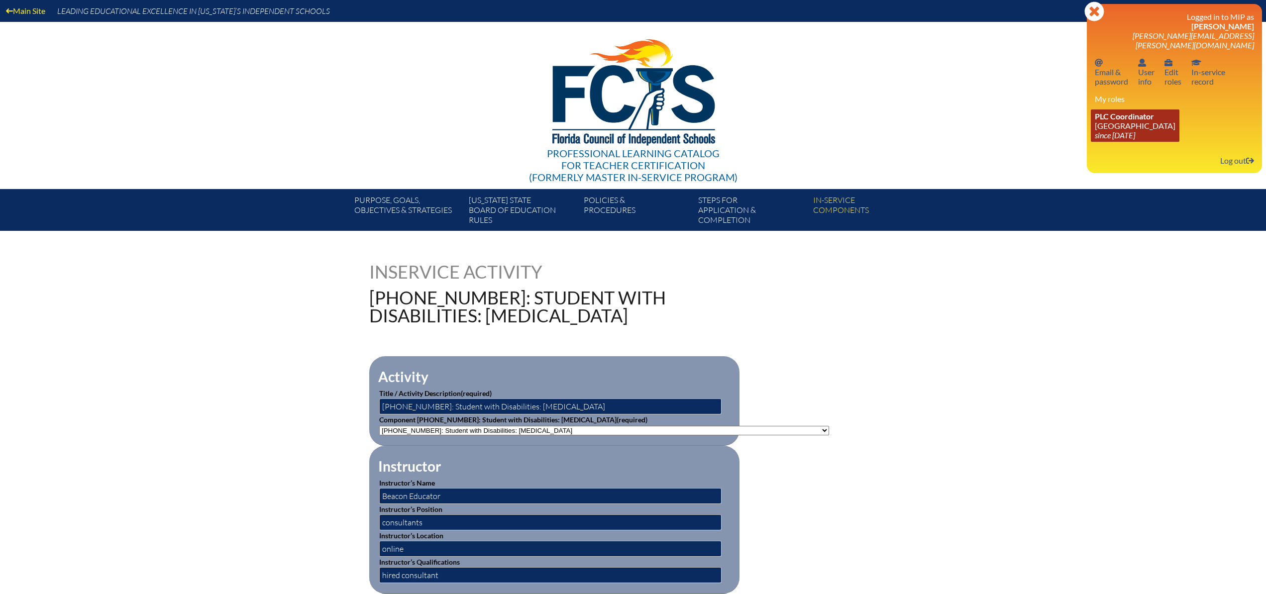
click at [1110, 117] on link "PLC Coordinator Saint Andrew’s School since 2008 Aug 1" at bounding box center [1135, 125] width 89 height 32
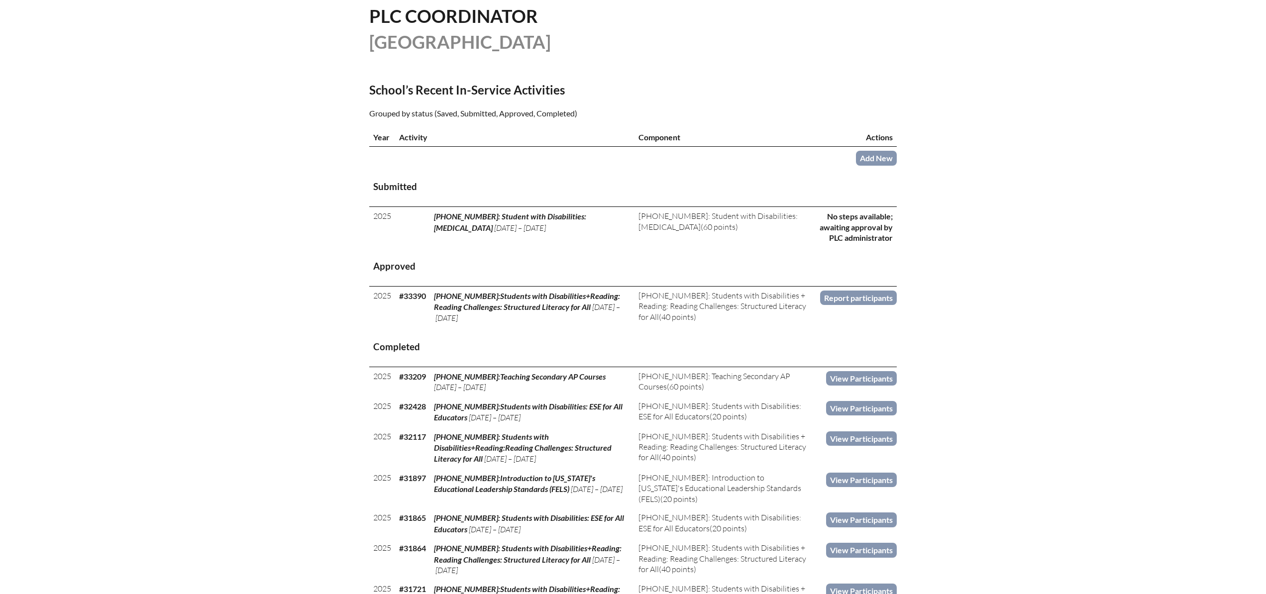
scroll to position [260, 0]
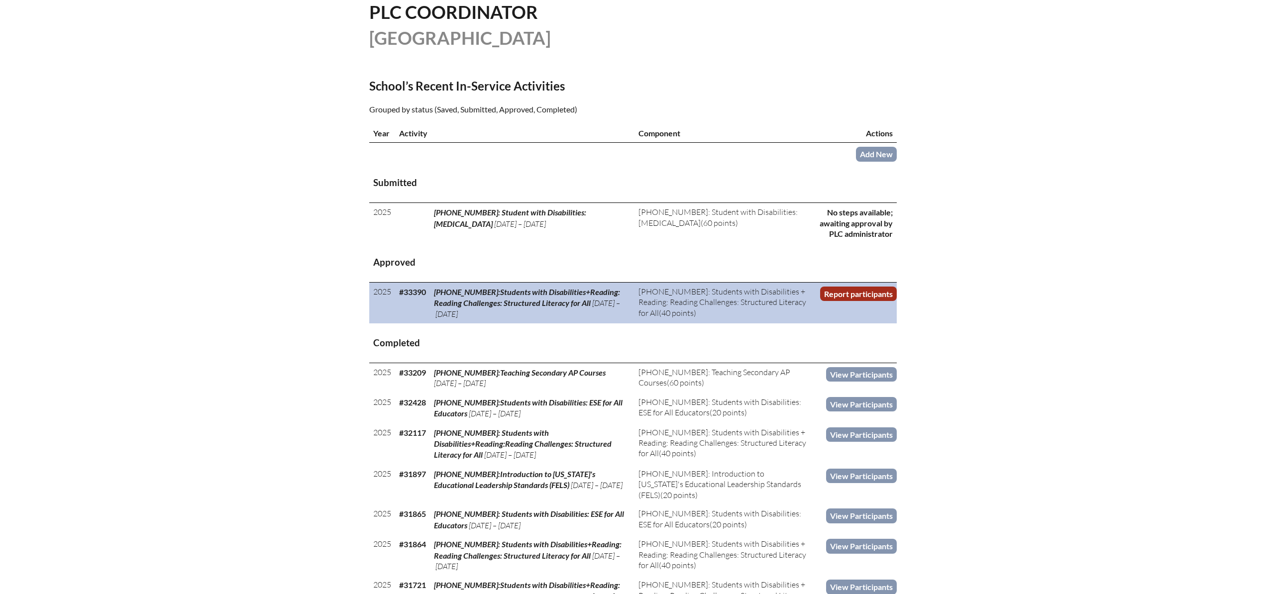
click at [865, 293] on link "Report participants" at bounding box center [858, 294] width 77 height 14
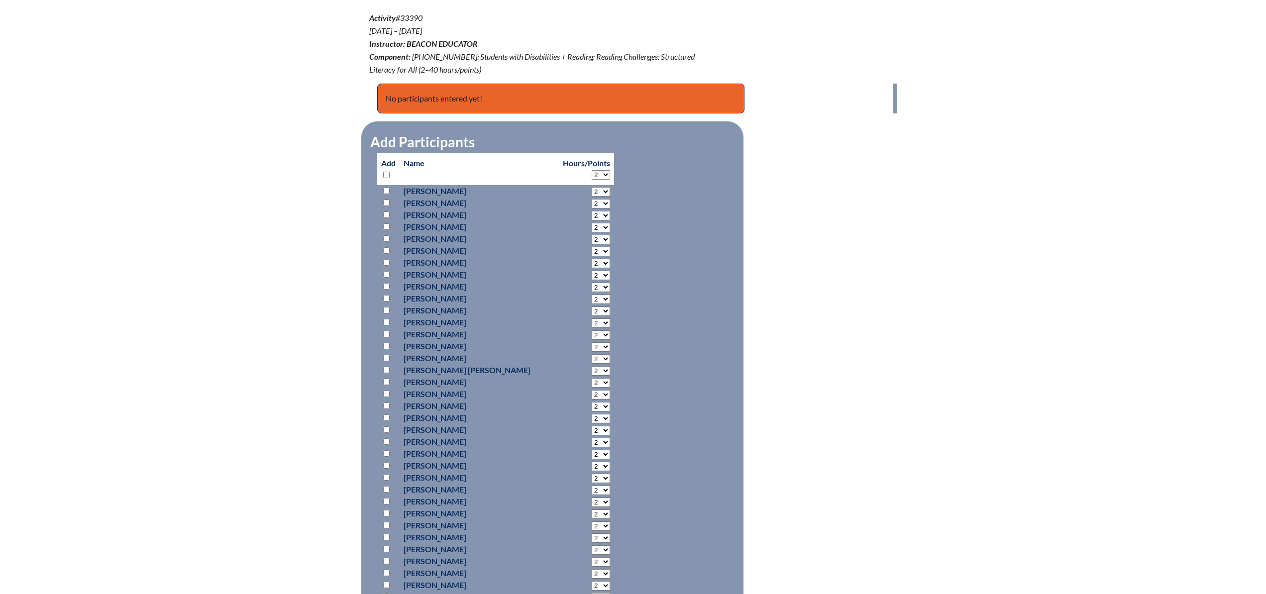
scroll to position [400, 0]
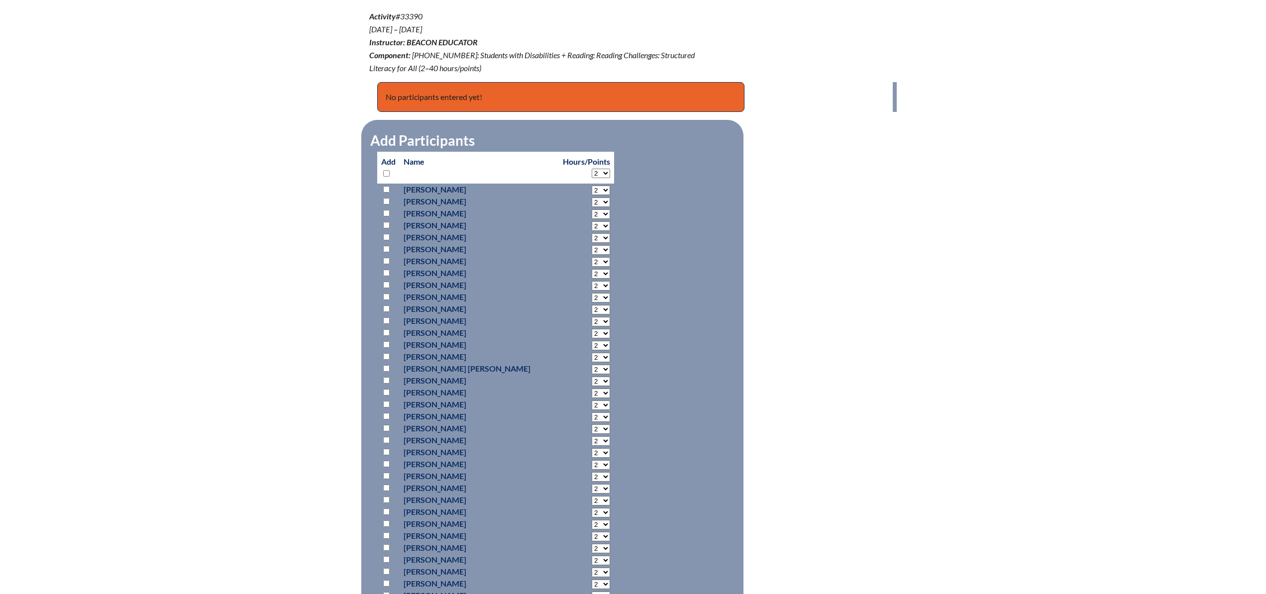
click at [387, 546] on input "checkbox" at bounding box center [386, 547] width 6 height 6
checkbox input "true"
click at [592, 548] on select "2 3 4 5 6 7 8 9 10 11 12 13 14 15 16 17 18 19 20 21 22 23" at bounding box center [601, 548] width 18 height 9
select select "40"
click at [592, 544] on select "2 3 4 5 6 7 8 9 10 11 12 13 14 15 16 17 18 19 20 21 22 23" at bounding box center [601, 548] width 18 height 9
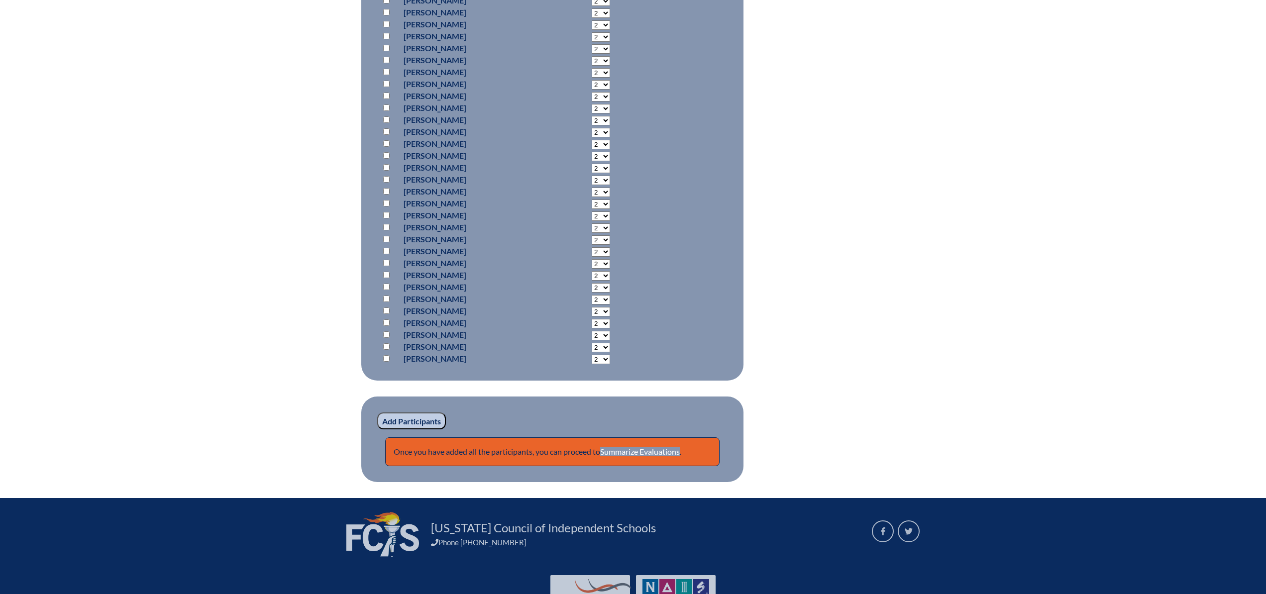
scroll to position [1342, 0]
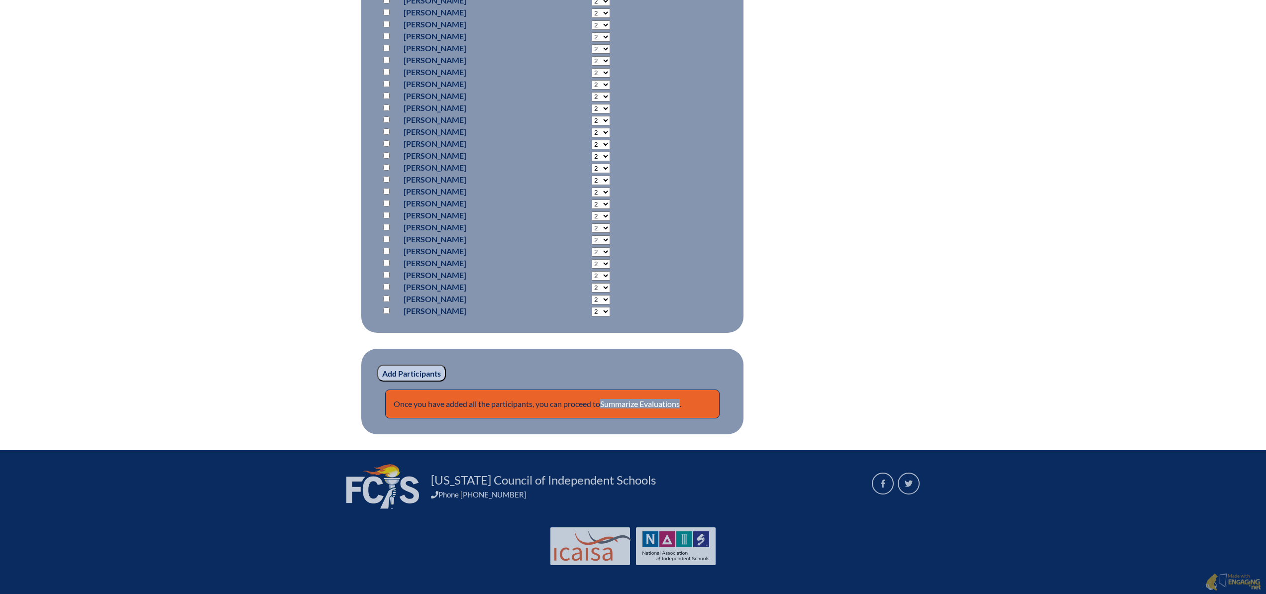
click at [415, 374] on input "Add Participants" at bounding box center [411, 373] width 69 height 17
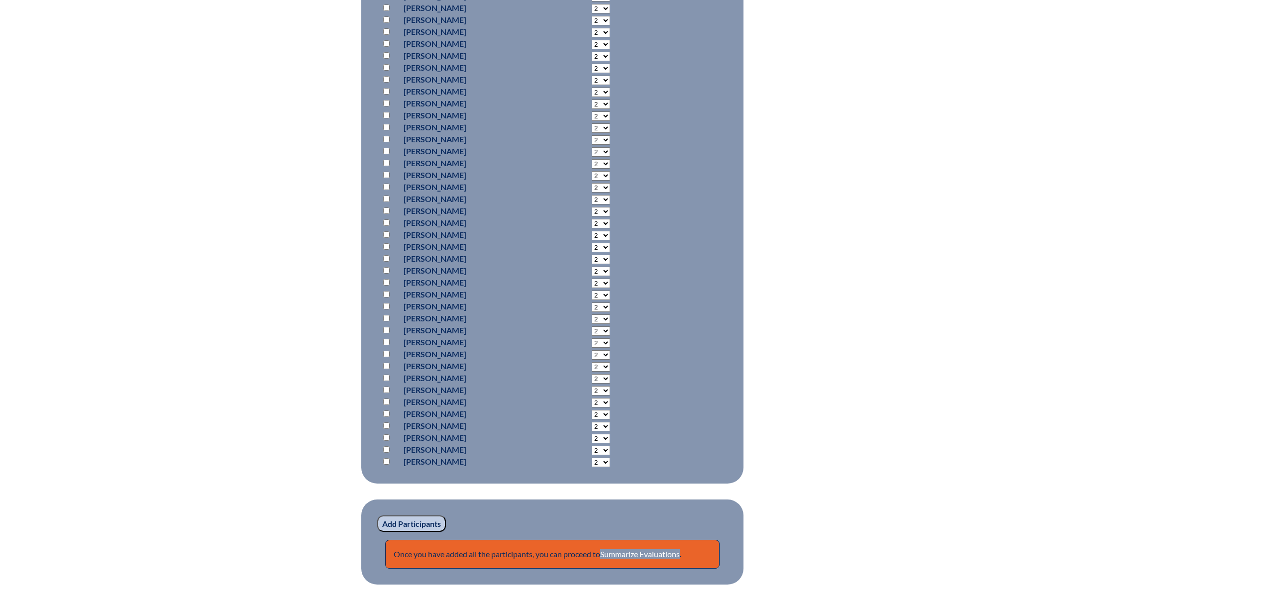
scroll to position [1385, 0]
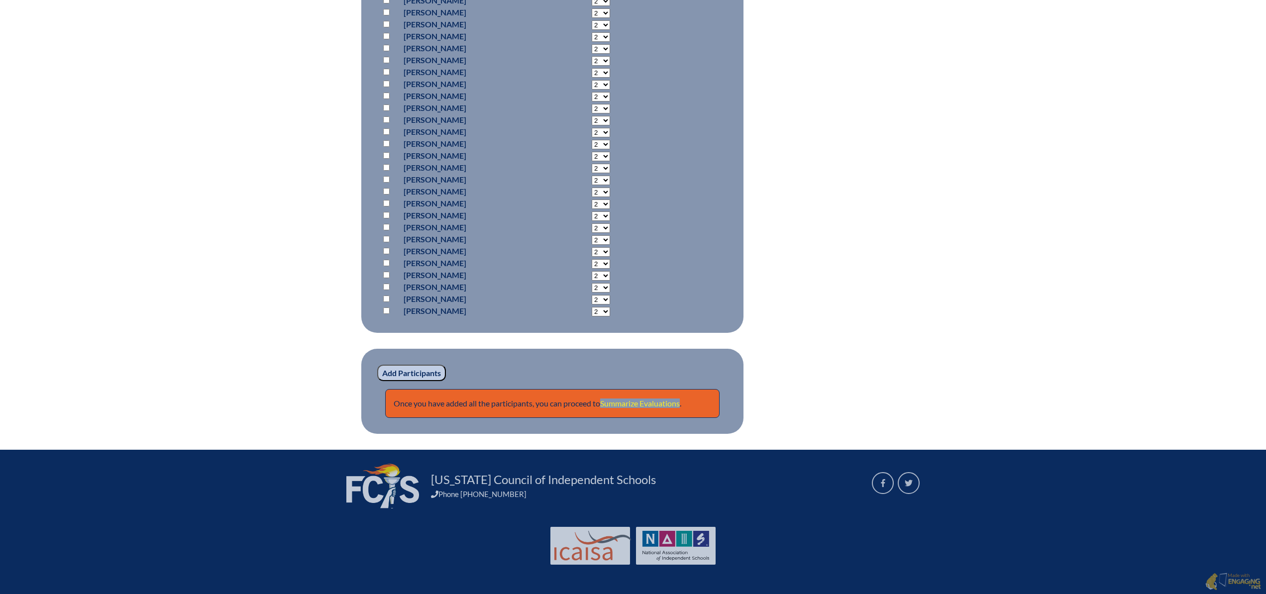
click at [637, 402] on link "Summarize Evaluations" at bounding box center [640, 403] width 80 height 9
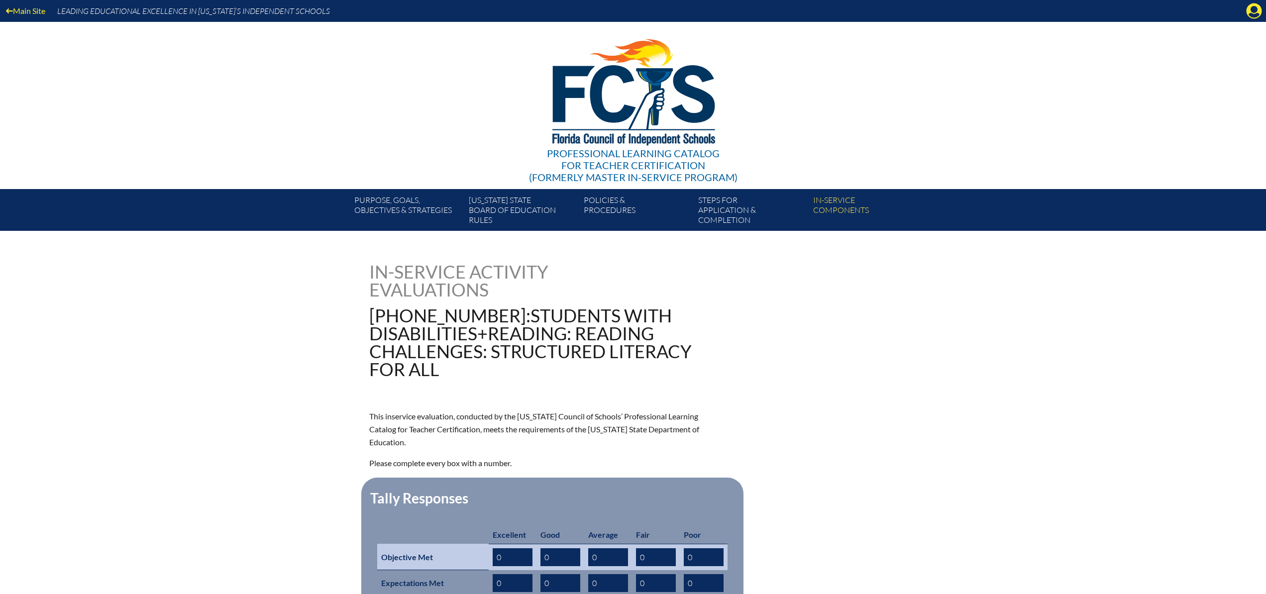
drag, startPoint x: 505, startPoint y: 544, endPoint x: 497, endPoint y: 544, distance: 8.5
click at [497, 548] on input "0" at bounding box center [513, 557] width 40 height 18
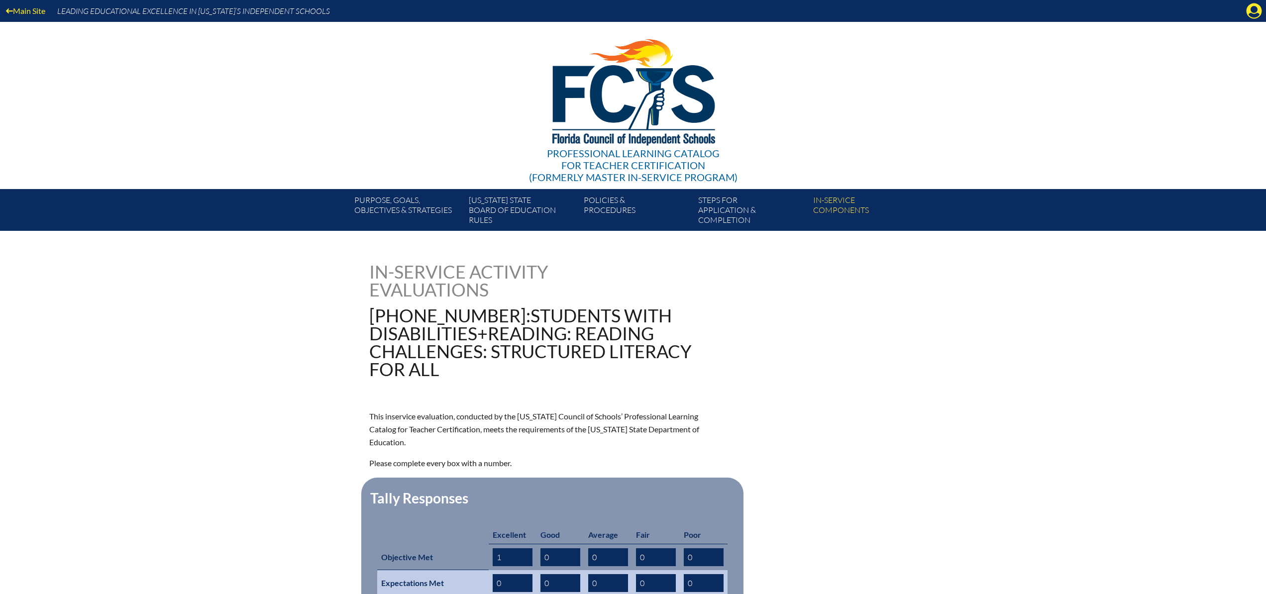
type input "1"
drag, startPoint x: 501, startPoint y: 568, endPoint x: 495, endPoint y: 569, distance: 6.1
click at [495, 574] on input "1" at bounding box center [513, 583] width 40 height 18
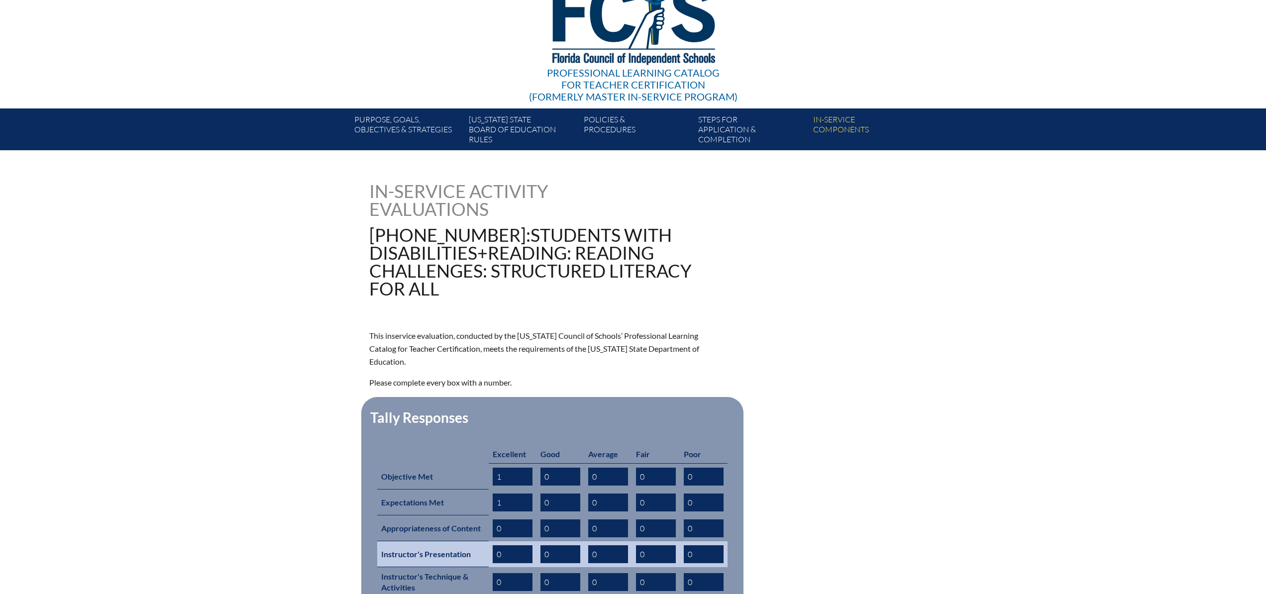
scroll to position [84, 0]
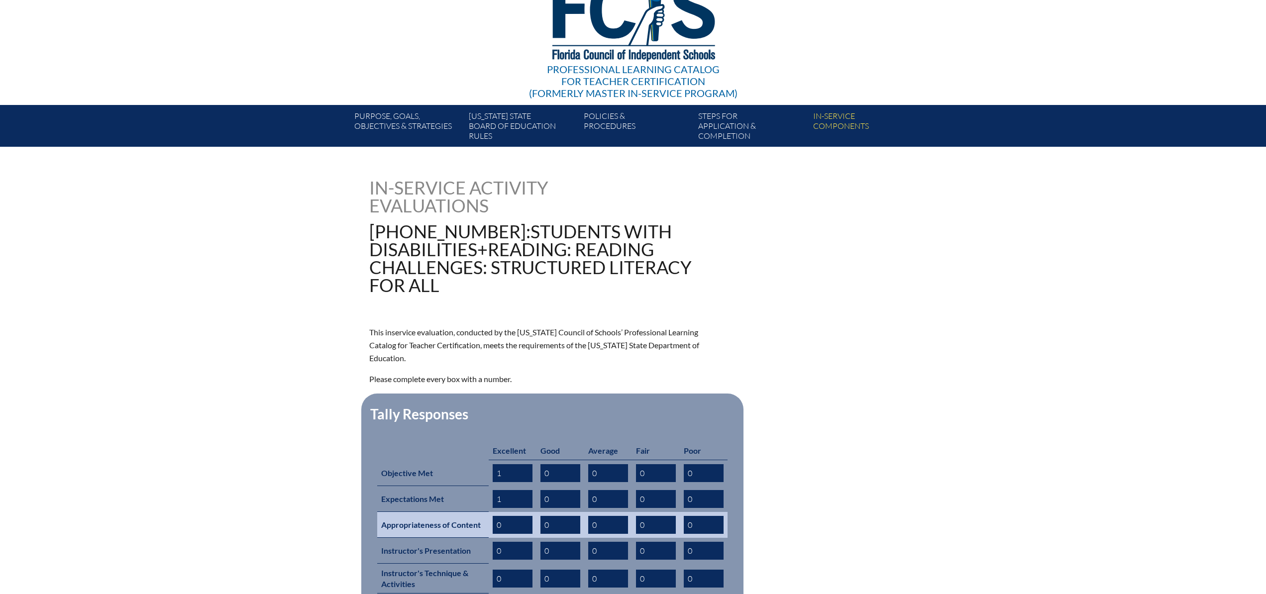
type input "1"
drag, startPoint x: 504, startPoint y: 507, endPoint x: 495, endPoint y: 510, distance: 9.3
click at [495, 516] on input "0" at bounding box center [513, 525] width 40 height 18
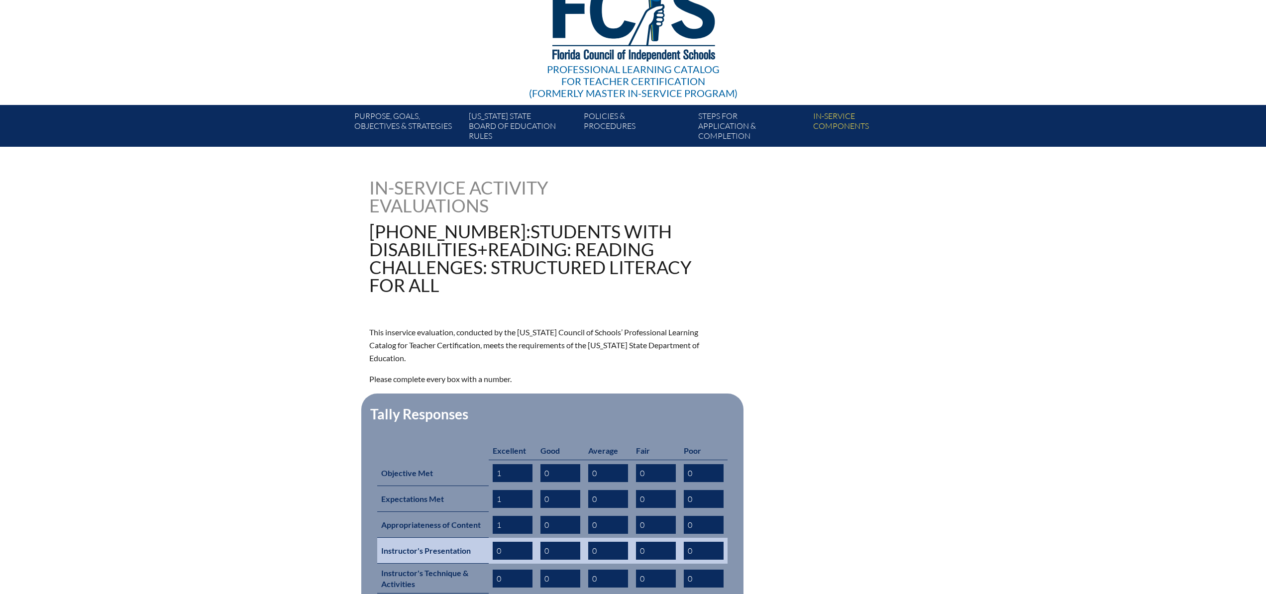
type input "1"
drag, startPoint x: 503, startPoint y: 538, endPoint x: 495, endPoint y: 537, distance: 8.0
click at [495, 542] on input "0" at bounding box center [513, 551] width 40 height 18
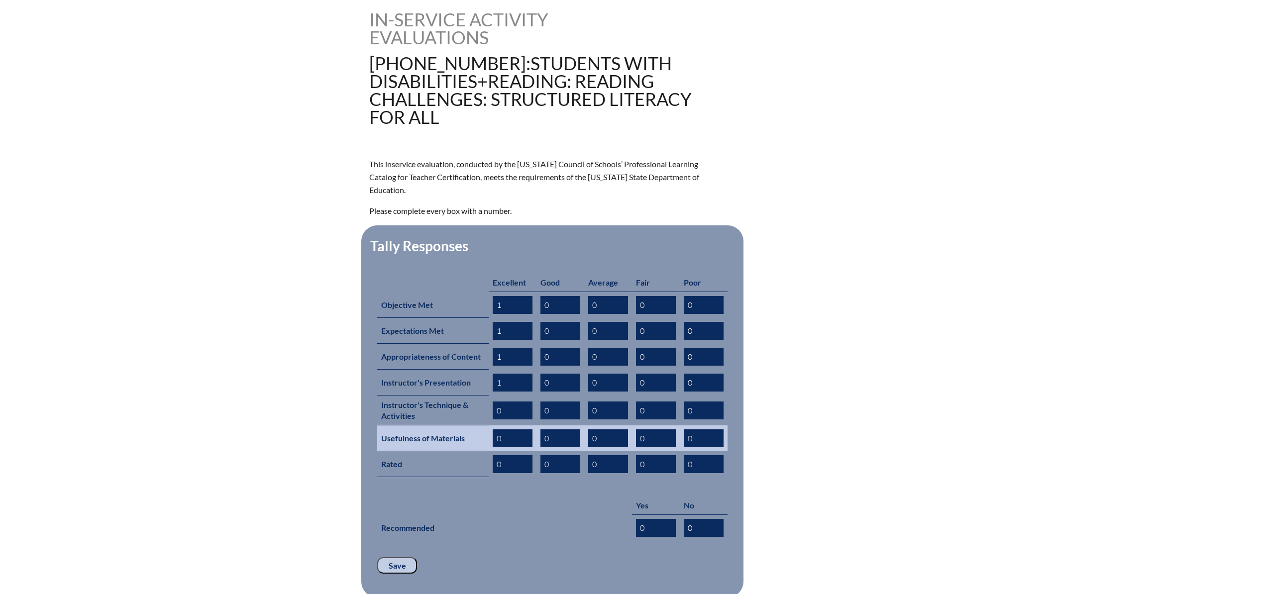
scroll to position [254, 0]
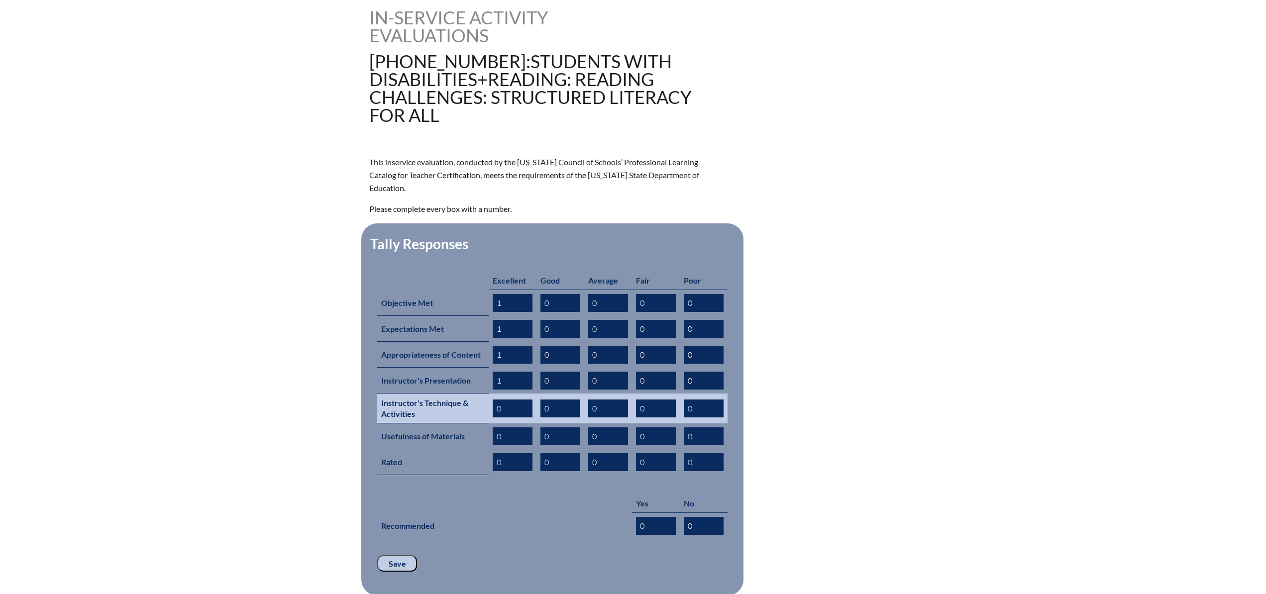
type input "1"
drag, startPoint x: 504, startPoint y: 395, endPoint x: 493, endPoint y: 395, distance: 11.0
click at [493, 400] on input "0" at bounding box center [513, 409] width 40 height 18
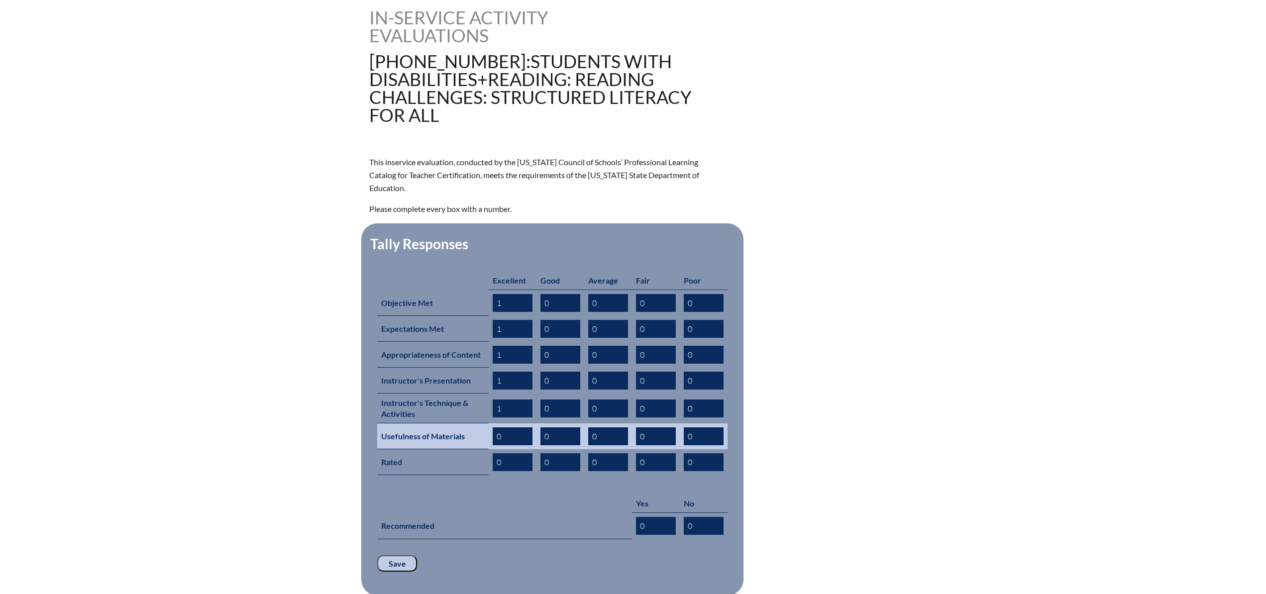
type input "1"
drag, startPoint x: 497, startPoint y: 420, endPoint x: 504, endPoint y: 420, distance: 6.5
click at [504, 428] on input "0" at bounding box center [513, 437] width 40 height 18
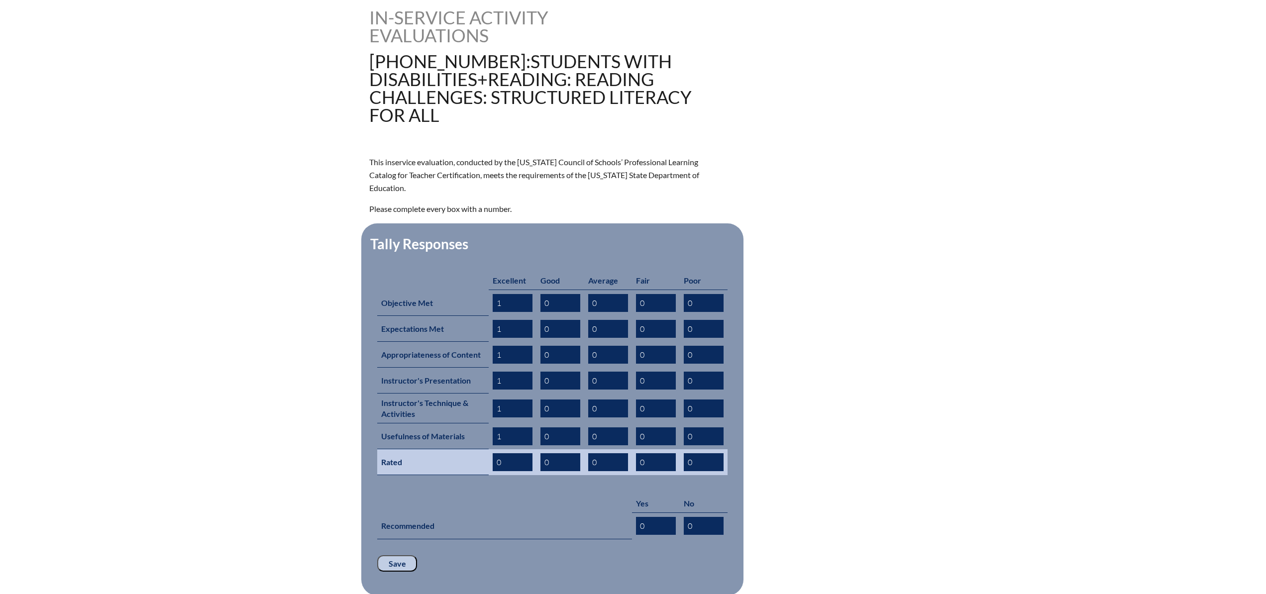
type input "1"
drag, startPoint x: 497, startPoint y: 446, endPoint x: 503, endPoint y: 446, distance: 6.0
click at [503, 453] on input "0" at bounding box center [513, 462] width 40 height 18
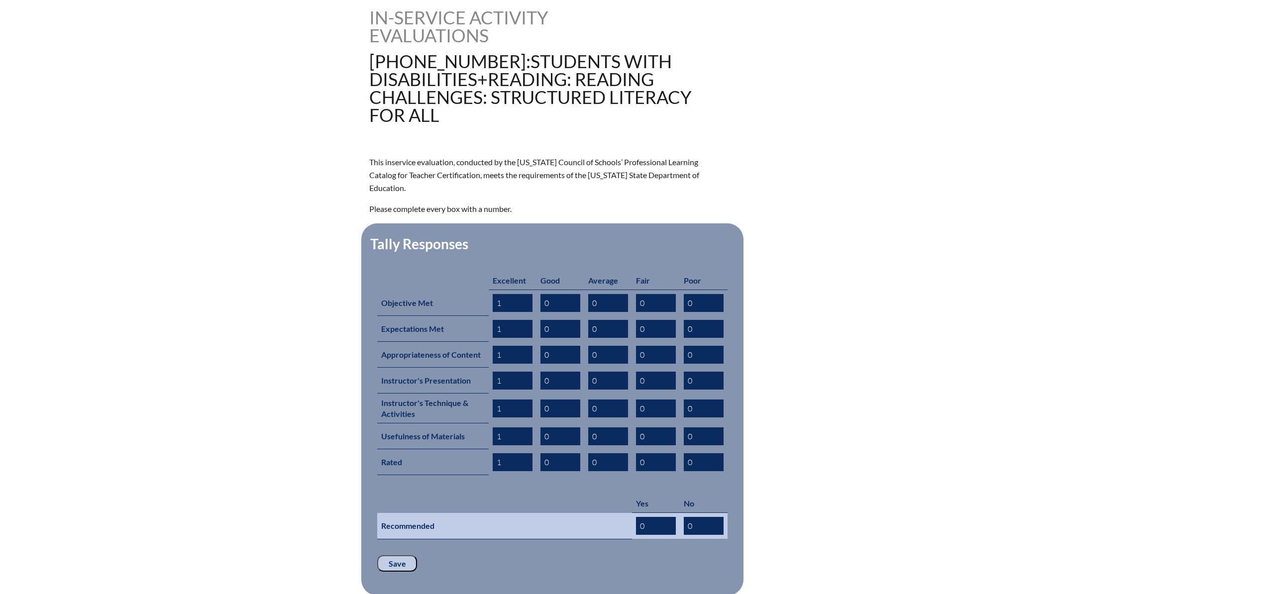
type input "1"
drag, startPoint x: 640, startPoint y: 510, endPoint x: 649, endPoint y: 510, distance: 8.5
click at [649, 517] on input "0" at bounding box center [656, 526] width 40 height 18
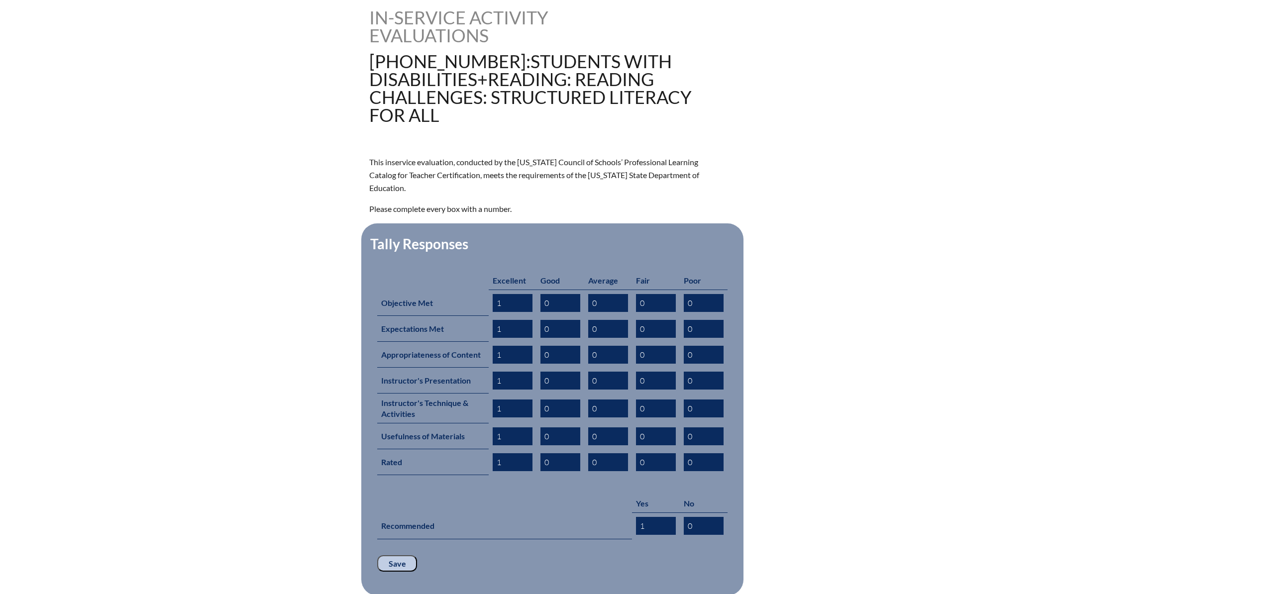
type input "1"
click at [398, 555] on input "Save" at bounding box center [397, 563] width 40 height 17
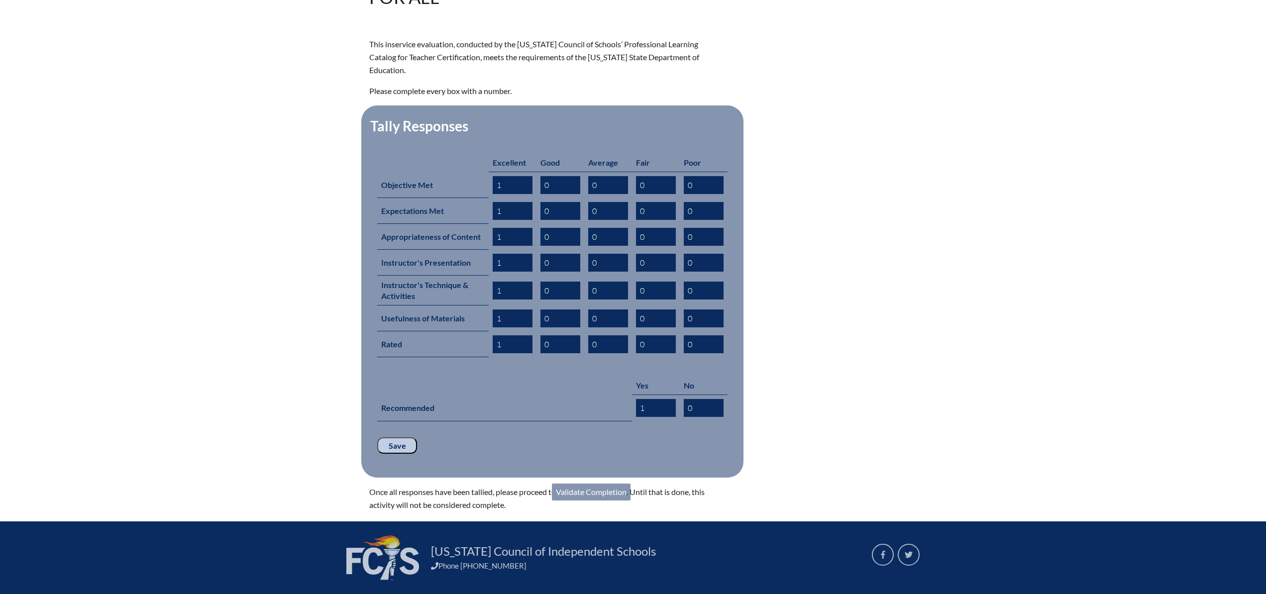
scroll to position [429, 0]
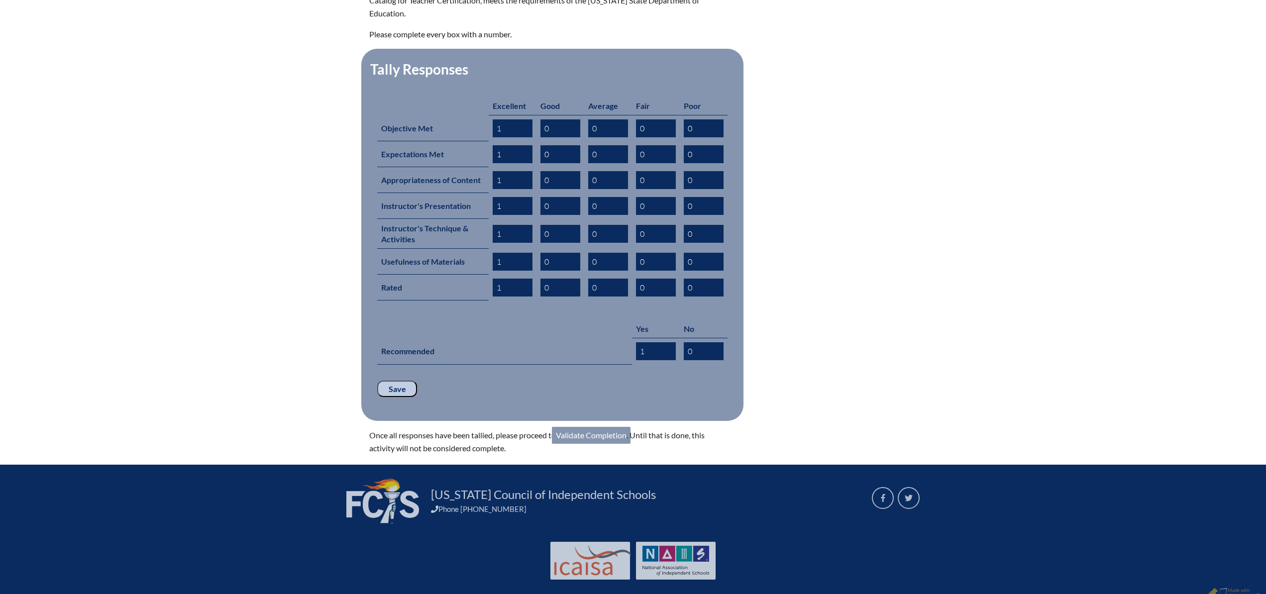
click at [614, 427] on link "Validate Completion" at bounding box center [591, 435] width 79 height 17
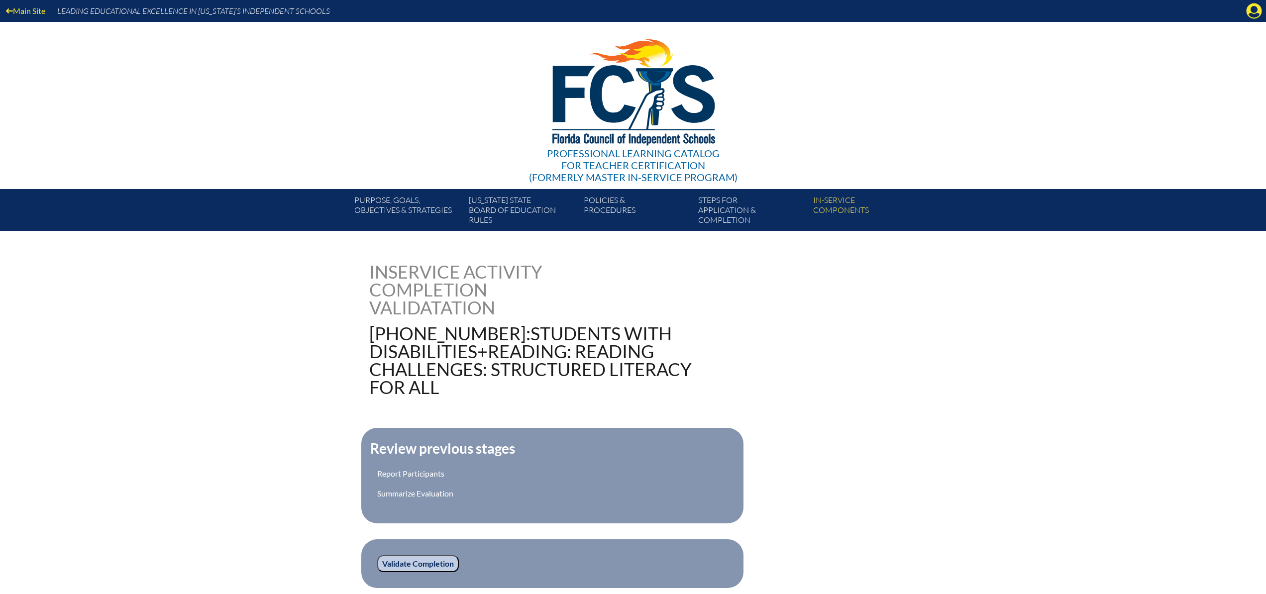
click at [431, 564] on input "Validate Completion" at bounding box center [418, 563] width 82 height 17
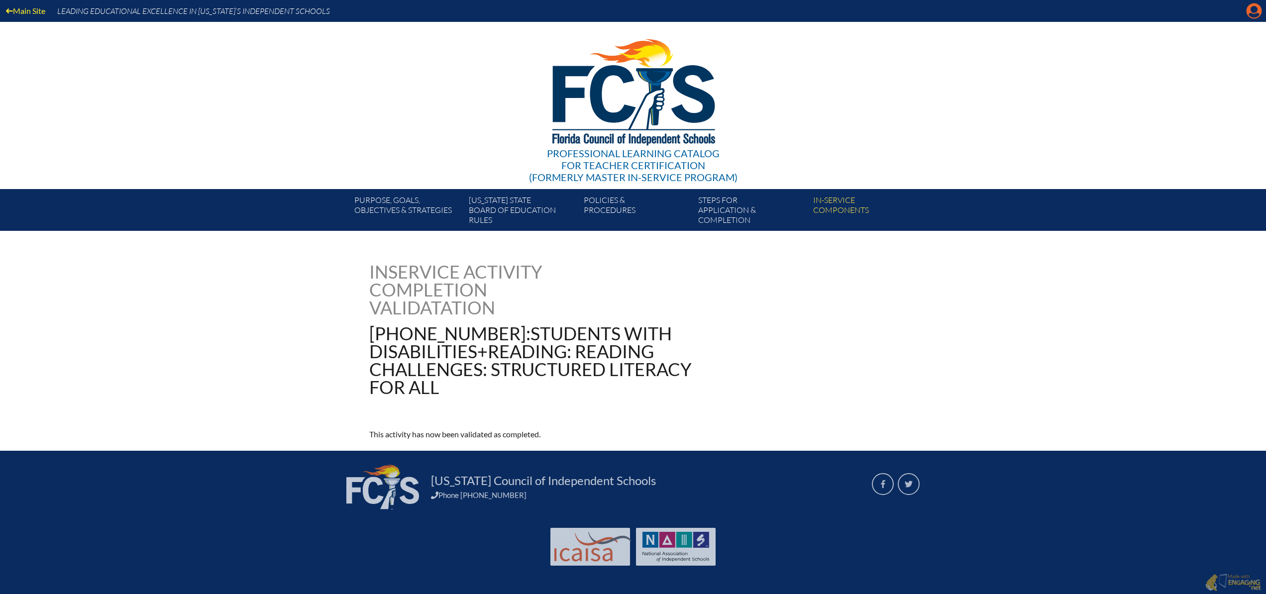
click at [1257, 10] on icon "Manage account" at bounding box center [1254, 11] width 16 height 16
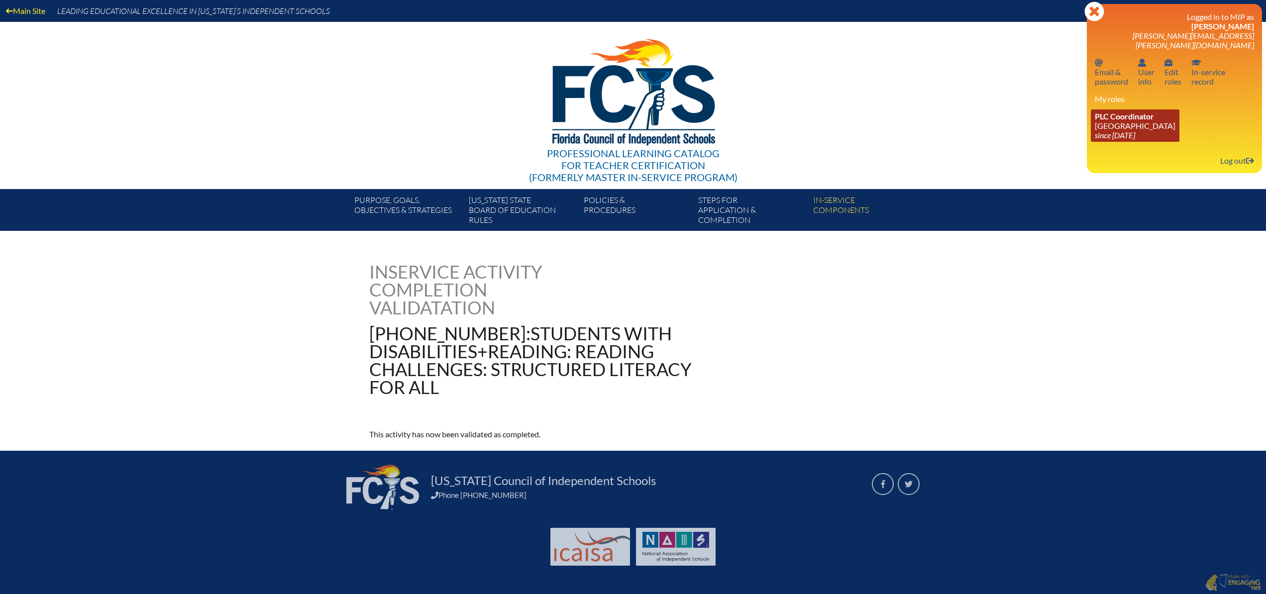
click at [1116, 119] on link "PLC Coordinator [GEOGRAPHIC_DATA] since [DATE]" at bounding box center [1135, 125] width 89 height 32
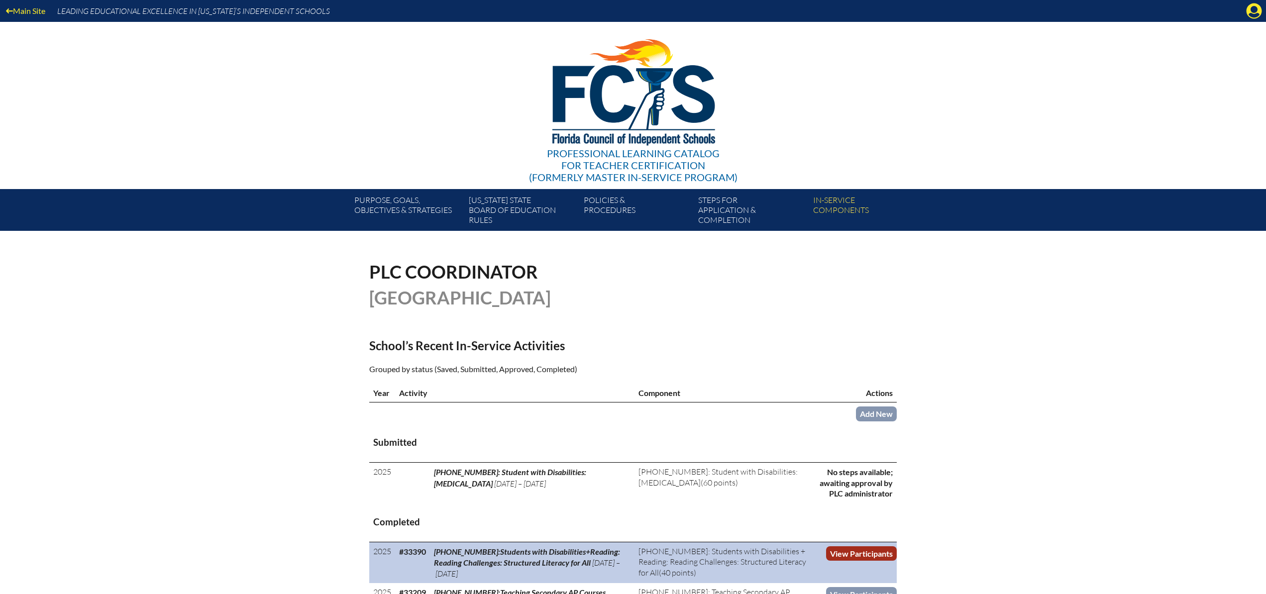
click at [841, 553] on link "View Participants" at bounding box center [861, 553] width 71 height 14
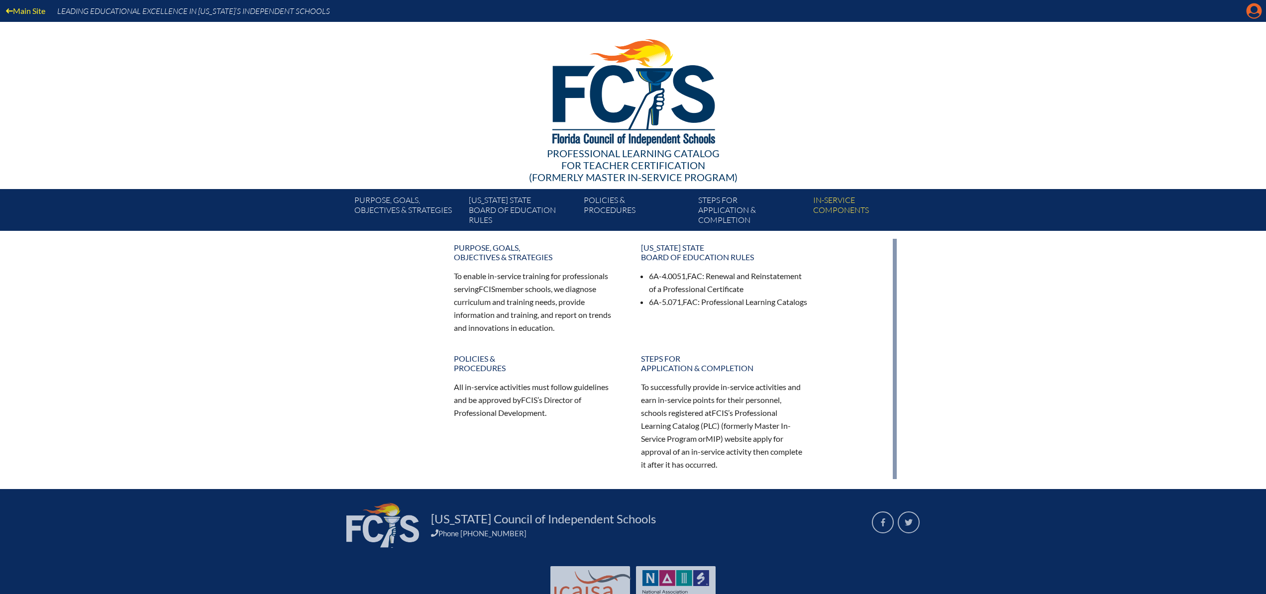
click at [1254, 13] on icon at bounding box center [1254, 10] width 15 height 15
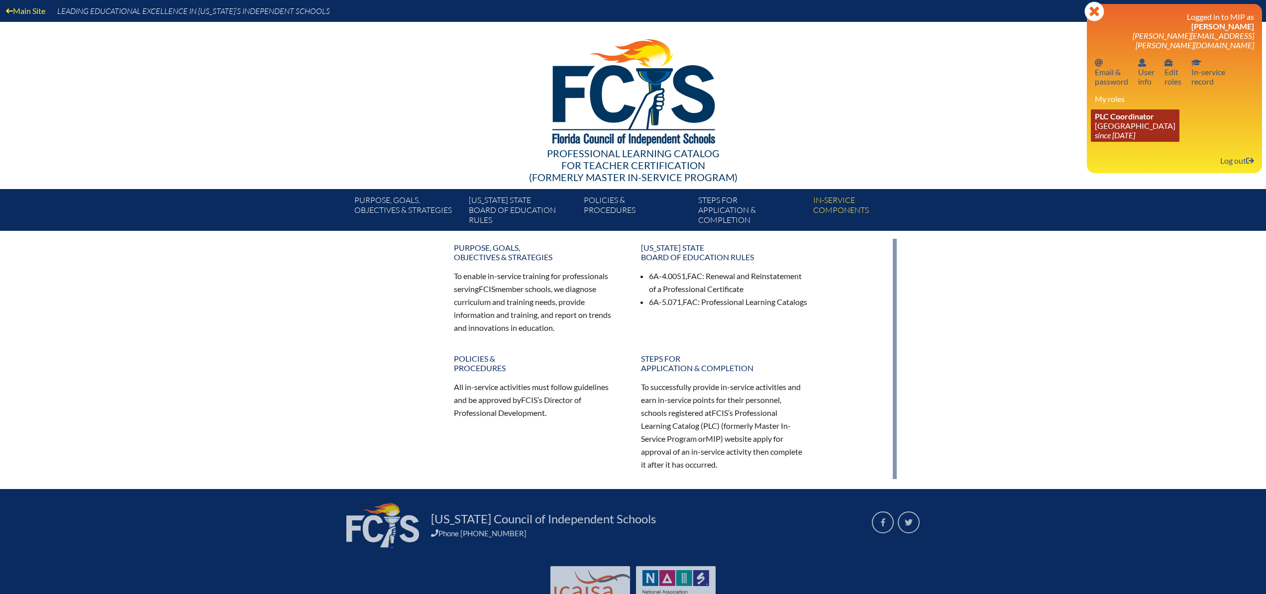
click at [1124, 120] on link "PLC Coordinator [GEOGRAPHIC_DATA] since [DATE]" at bounding box center [1135, 125] width 89 height 32
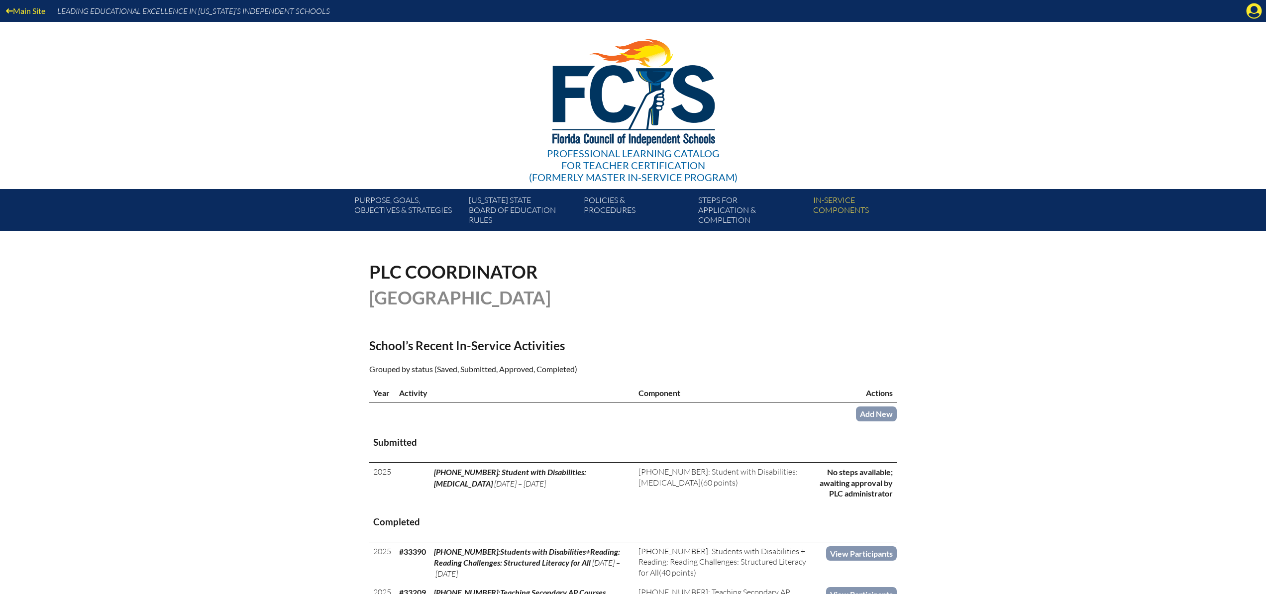
click at [1254, 12] on icon "Manage account" at bounding box center [1254, 11] width 16 height 16
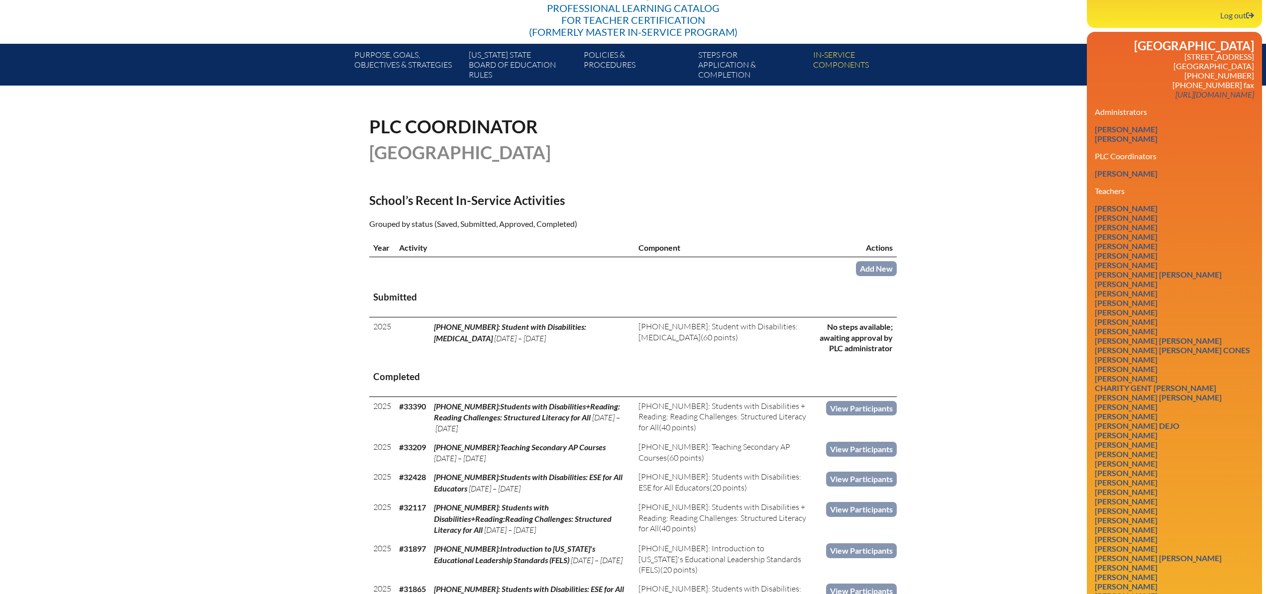
scroll to position [150, 0]
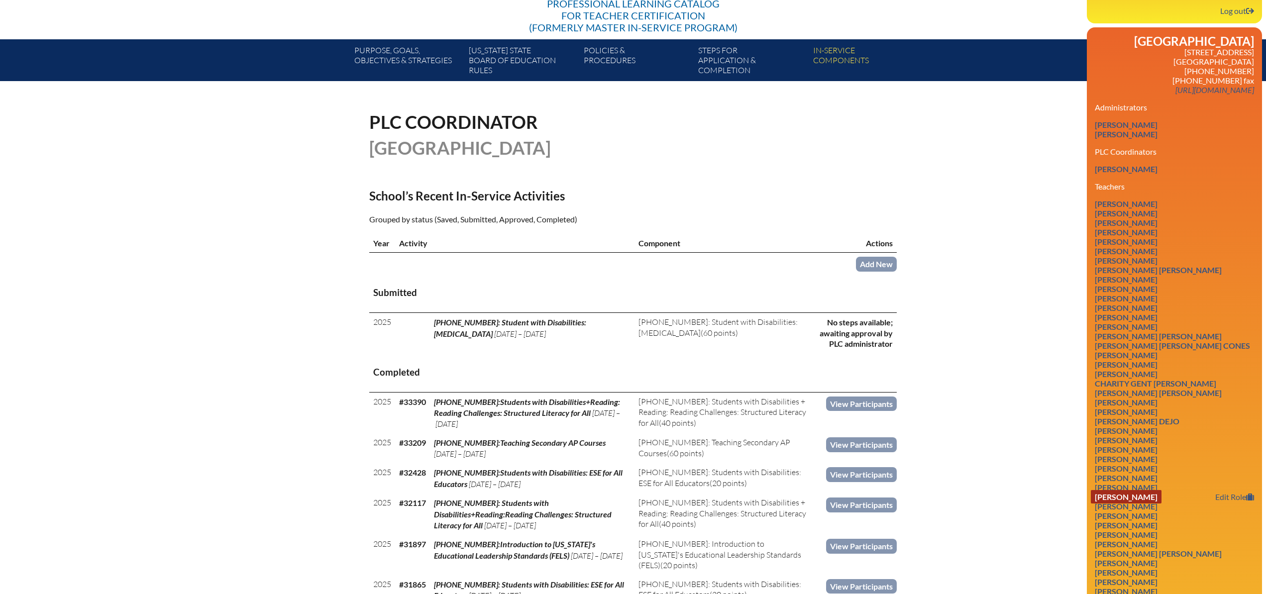
click at [1105, 491] on link "[PERSON_NAME]" at bounding box center [1126, 496] width 71 height 13
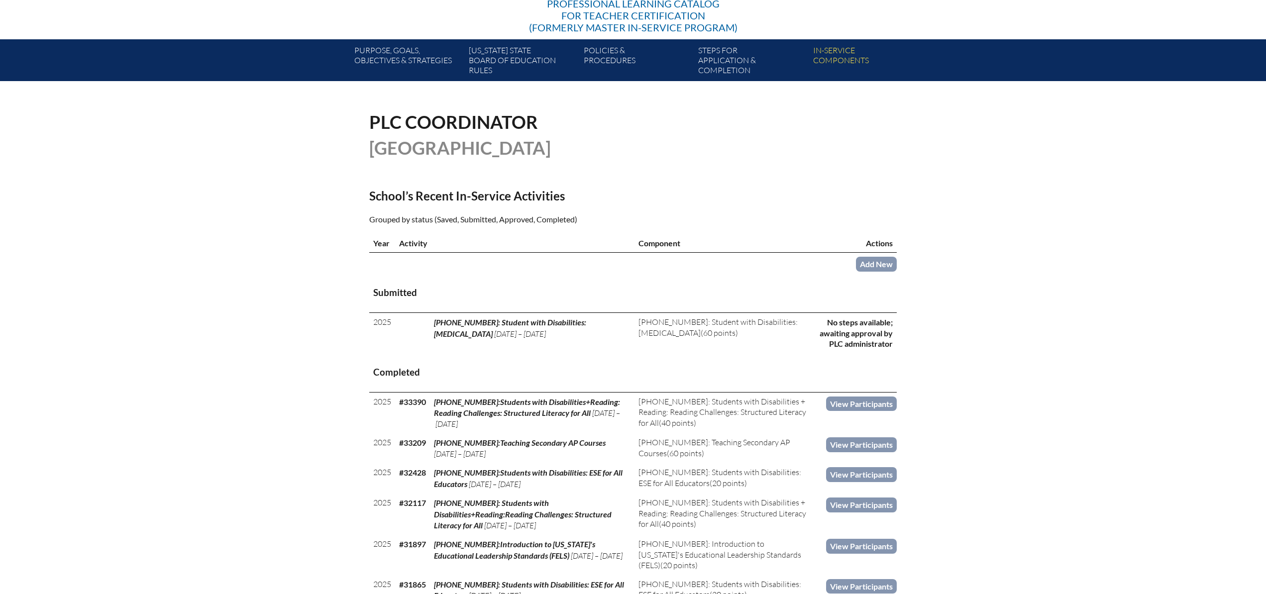
scroll to position [150, 0]
